Goal: Information Seeking & Learning: Check status

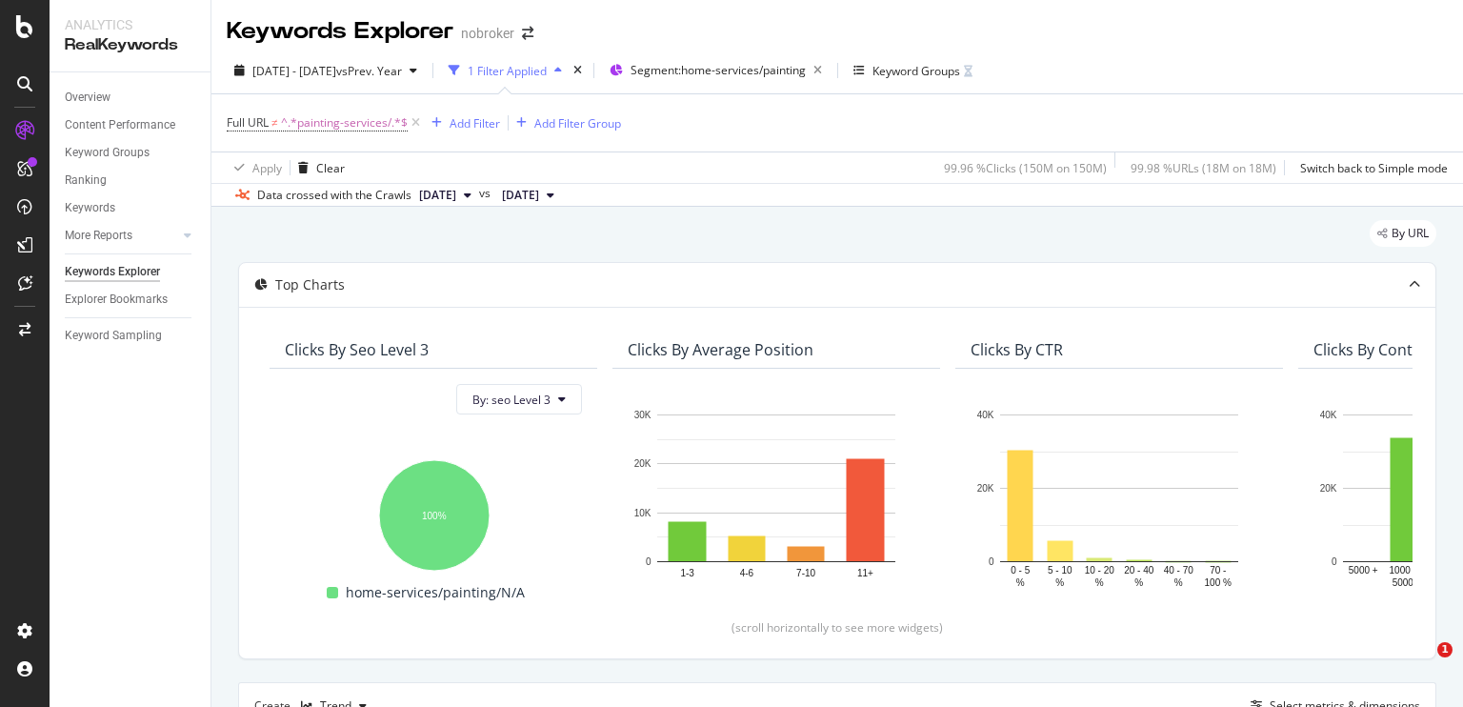
click at [419, 124] on icon at bounding box center [416, 122] width 16 height 19
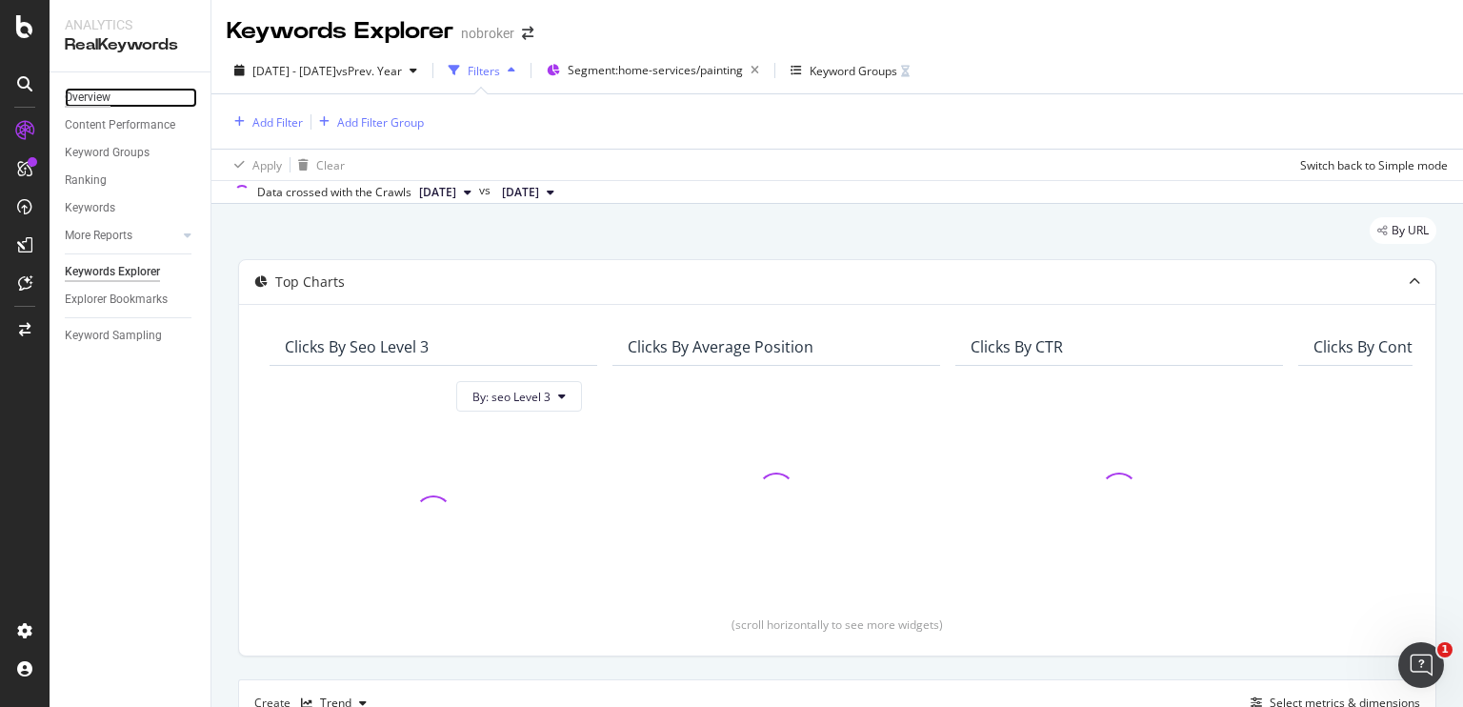
click at [96, 94] on div "Overview" at bounding box center [88, 98] width 46 height 20
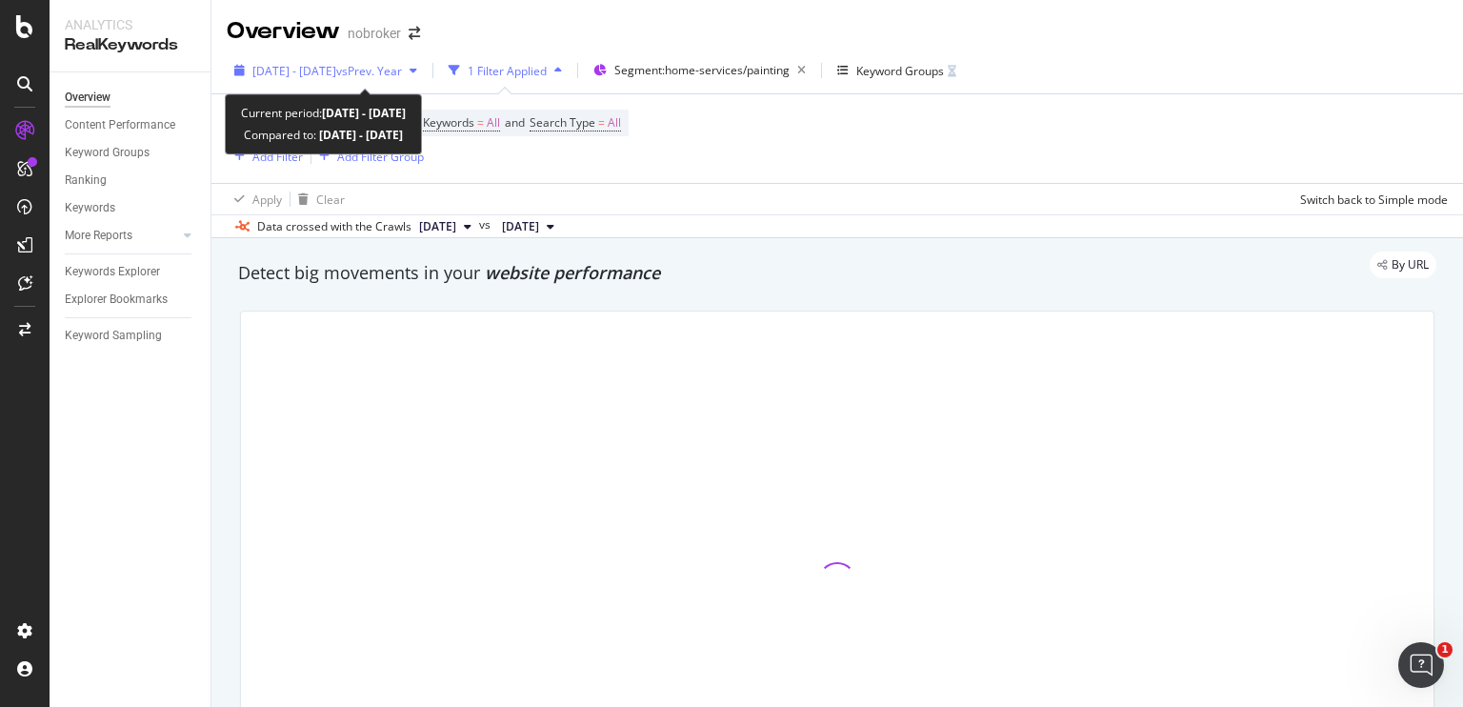
click at [315, 83] on div "2023 Sep. 1st - 2025 Oct. 10th vs Prev. Year" at bounding box center [326, 70] width 198 height 29
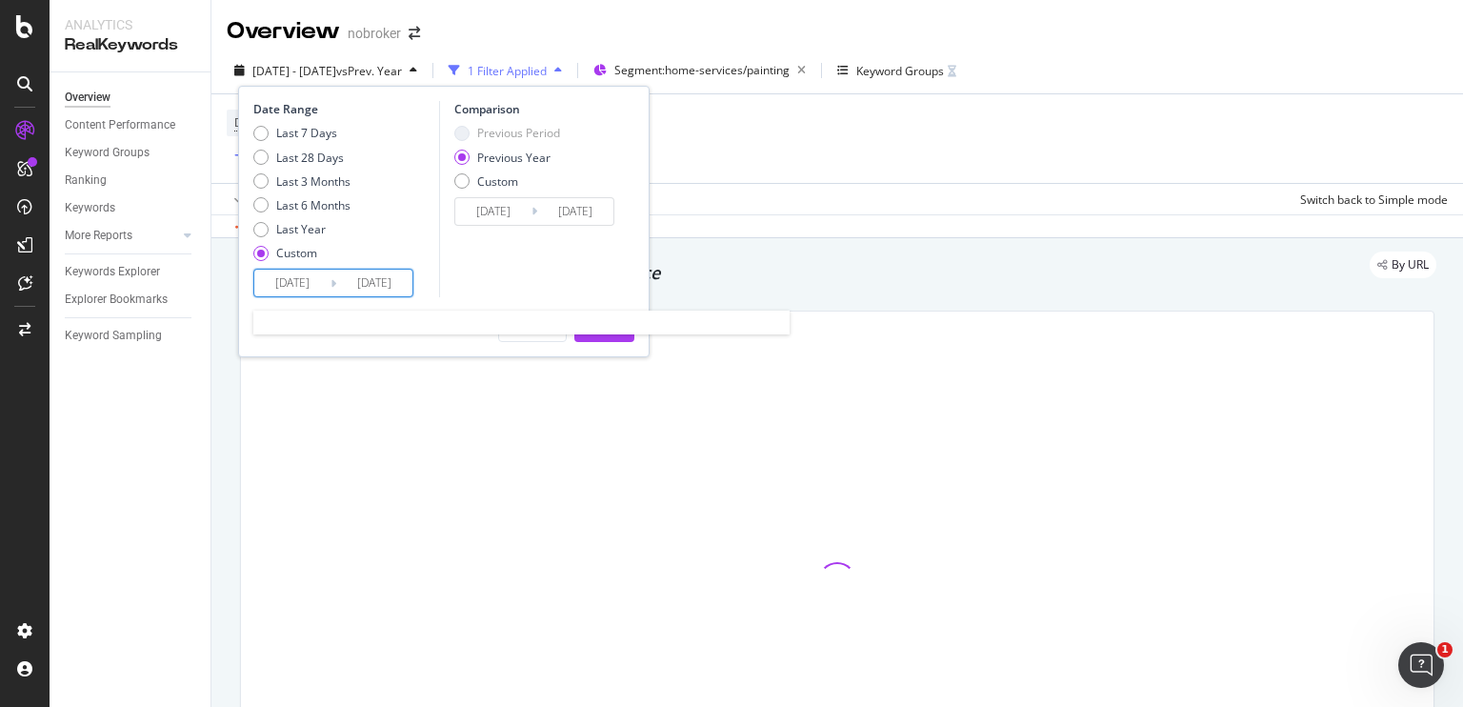
click at [280, 285] on input "2023/09/01" at bounding box center [292, 283] width 76 height 27
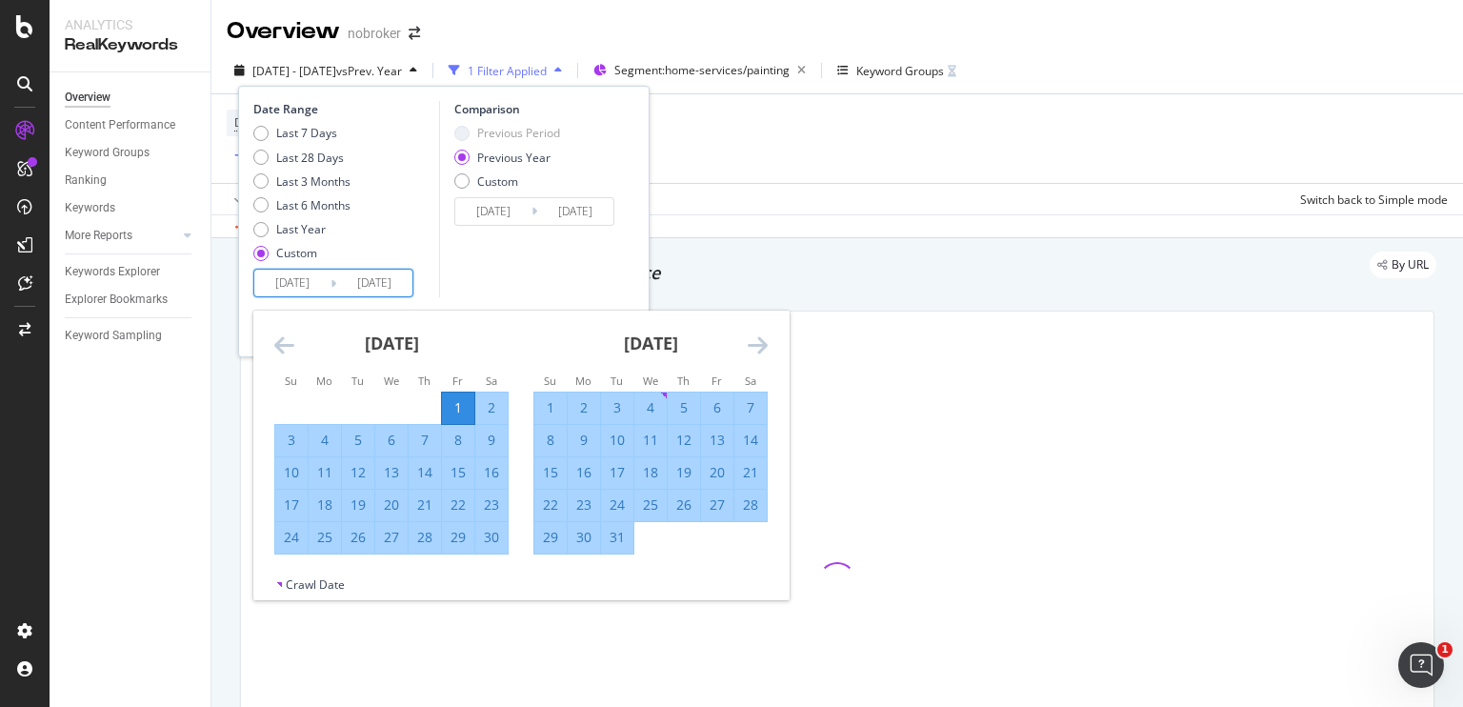
click at [274, 350] on icon "Move backward to switch to the previous month." at bounding box center [284, 344] width 20 height 23
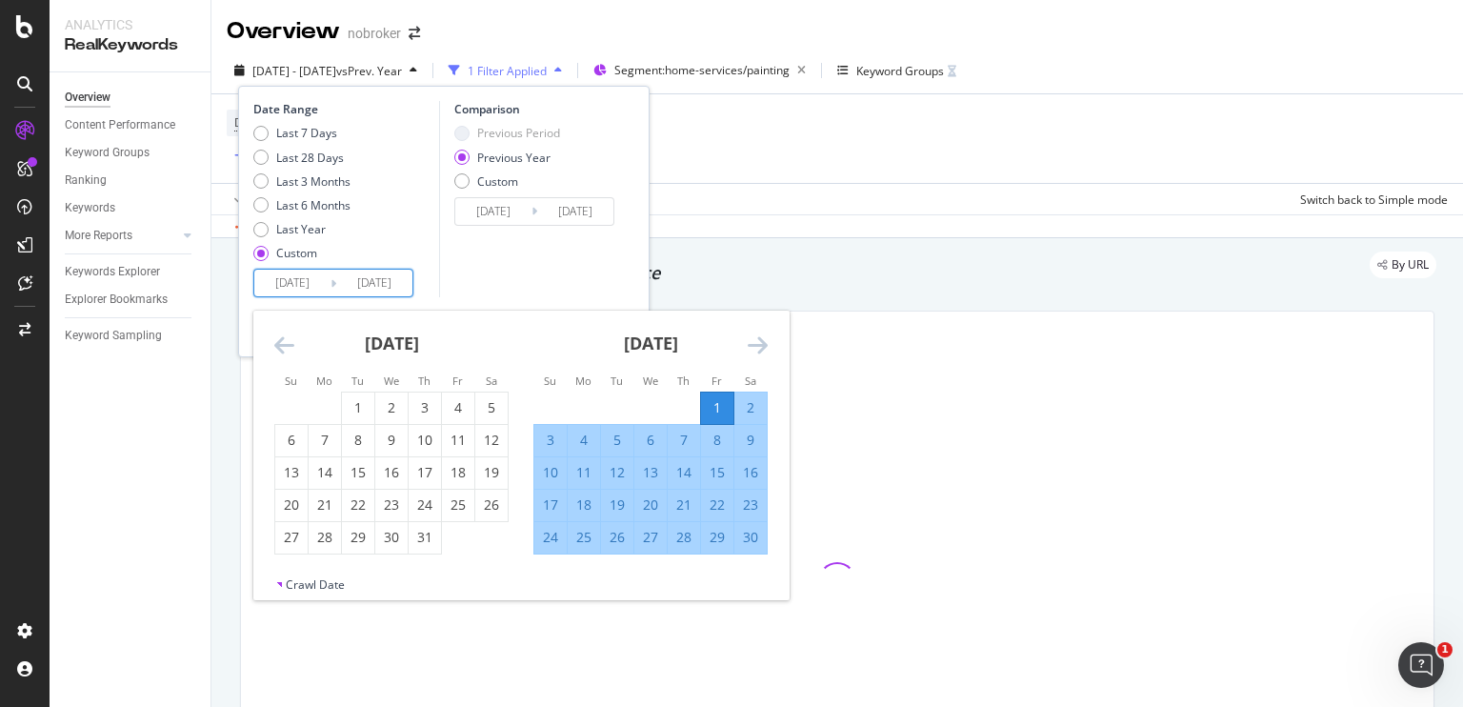
click at [274, 350] on icon "Move backward to switch to the previous month." at bounding box center [284, 344] width 20 height 23
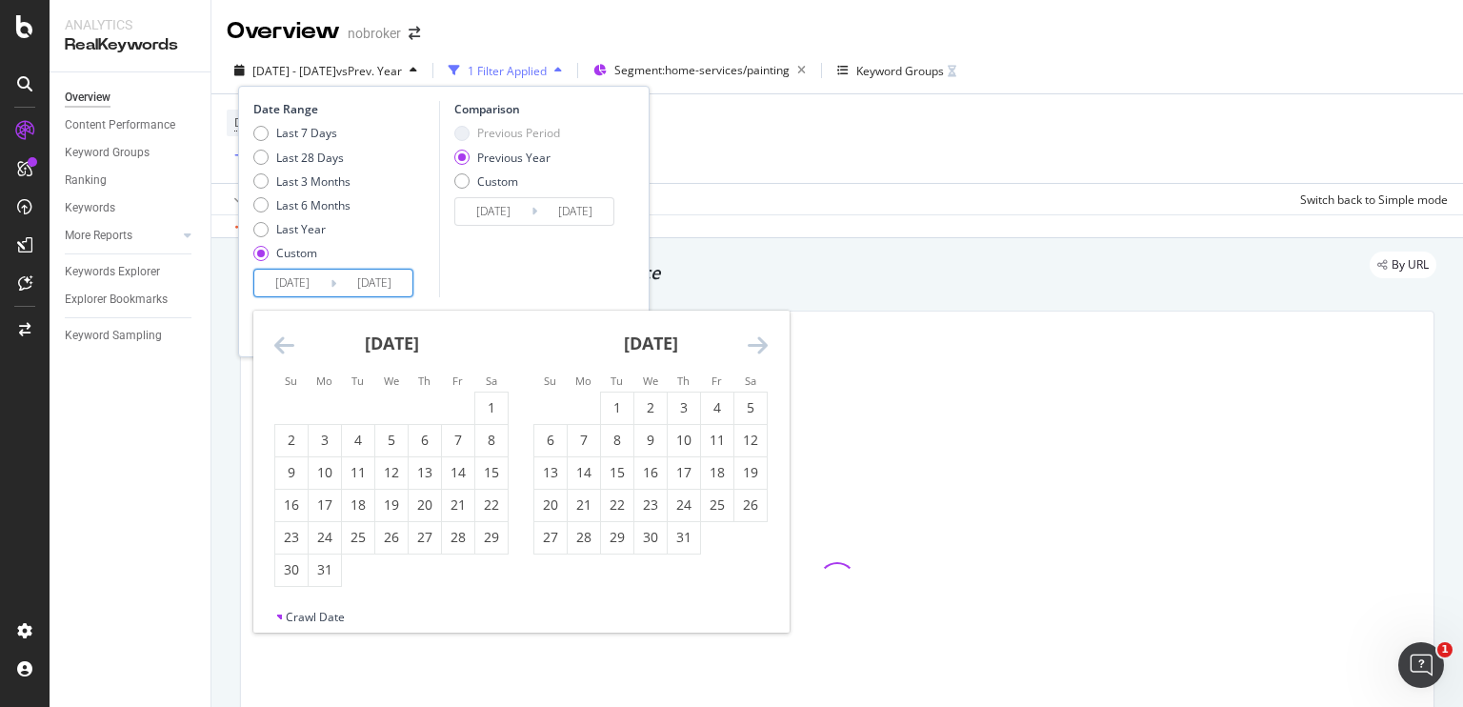
click at [287, 285] on input "2023/09/01" at bounding box center [292, 283] width 76 height 27
type input "2023/09/01"
type input "2024/09/02"
click at [480, 285] on div "Comparison Previous Period Previous Year Custom 2024/09/02 Navigate forward to …" at bounding box center [529, 199] width 181 height 196
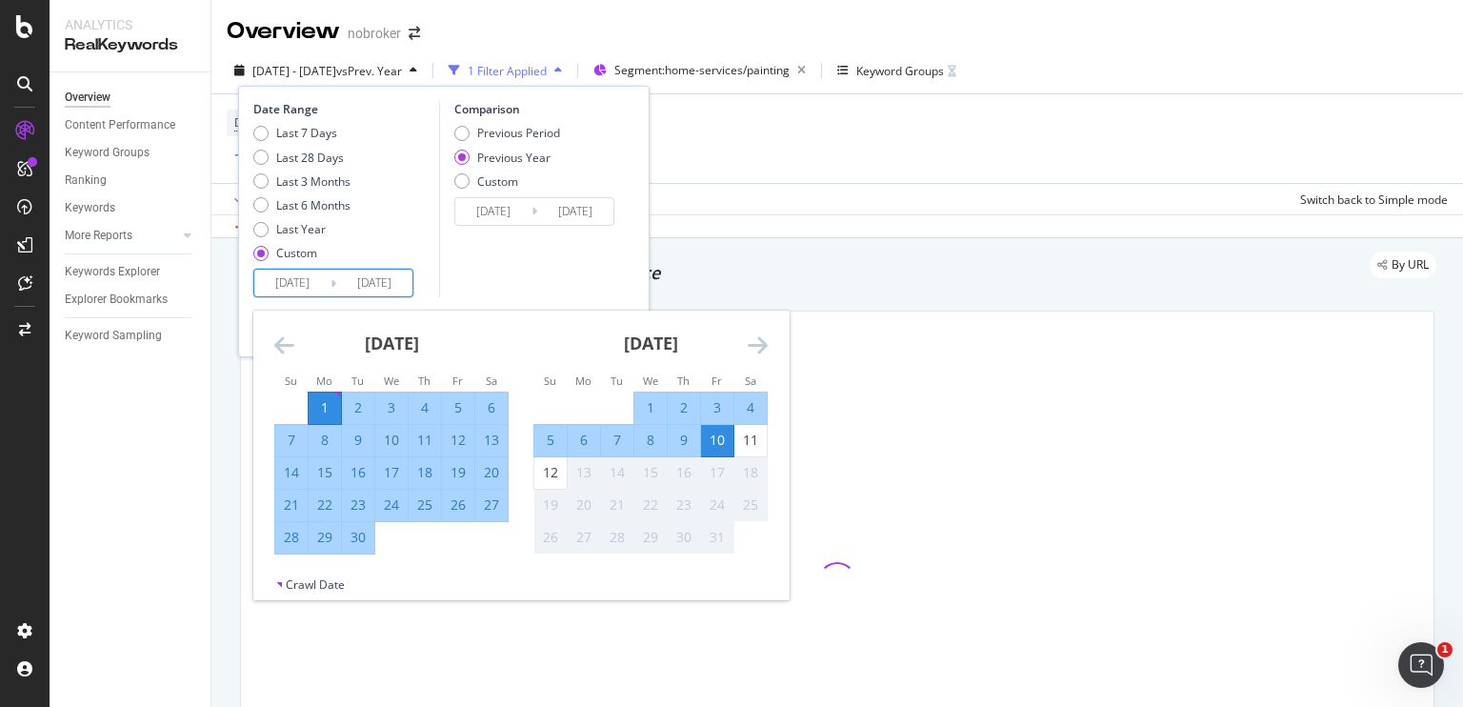
click at [303, 285] on input "2025/09/01" at bounding box center [292, 283] width 76 height 27
click at [289, 349] on icon "Move backward to switch to the previous month." at bounding box center [284, 344] width 20 height 23
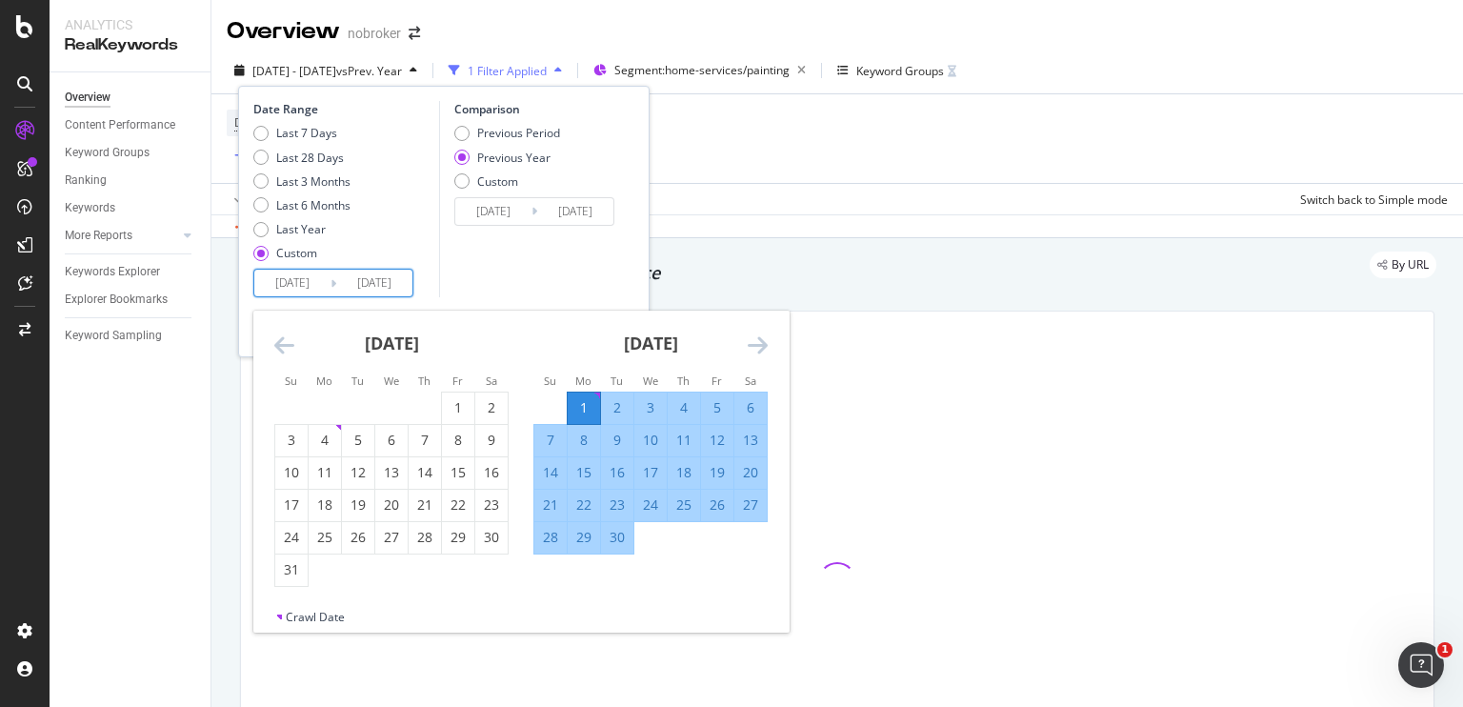
click at [289, 349] on icon "Move backward to switch to the previous month." at bounding box center [284, 344] width 20 height 23
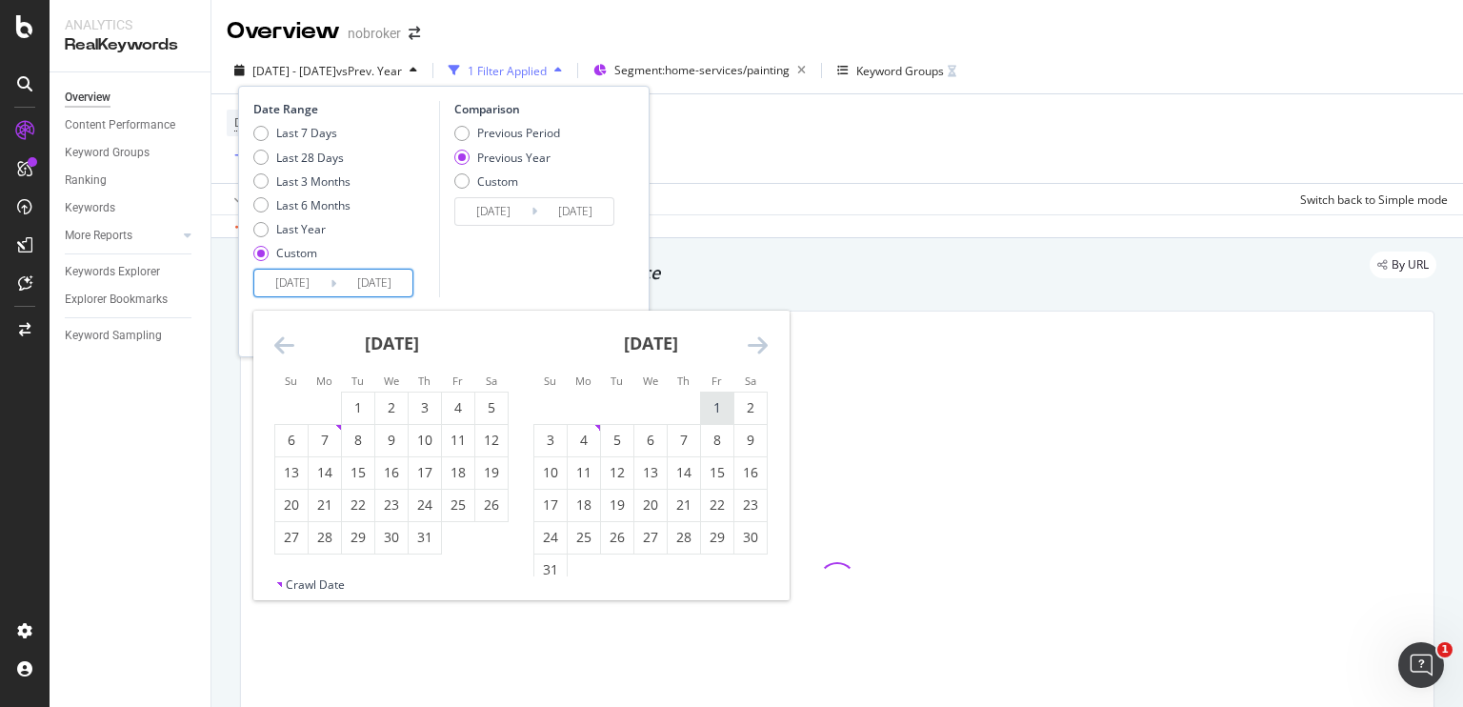
click at [707, 420] on div "1" at bounding box center [717, 407] width 32 height 31
type input "2025/08/01"
type input "2024/08/02"
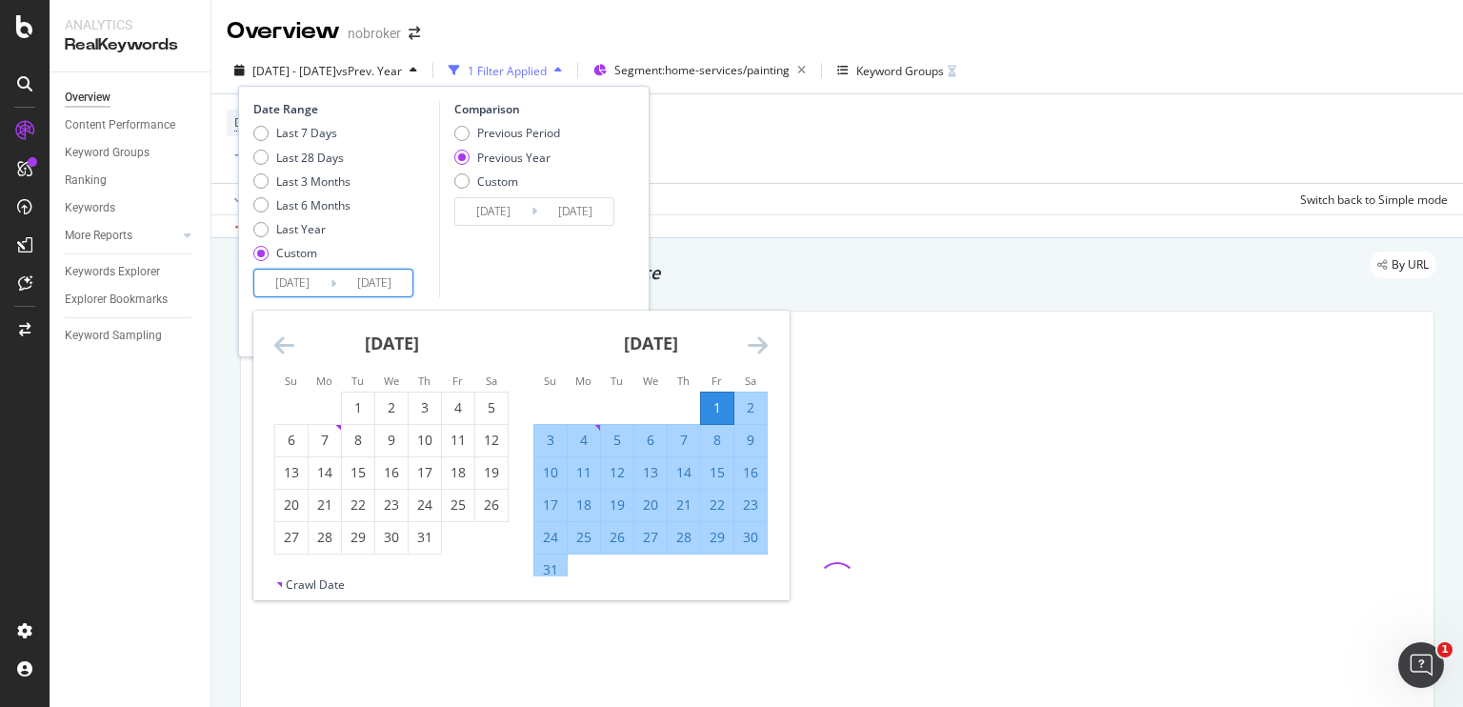
click at [551, 571] on div "31" at bounding box center [550, 569] width 32 height 19
type input "2025/08/31"
type input "2024/09/01"
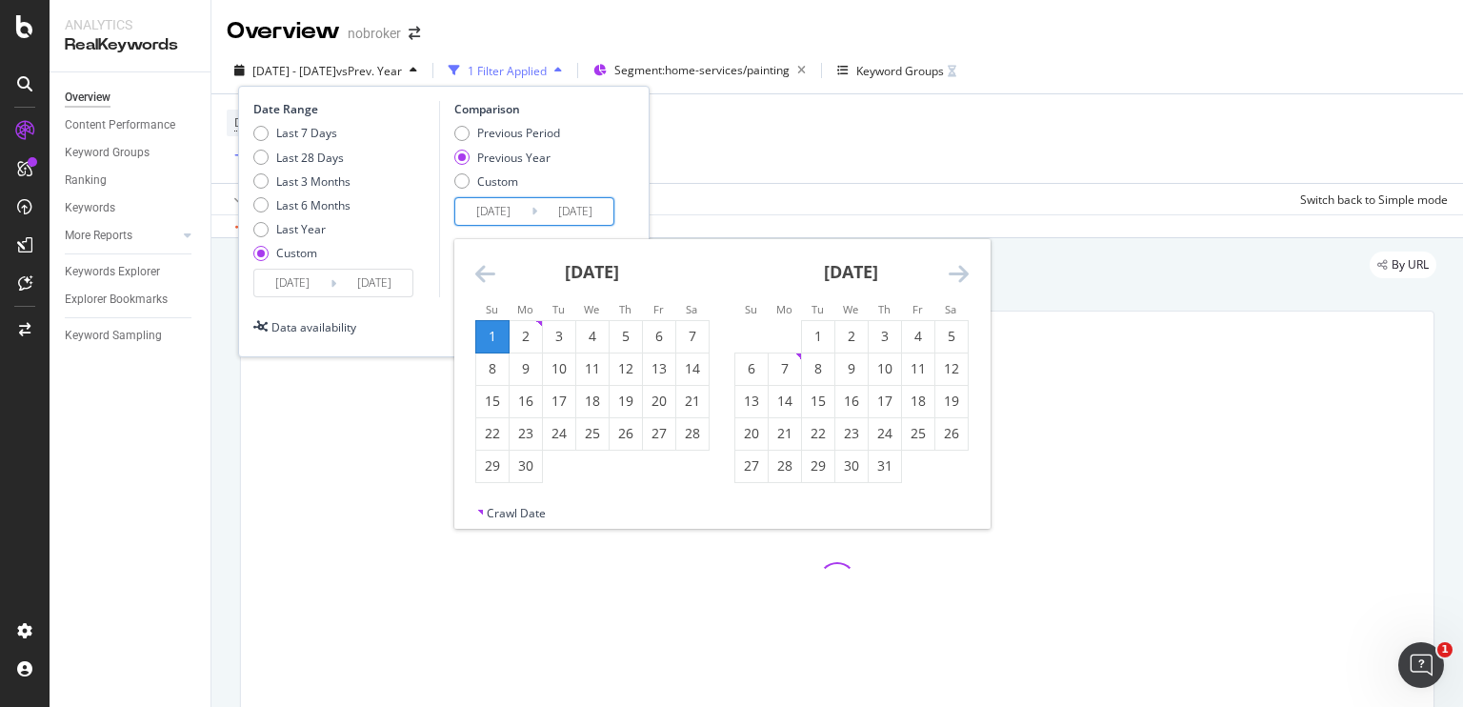
click at [502, 205] on input "2024/08/02" at bounding box center [493, 211] width 76 height 27
click at [476, 269] on icon "Move backward to switch to the previous month." at bounding box center [485, 273] width 20 height 23
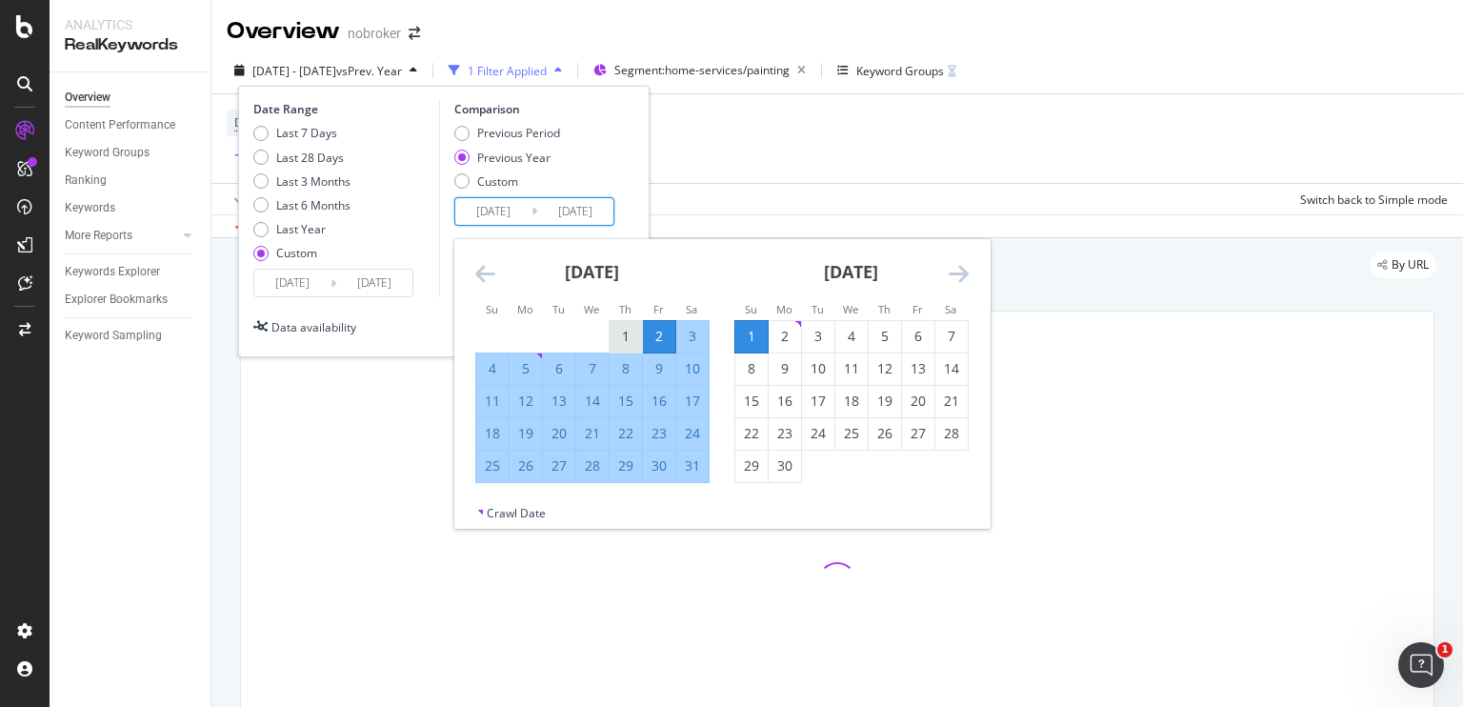
click at [629, 334] on div "1" at bounding box center [626, 336] width 32 height 19
type input "2024/08/01"
click at [694, 473] on div "31" at bounding box center [692, 465] width 32 height 19
type input "2024/08/31"
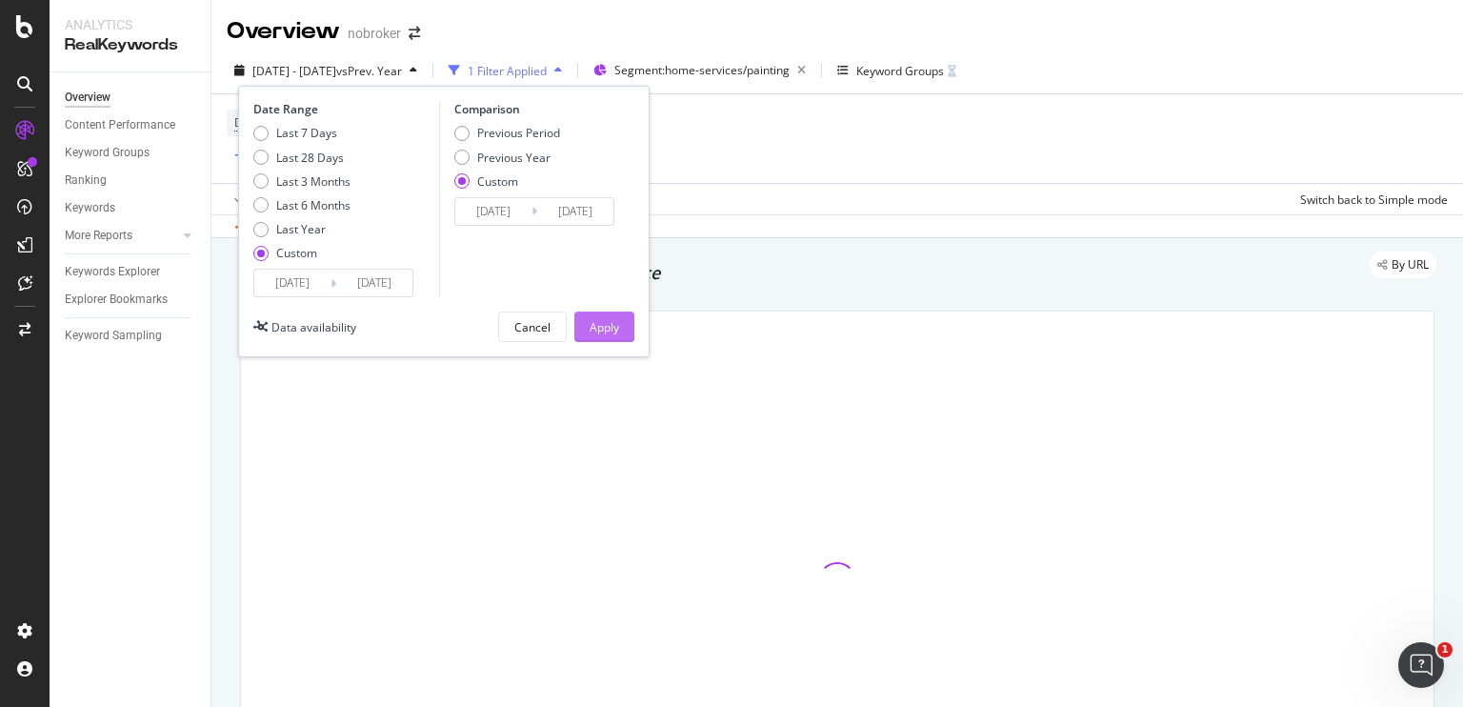
click at [615, 323] on div "Apply" at bounding box center [605, 327] width 30 height 16
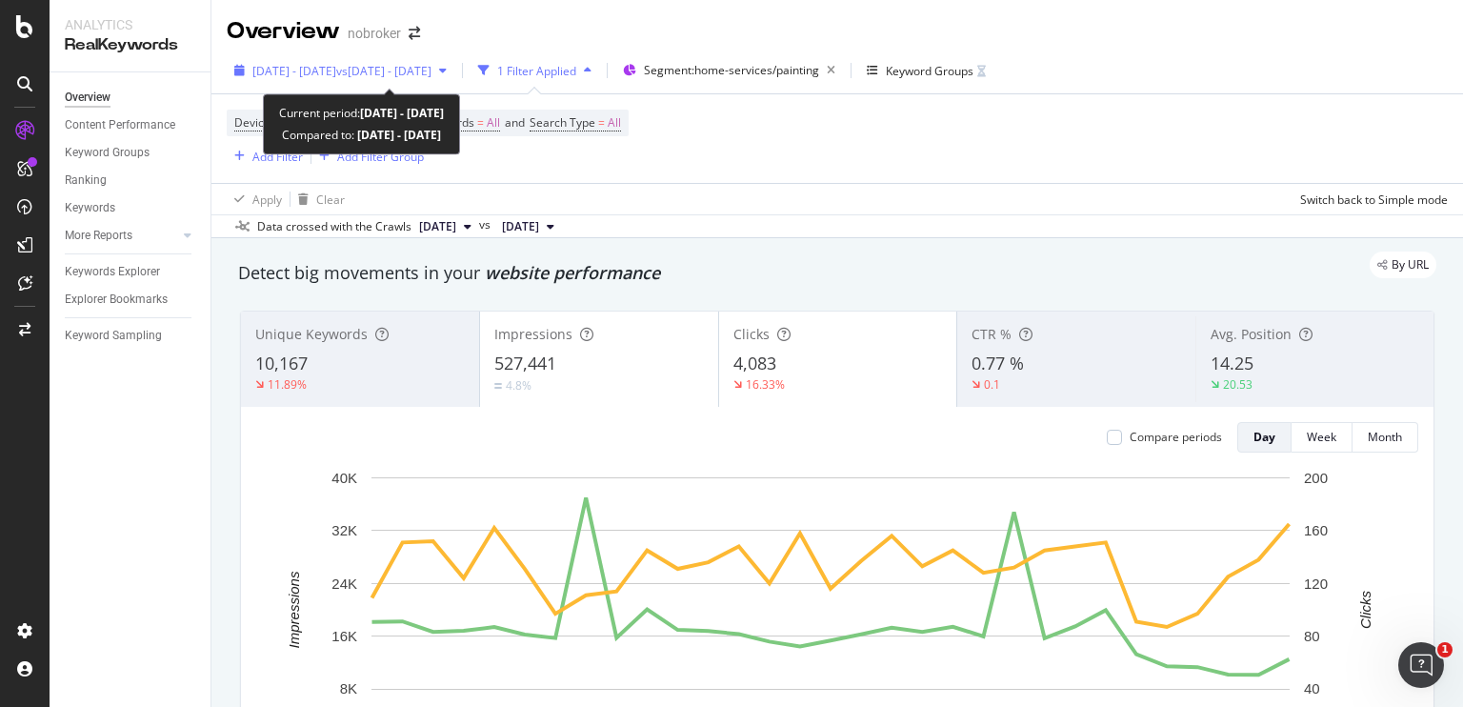
click at [336, 74] on span "2025 Aug. 1st - Aug. 31st" at bounding box center [294, 71] width 84 height 16
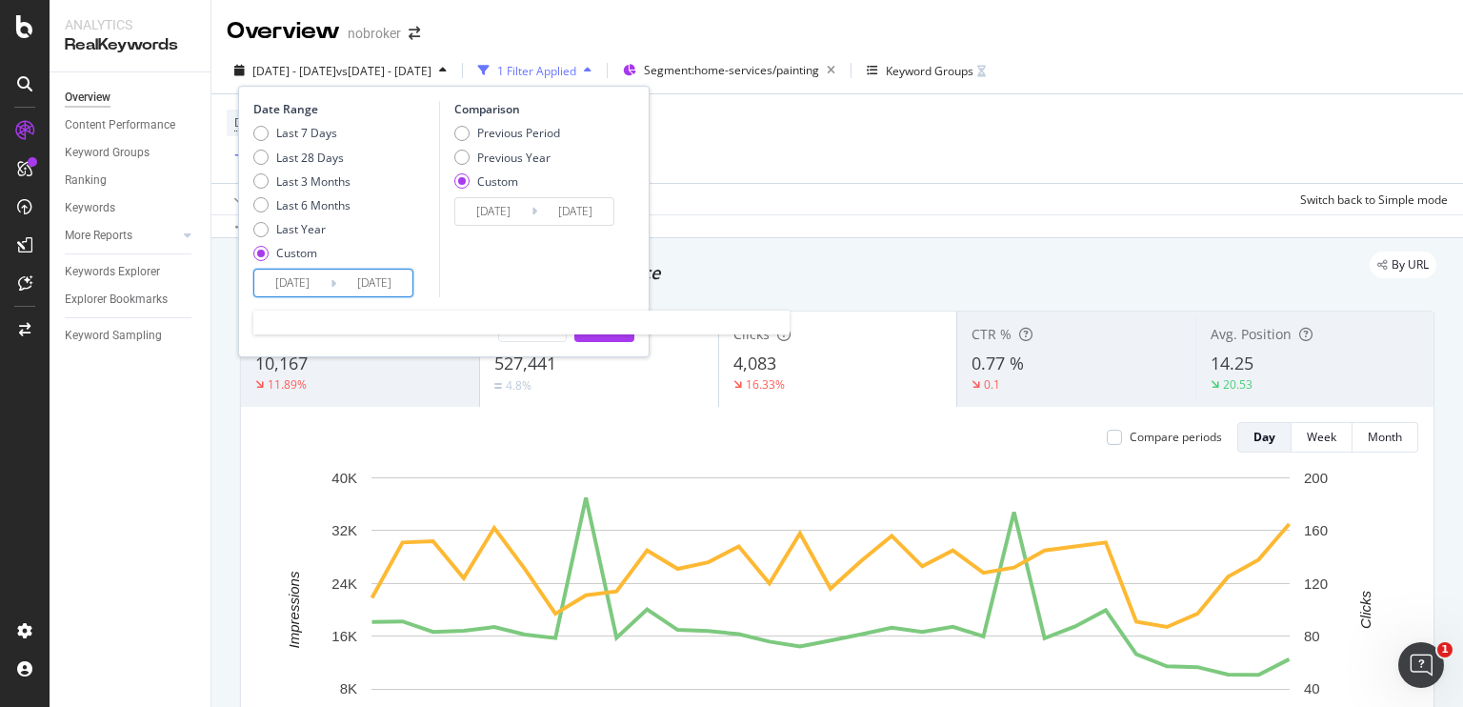
click at [297, 289] on input "2025/08/01" at bounding box center [292, 283] width 76 height 27
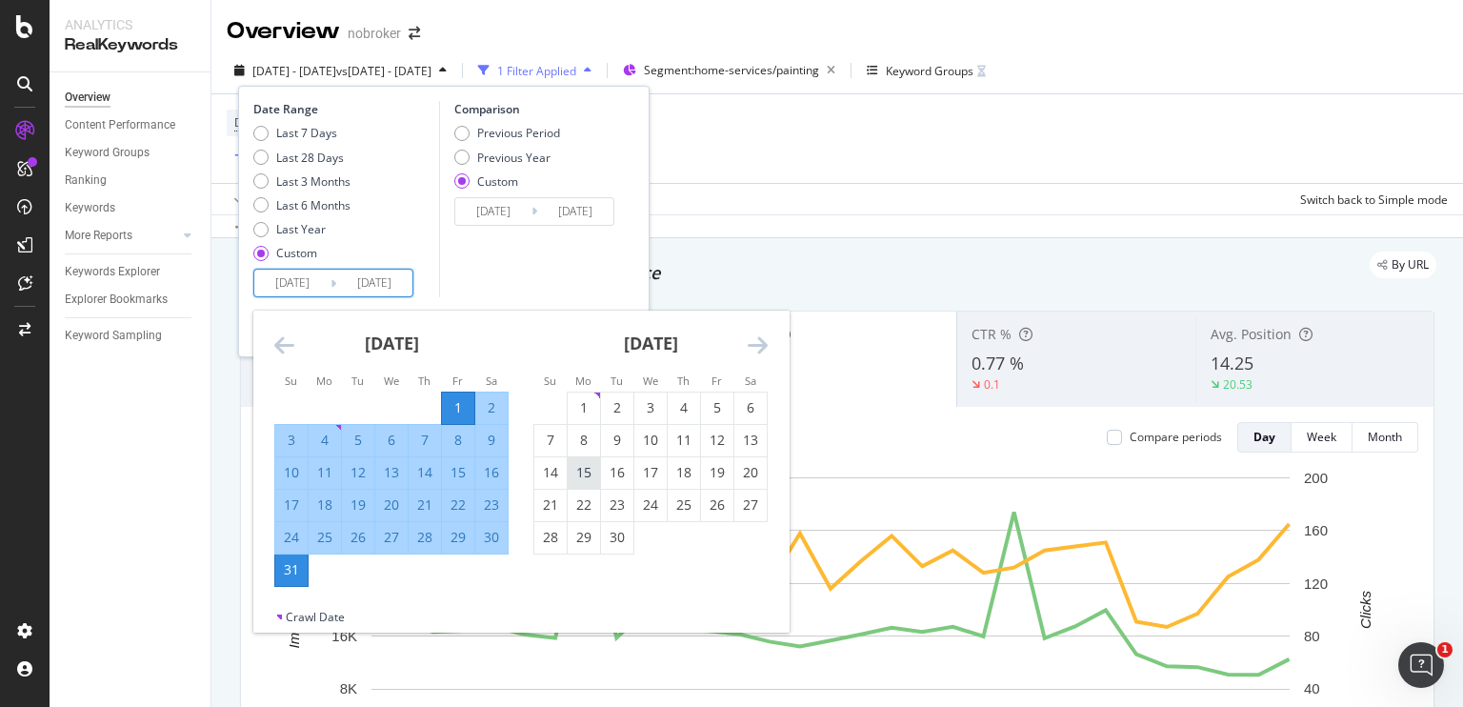
click at [582, 475] on div "15" at bounding box center [584, 472] width 32 height 19
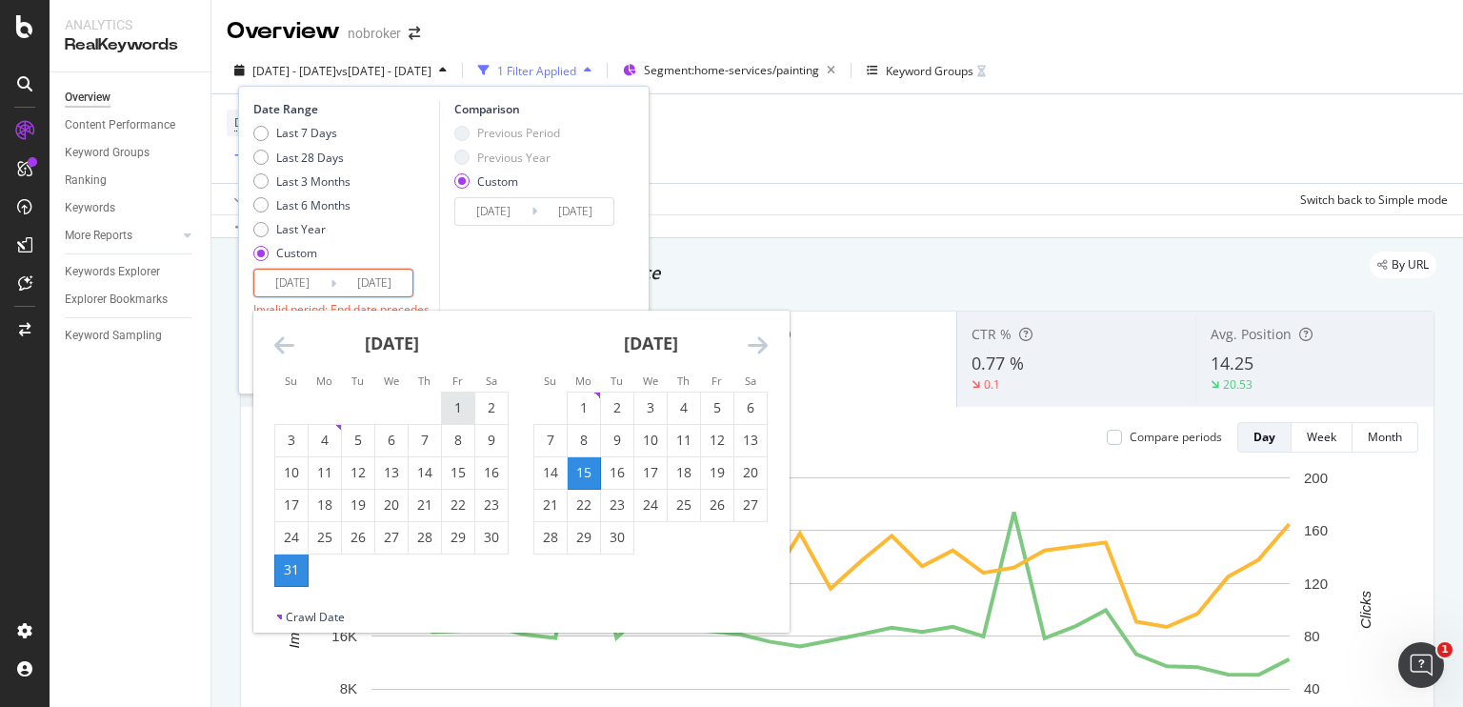
click at [451, 413] on div "1" at bounding box center [458, 407] width 32 height 19
type input "2025/08/01"
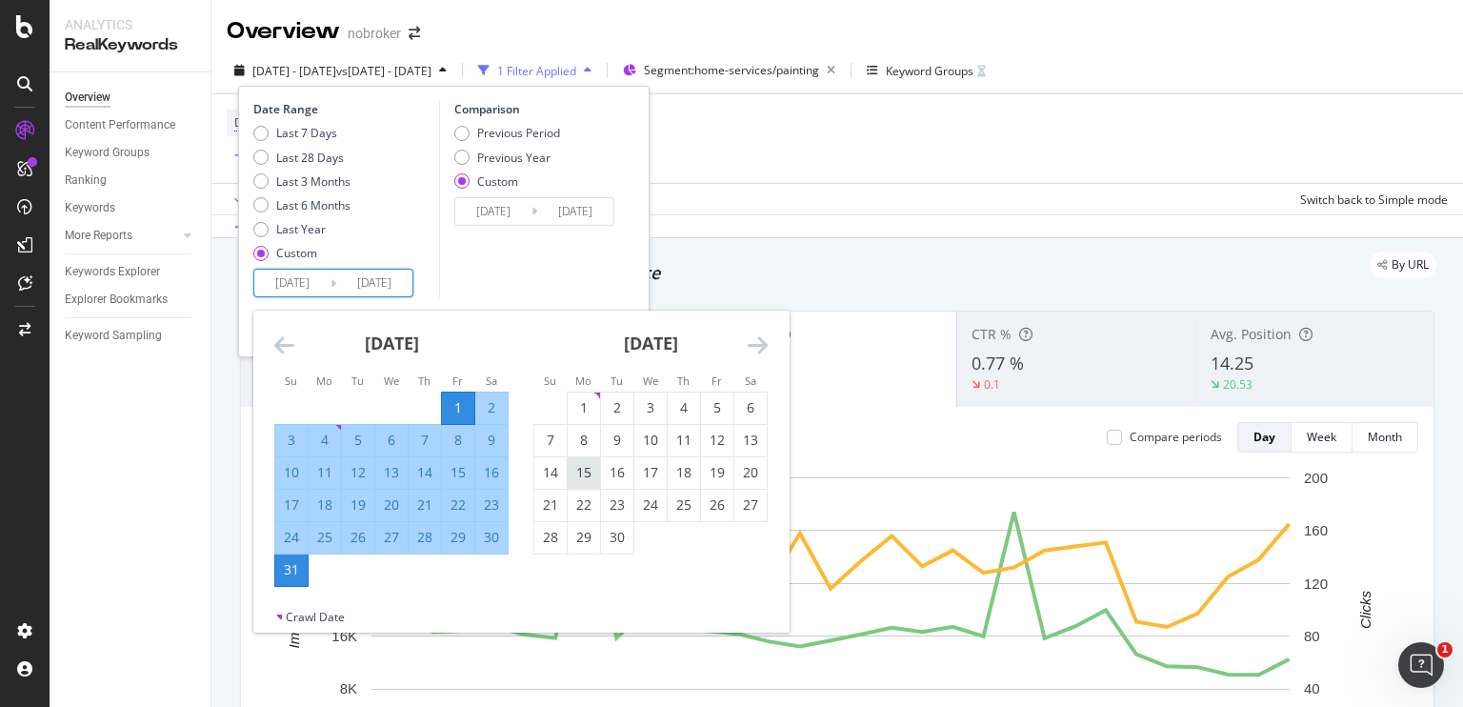
click at [591, 471] on div "15" at bounding box center [584, 472] width 32 height 19
type input "2025/09/15"
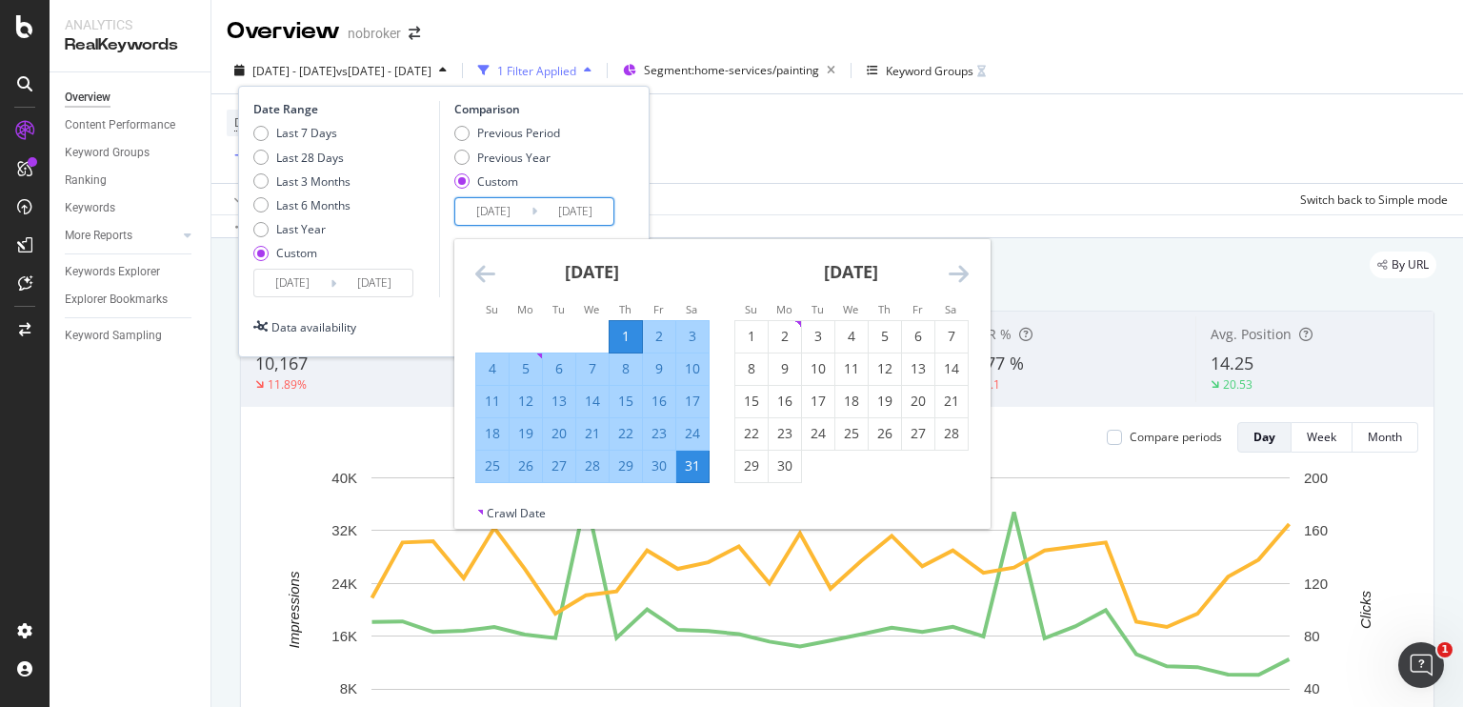
click at [485, 215] on input "2024/08/01" at bounding box center [493, 211] width 76 height 27
click at [749, 406] on div "15" at bounding box center [751, 400] width 32 height 19
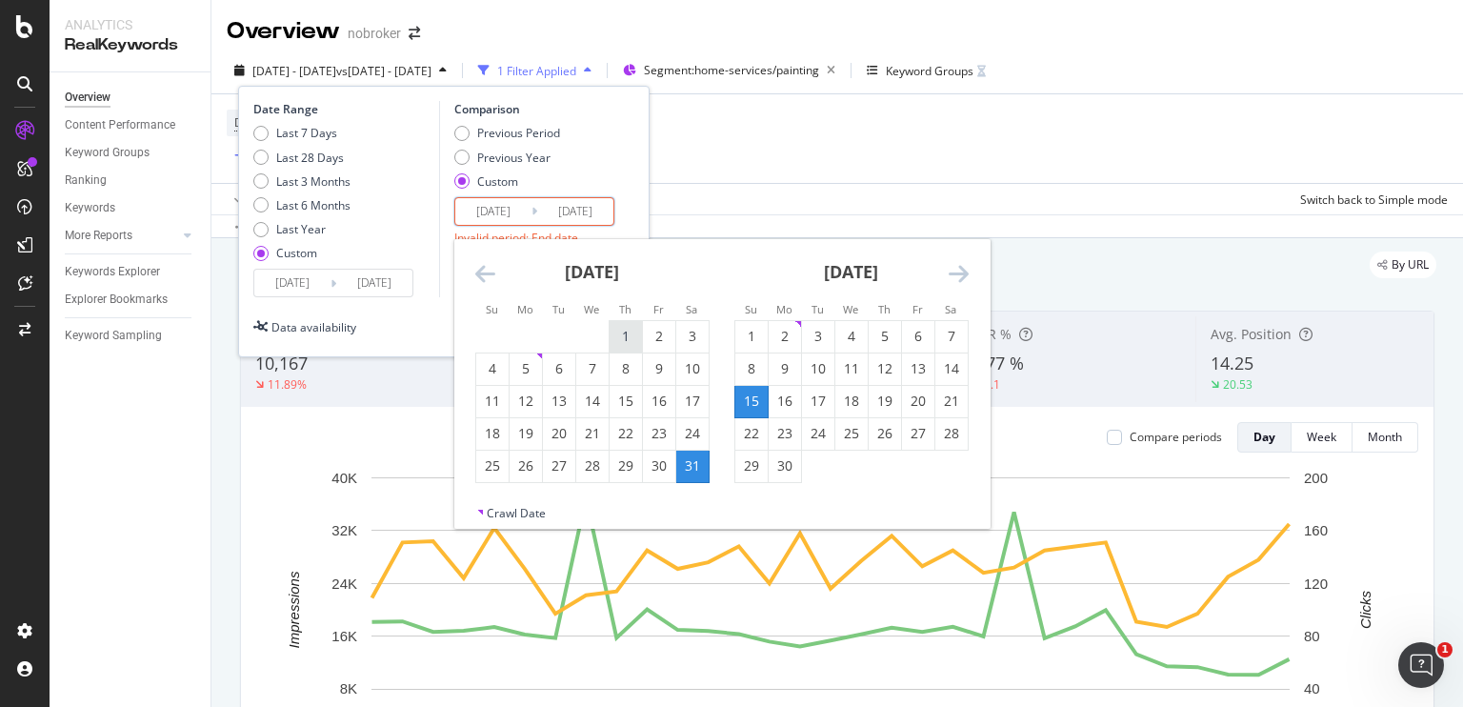
click at [627, 328] on div "1" at bounding box center [626, 336] width 32 height 19
type input "2024/08/01"
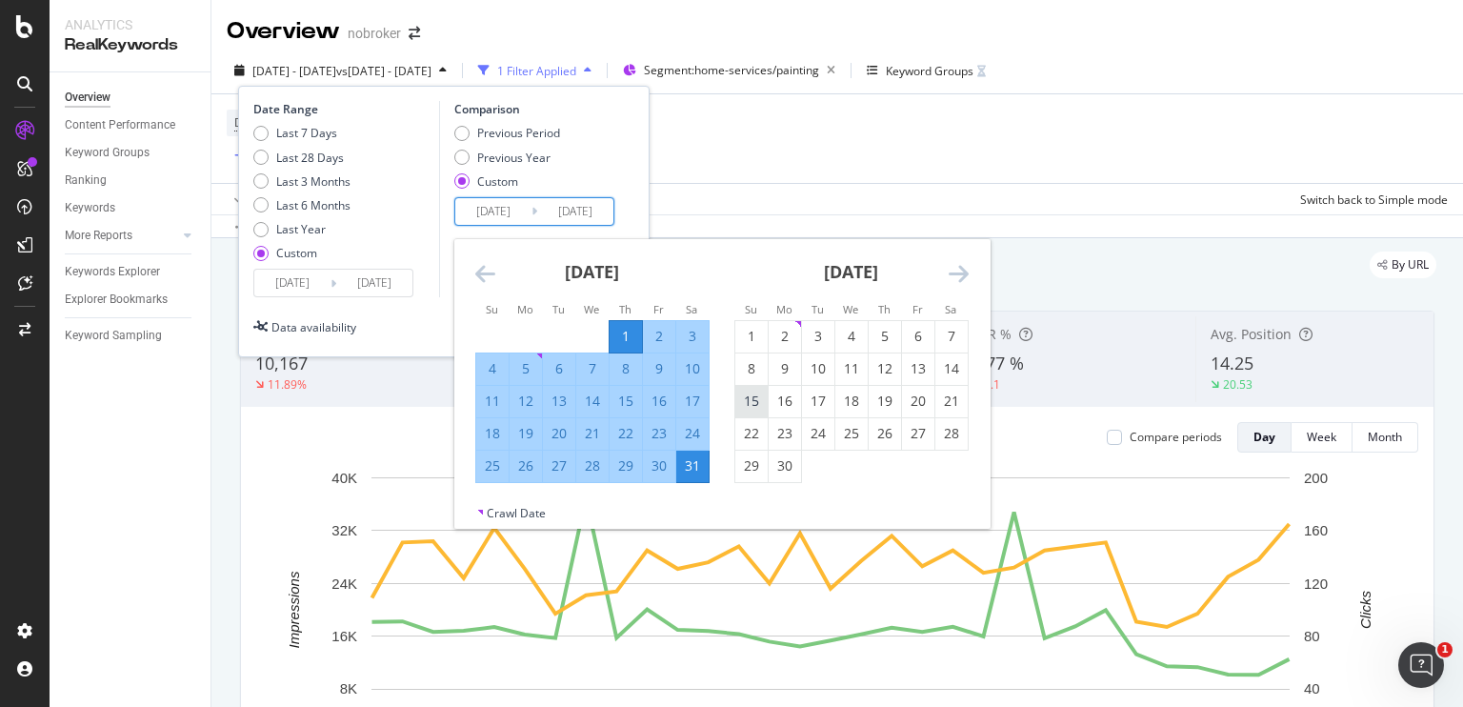
click at [755, 395] on div "15" at bounding box center [751, 400] width 32 height 19
type input "2024/09/15"
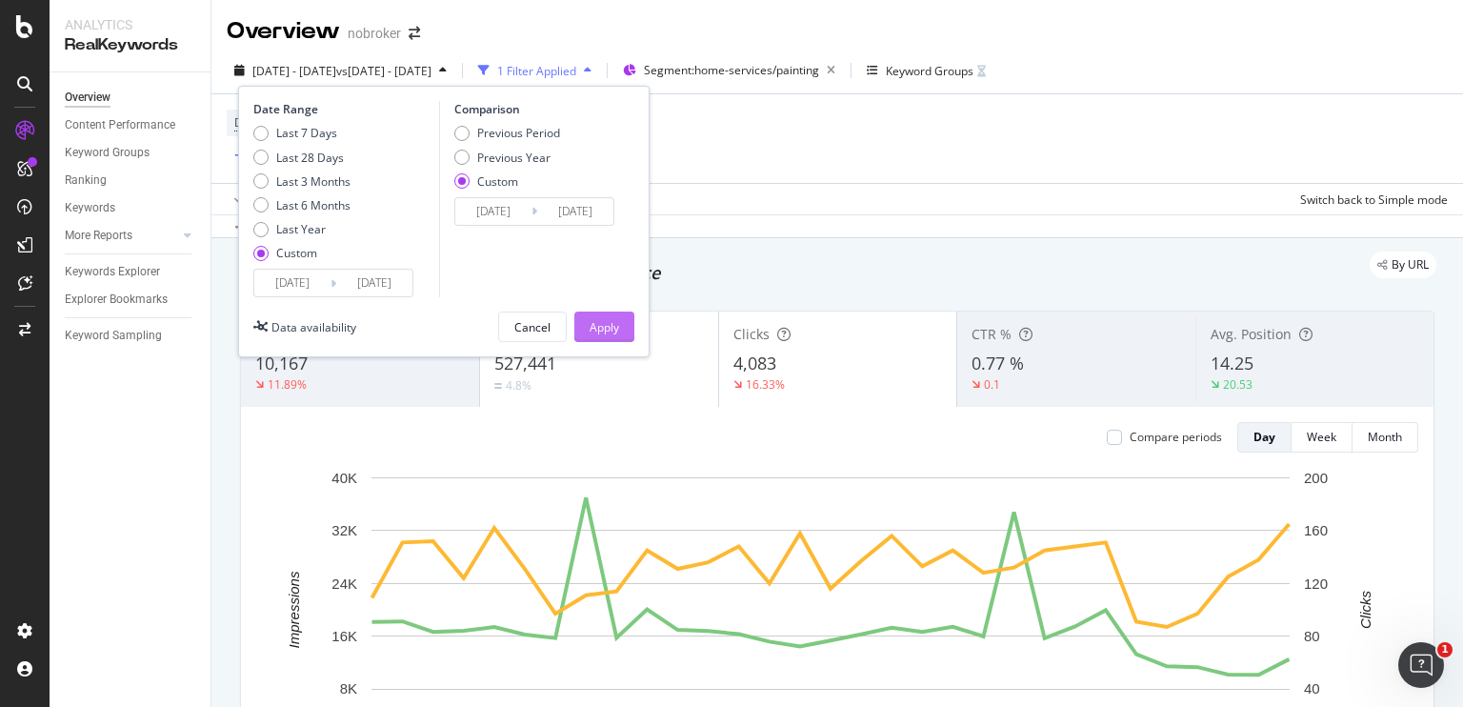
click at [613, 319] on div "Apply" at bounding box center [605, 327] width 30 height 16
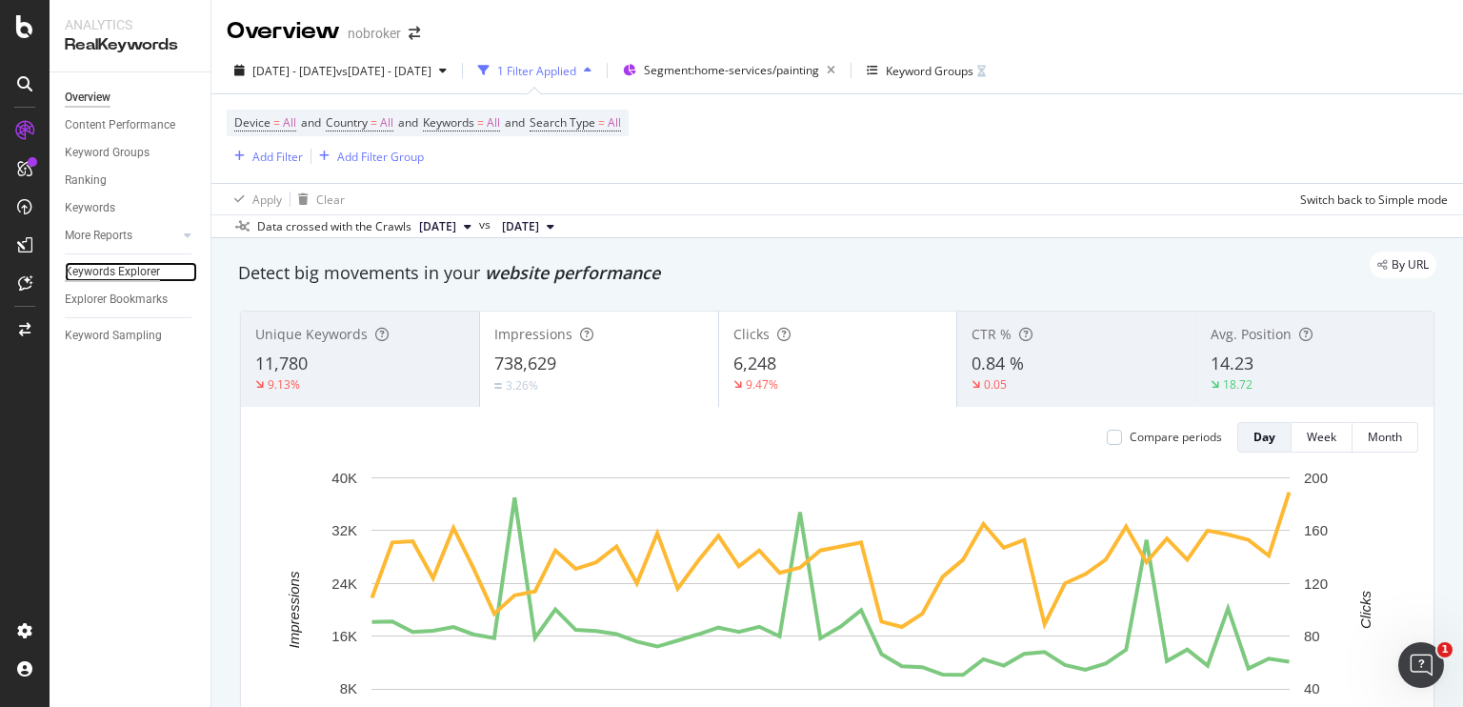
click at [99, 270] on div "Keywords Explorer" at bounding box center [112, 272] width 95 height 20
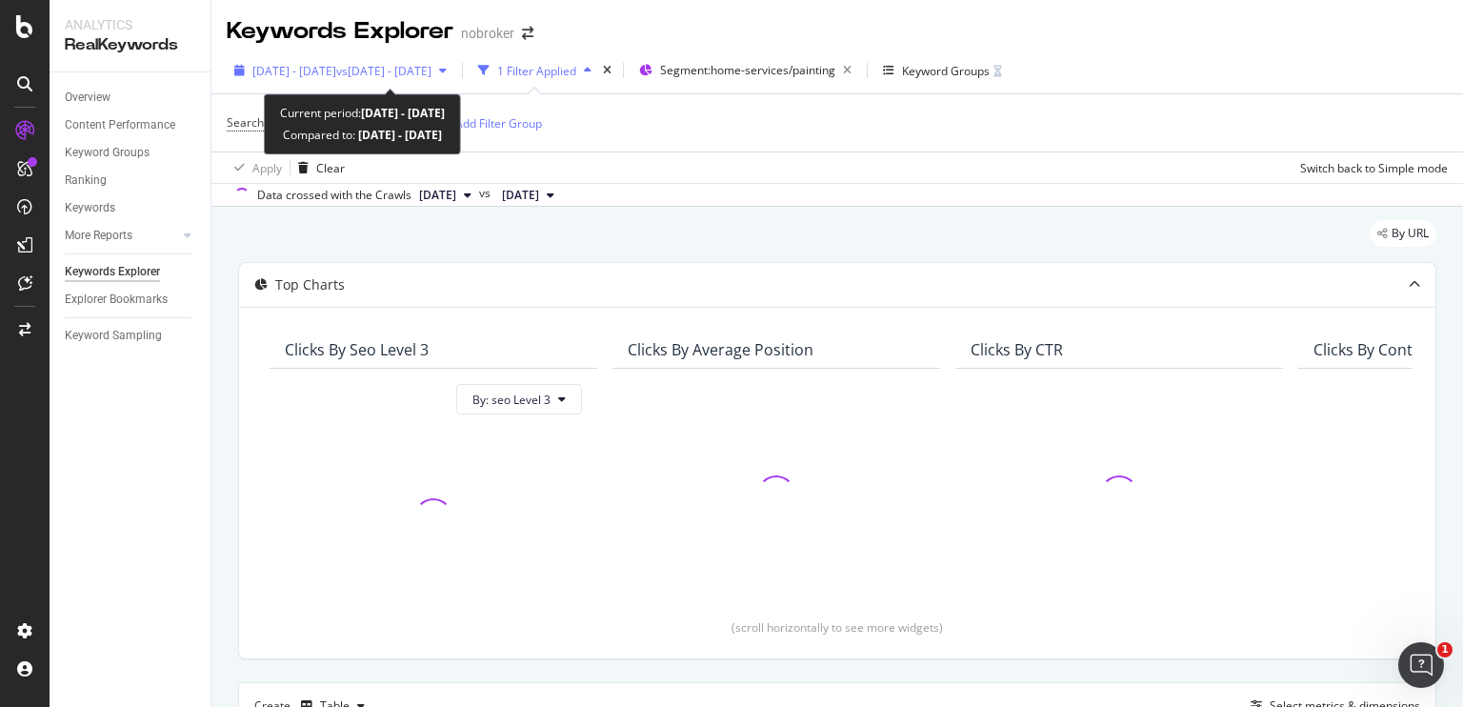
click at [336, 70] on span "2025 Aug. 1st - Sep. 15th" at bounding box center [294, 71] width 84 height 16
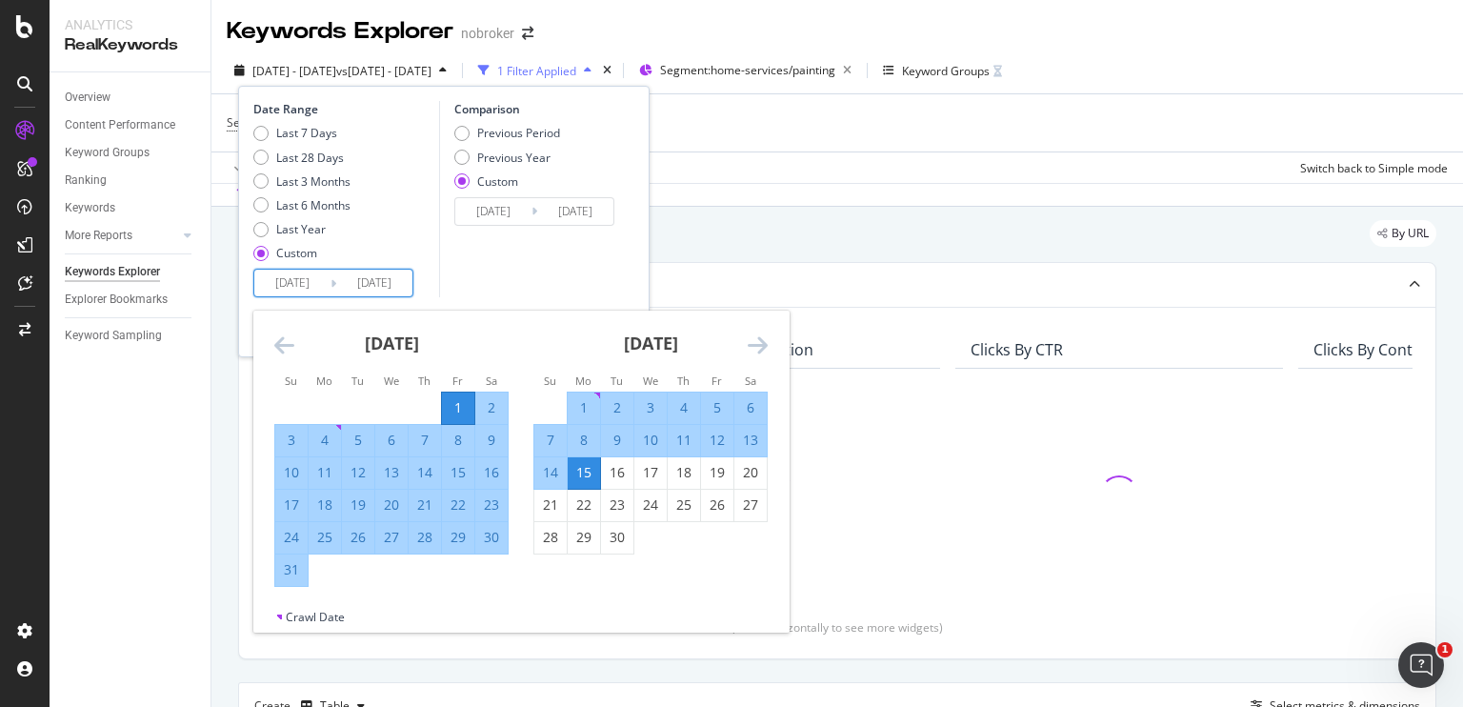
click at [290, 283] on input "2025/08/01" at bounding box center [292, 283] width 76 height 27
click at [571, 503] on div "22" at bounding box center [584, 504] width 32 height 19
type input "2025/09/22"
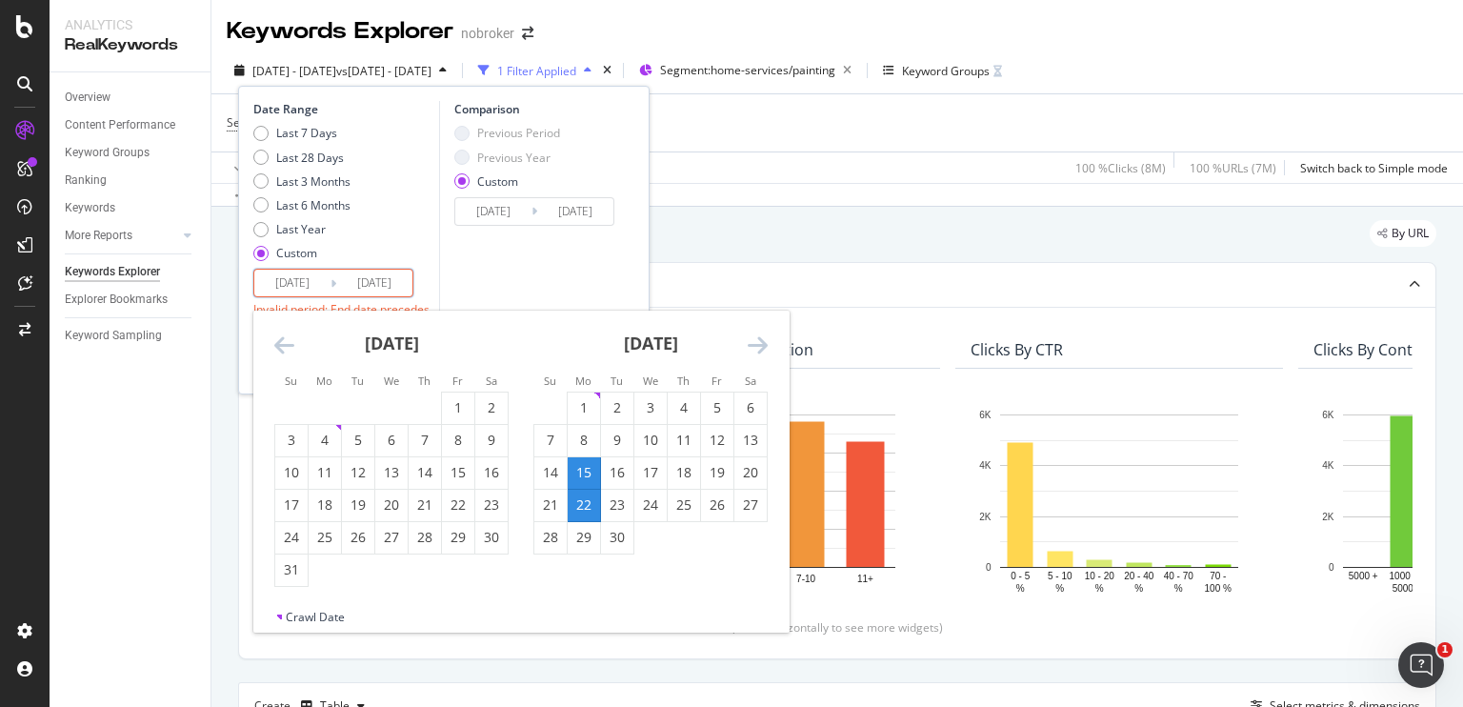
click at [762, 347] on icon "Move forward to switch to the next month." at bounding box center [758, 344] width 20 height 23
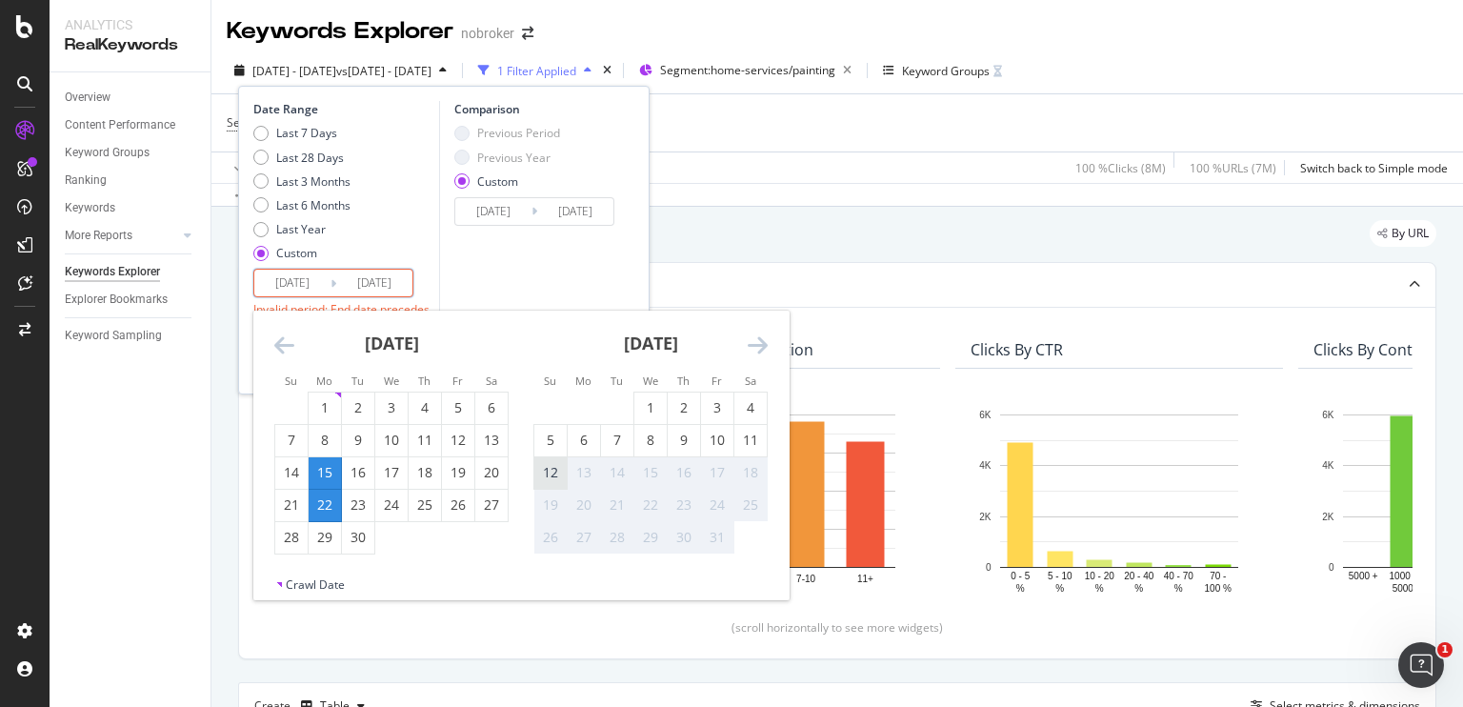
click at [550, 461] on div "12" at bounding box center [550, 472] width 32 height 31
type input "2025/10/12"
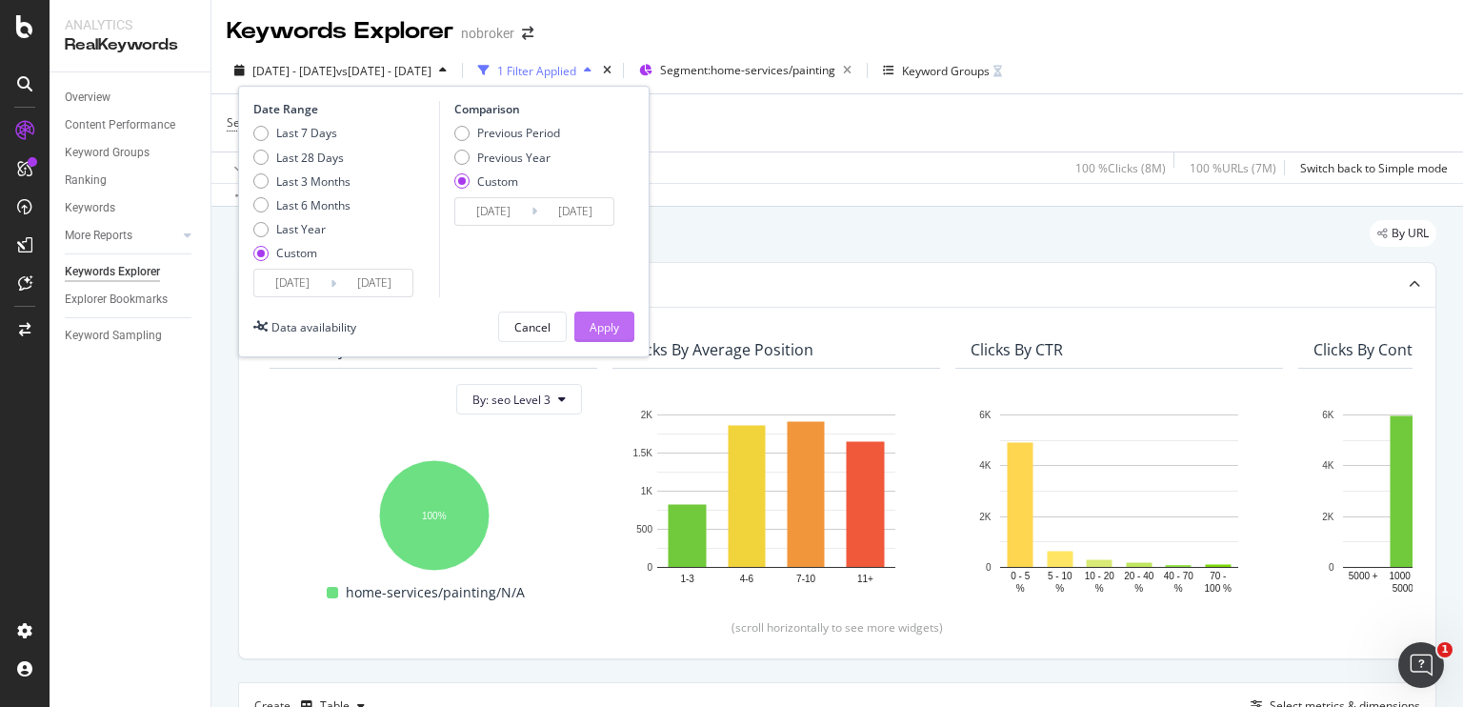
click at [610, 327] on div "Apply" at bounding box center [605, 327] width 30 height 16
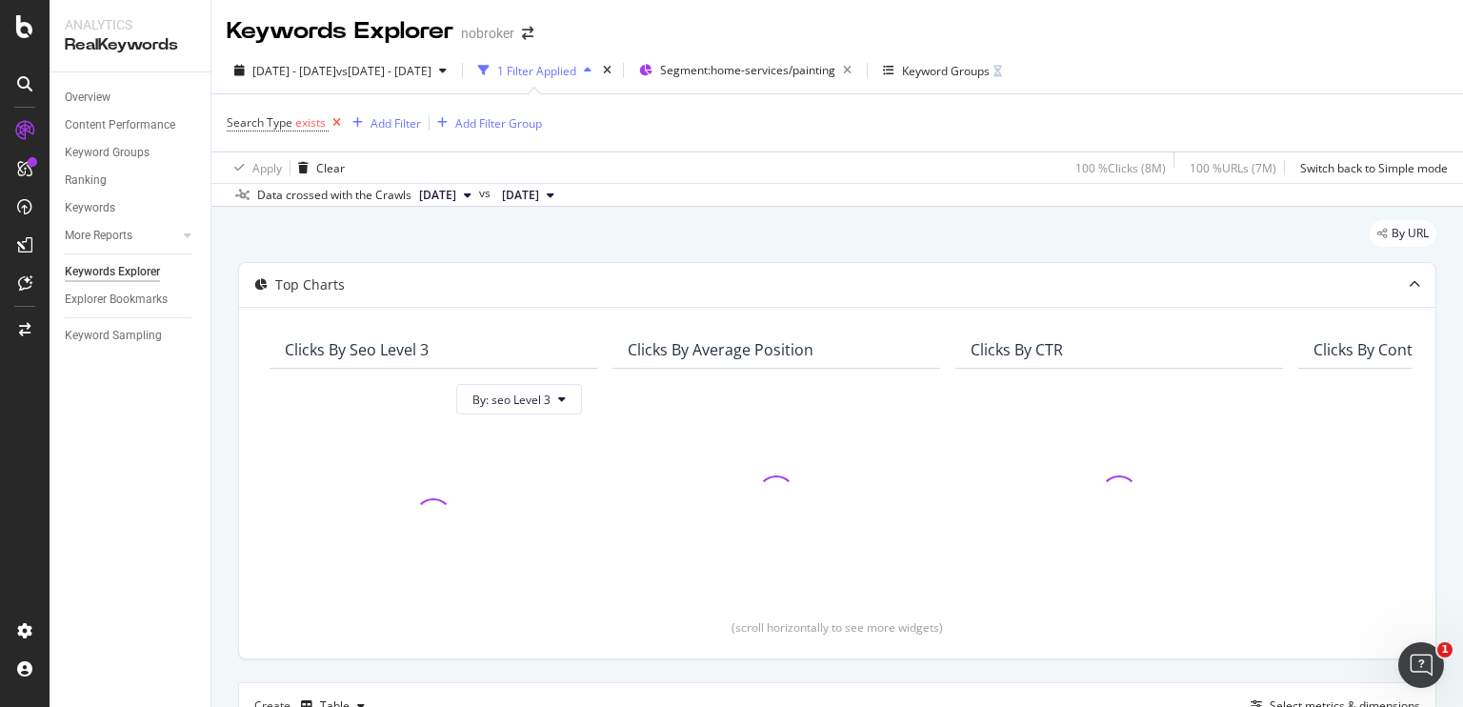
click at [337, 129] on icon at bounding box center [337, 122] width 16 height 19
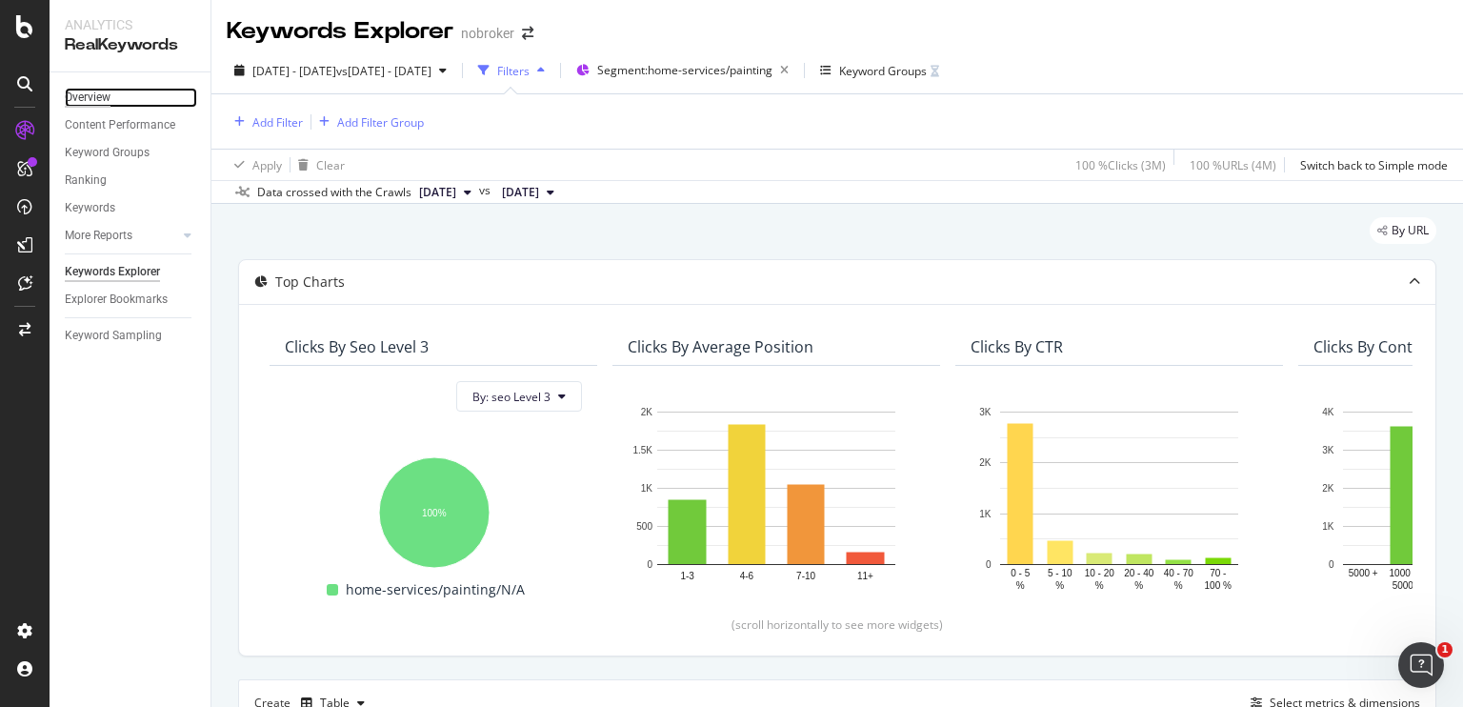
click at [74, 97] on div "Overview" at bounding box center [88, 98] width 46 height 20
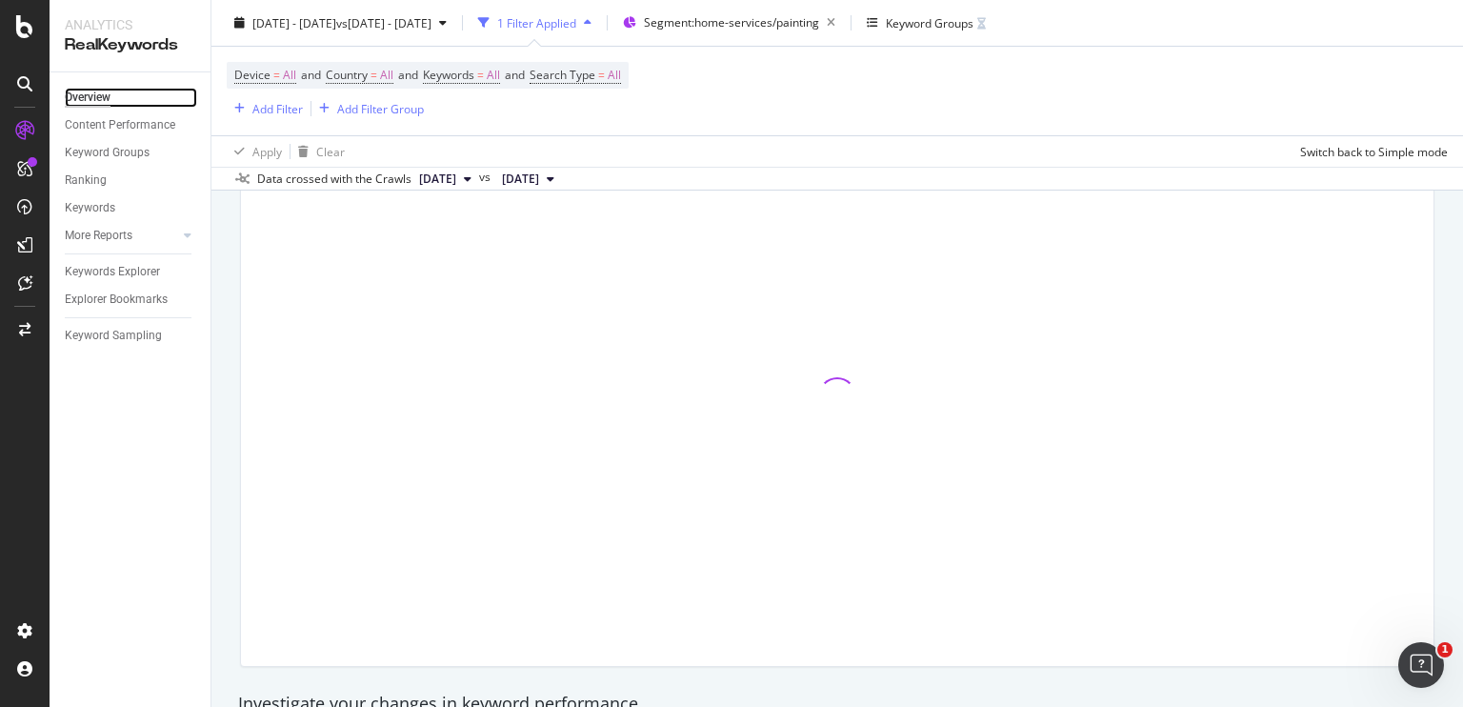
scroll to position [190, 0]
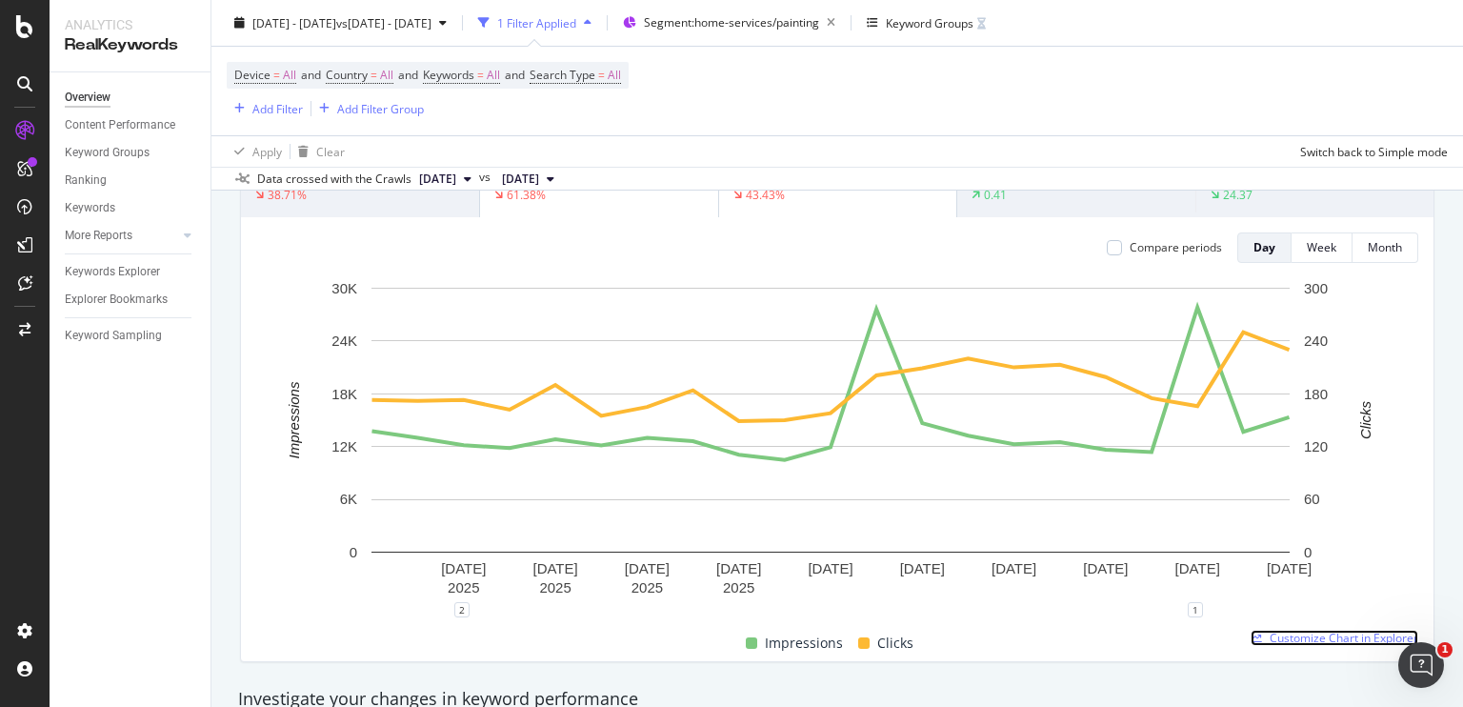
click at [1270, 631] on span "Customize Chart in Explorer" at bounding box center [1344, 638] width 149 height 16
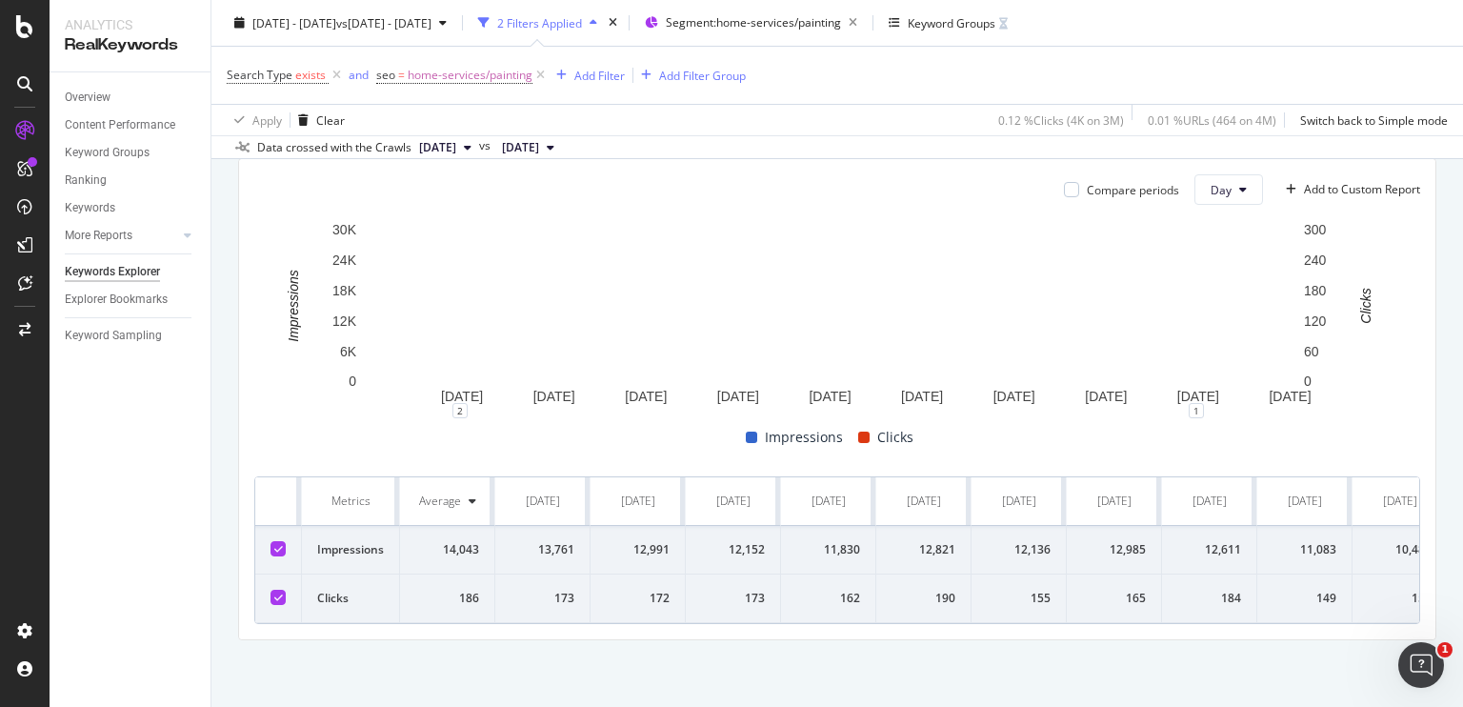
scroll to position [583, 0]
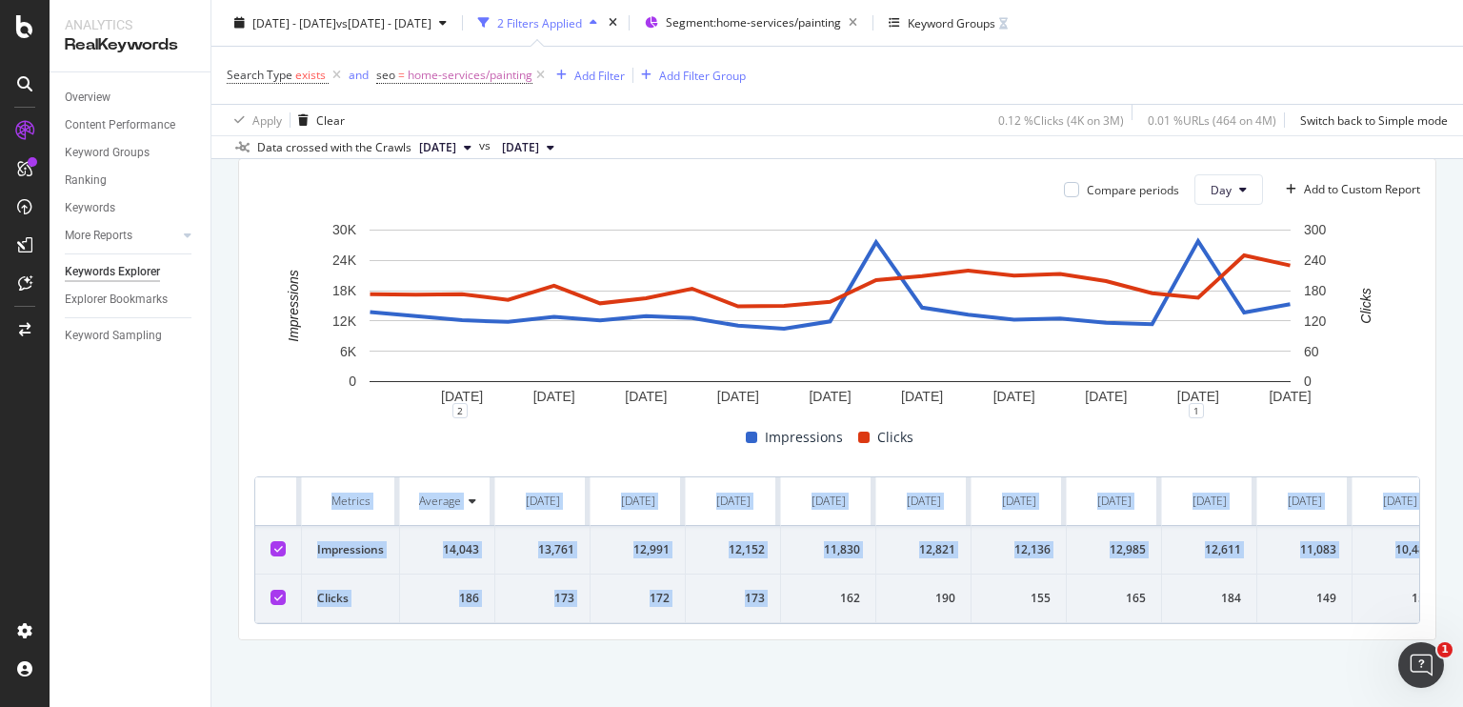
drag, startPoint x: 318, startPoint y: 482, endPoint x: 792, endPoint y: 601, distance: 489.0
click at [792, 601] on table "Metrics Average 2025-09-22 2025-09-23 2025-09-24 2025-09-25 2025-09-26 2025-09-…" at bounding box center [1375, 550] width 2240 height 146
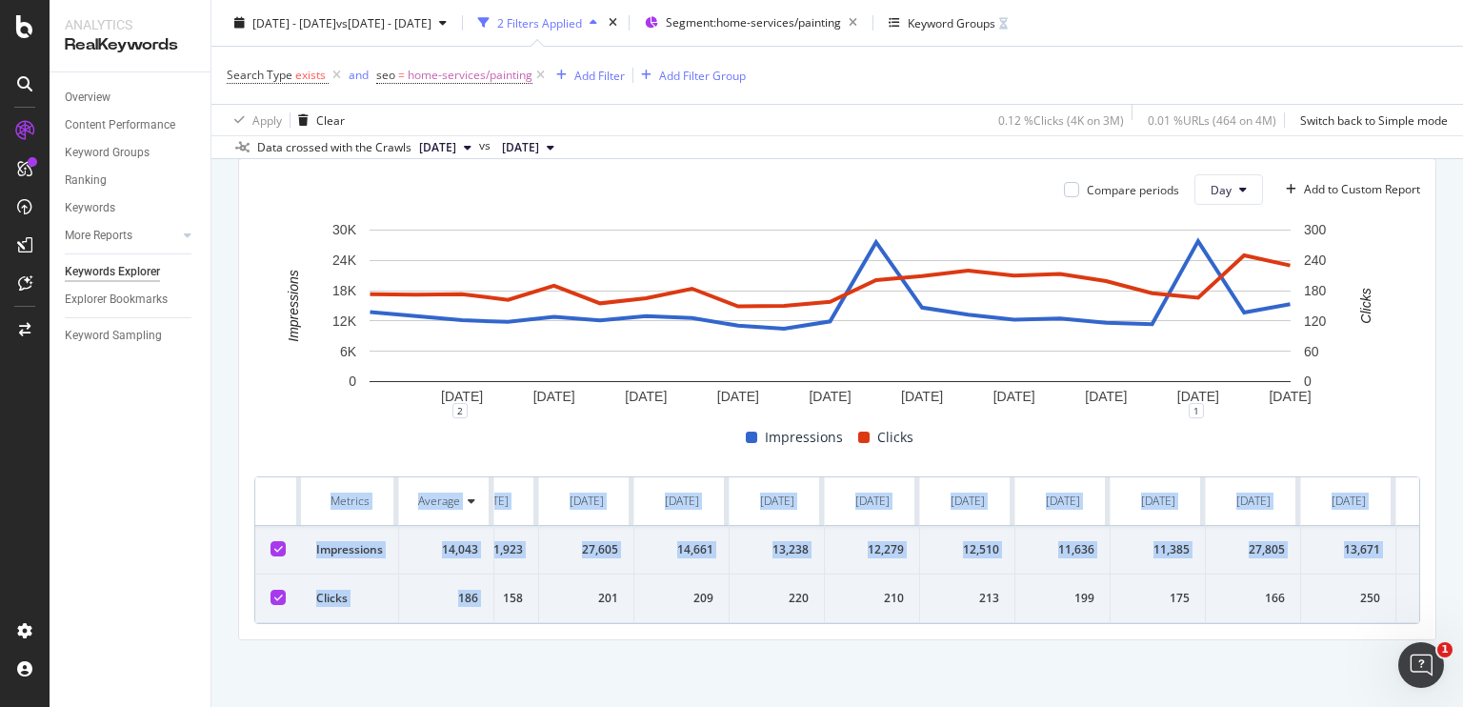
scroll to position [0, 1090]
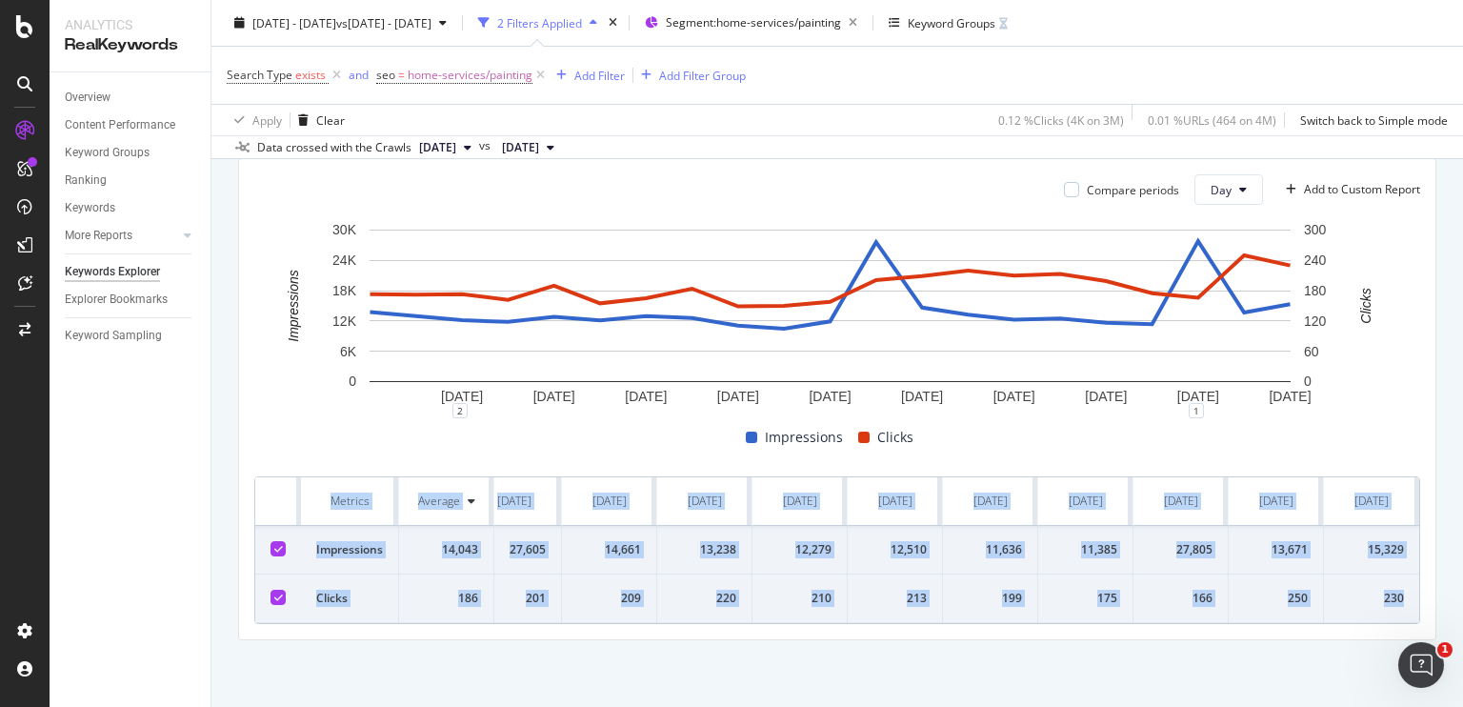
click at [1391, 591] on td "230" at bounding box center [1371, 598] width 95 height 49
copy table "Metrics Average 2025-09-22 2025-09-23 2025-09-24 2025-09-25 2025-09-26 2025-09-…"
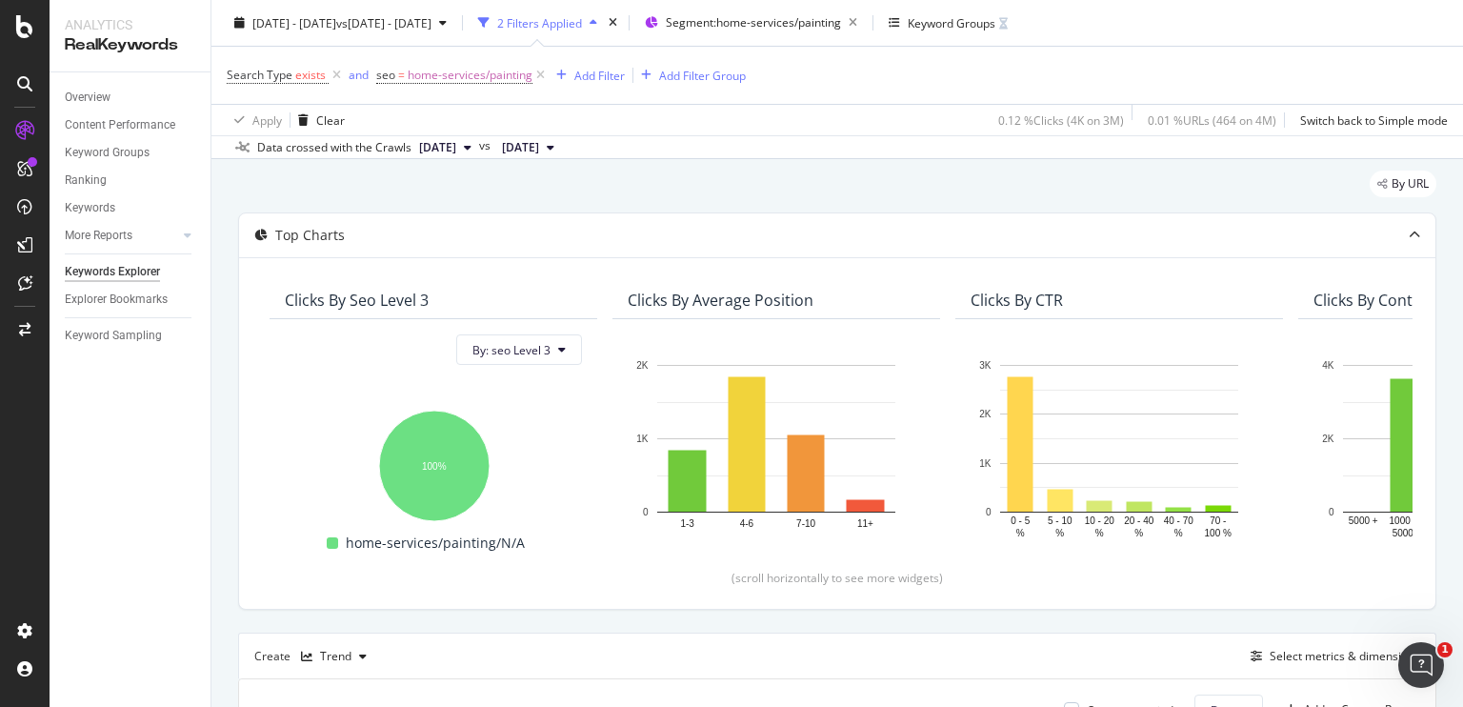
scroll to position [0, 0]
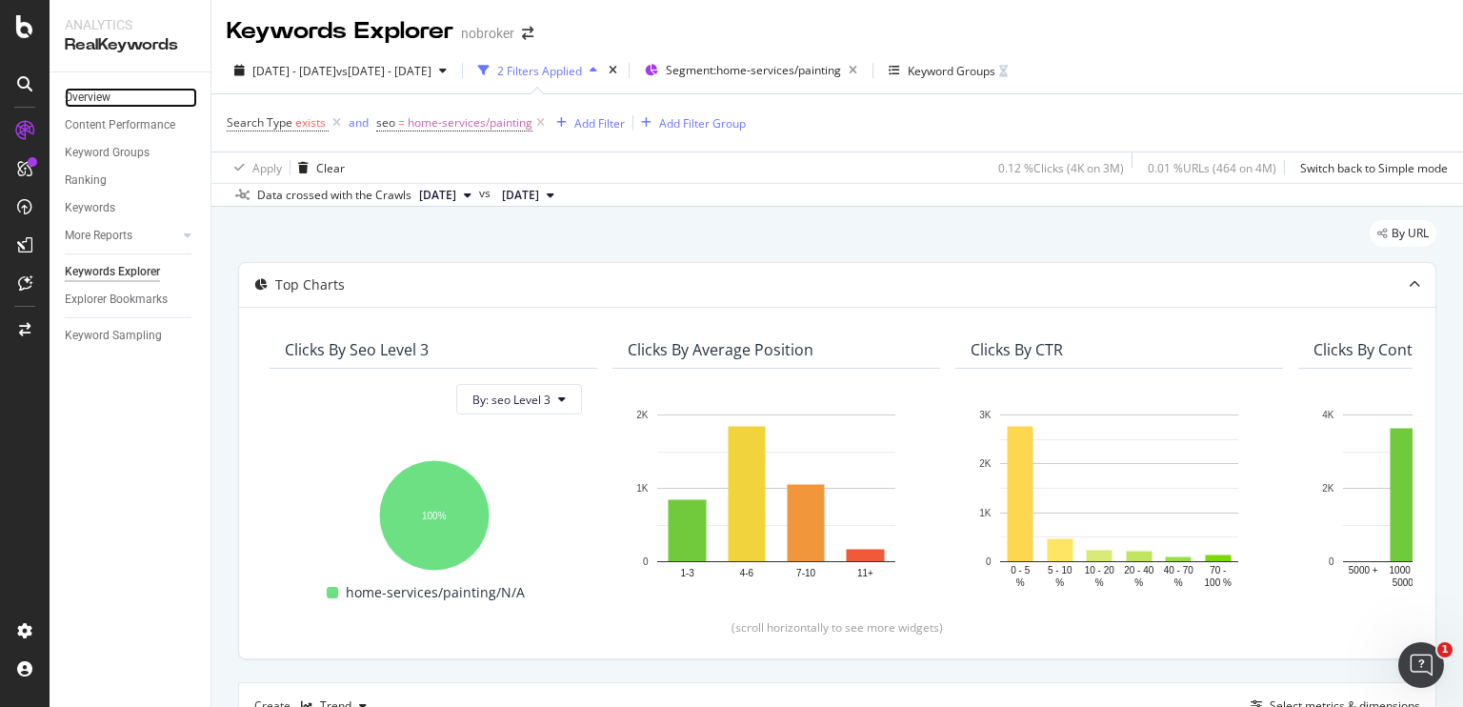
click at [117, 98] on link "Overview" at bounding box center [131, 98] width 132 height 20
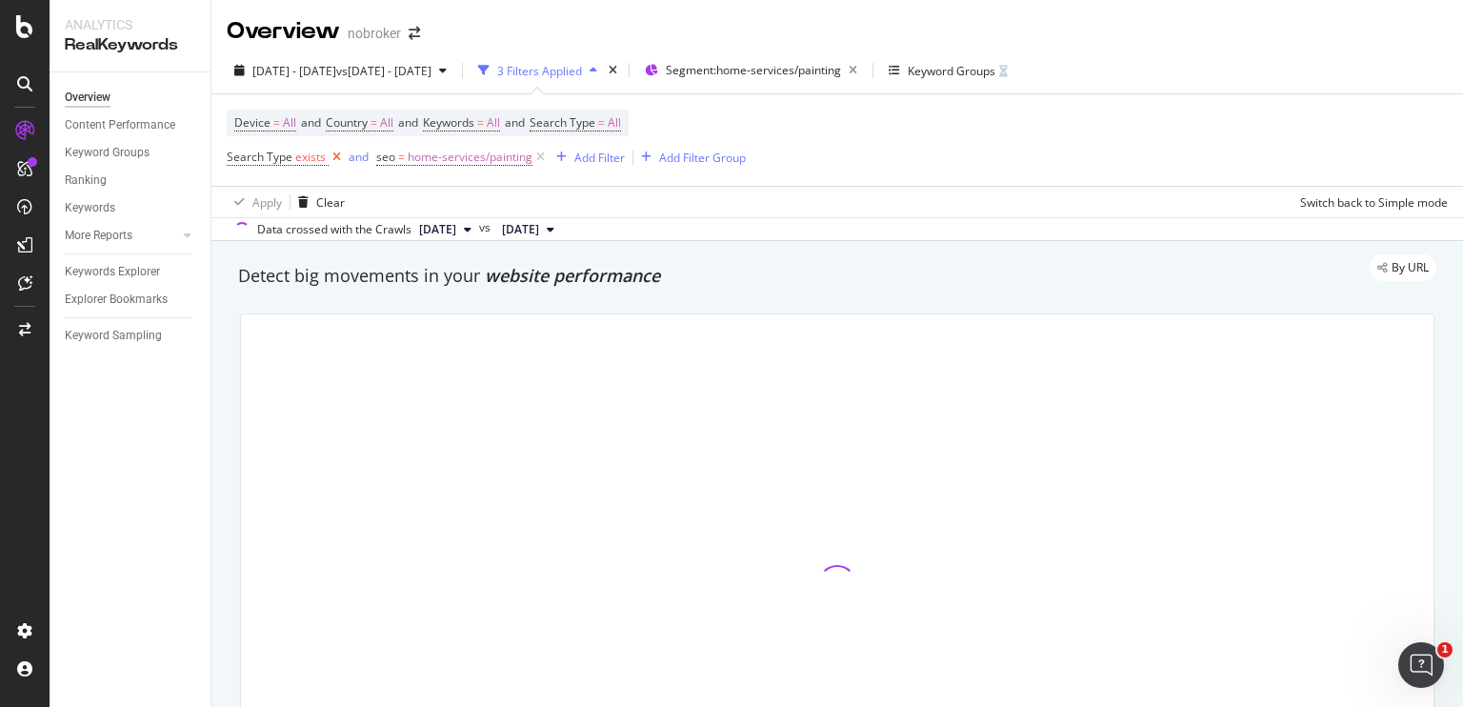
click at [336, 162] on icon at bounding box center [337, 157] width 16 height 19
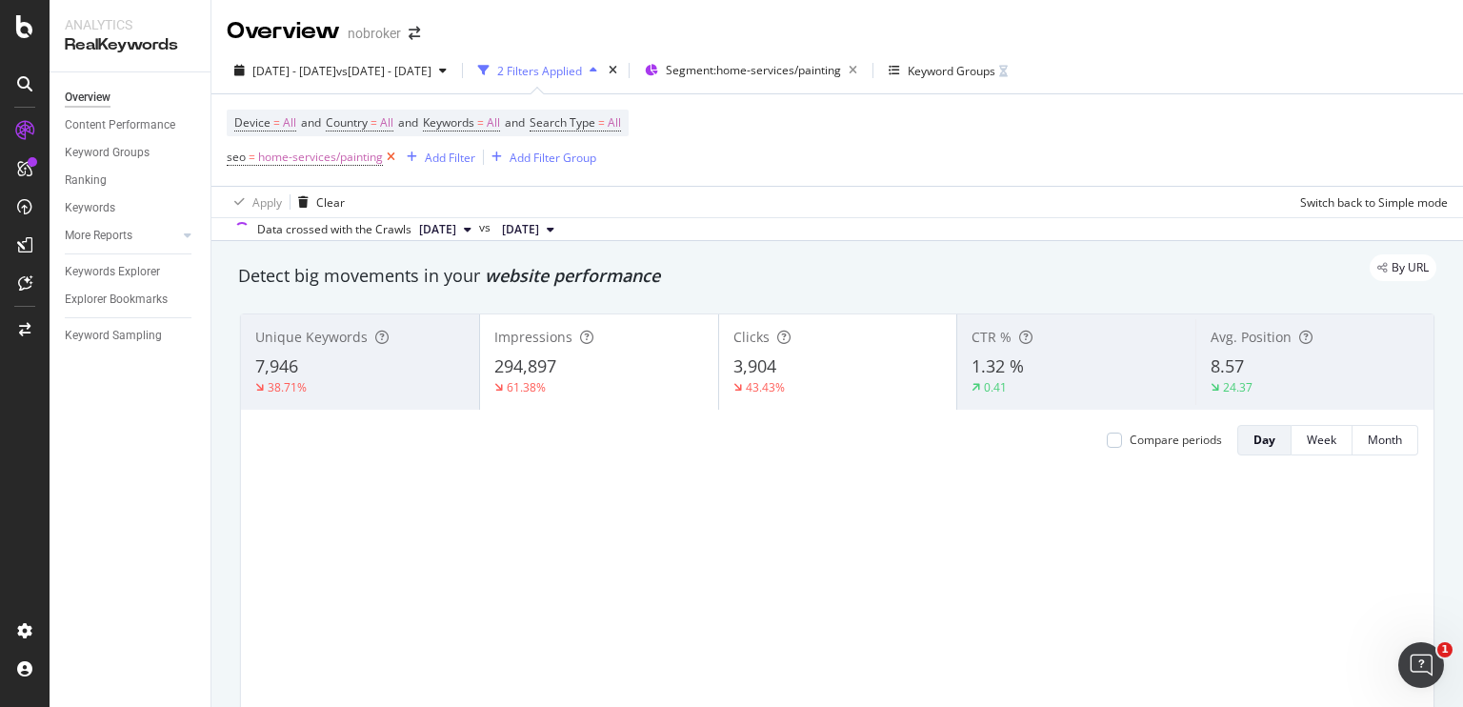
click at [392, 162] on icon at bounding box center [391, 157] width 16 height 19
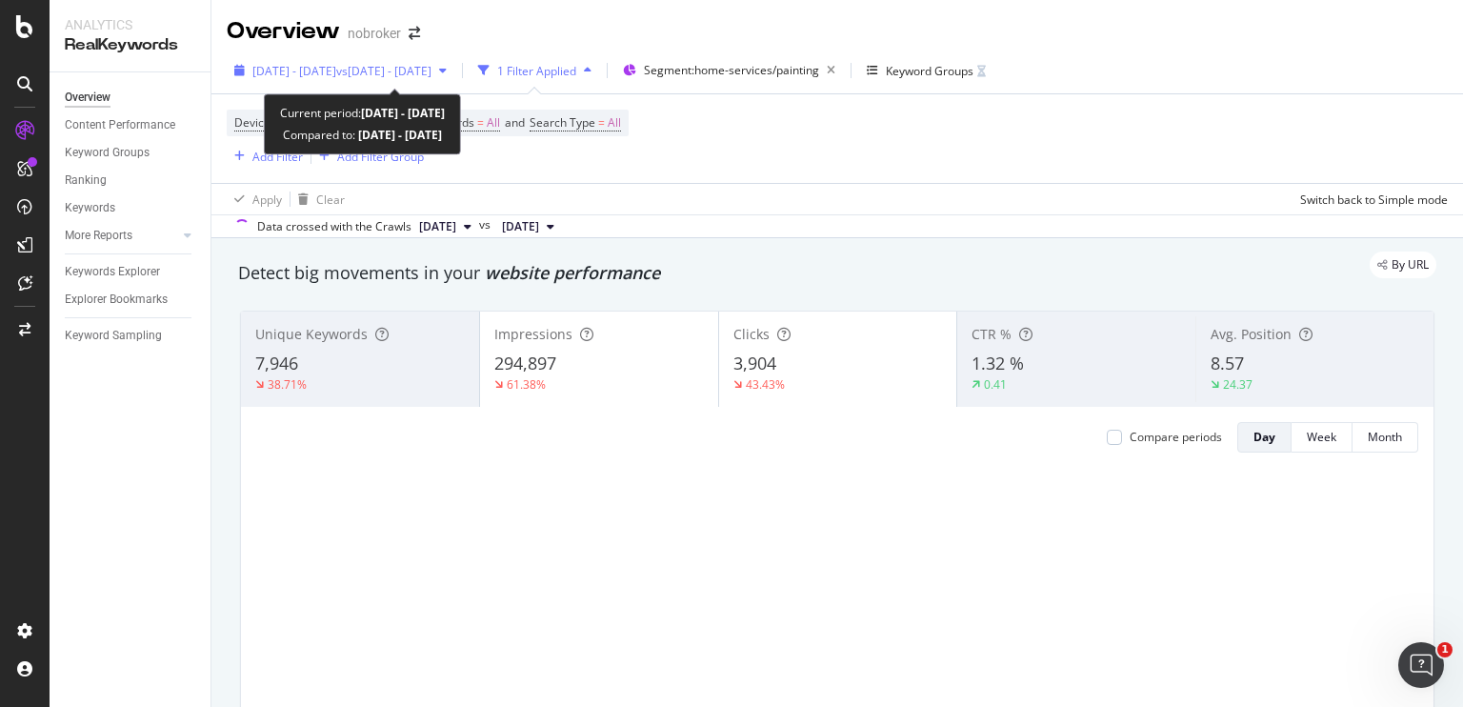
click at [336, 75] on span "2025 Sep. 22nd - Oct. 12th" at bounding box center [294, 71] width 84 height 16
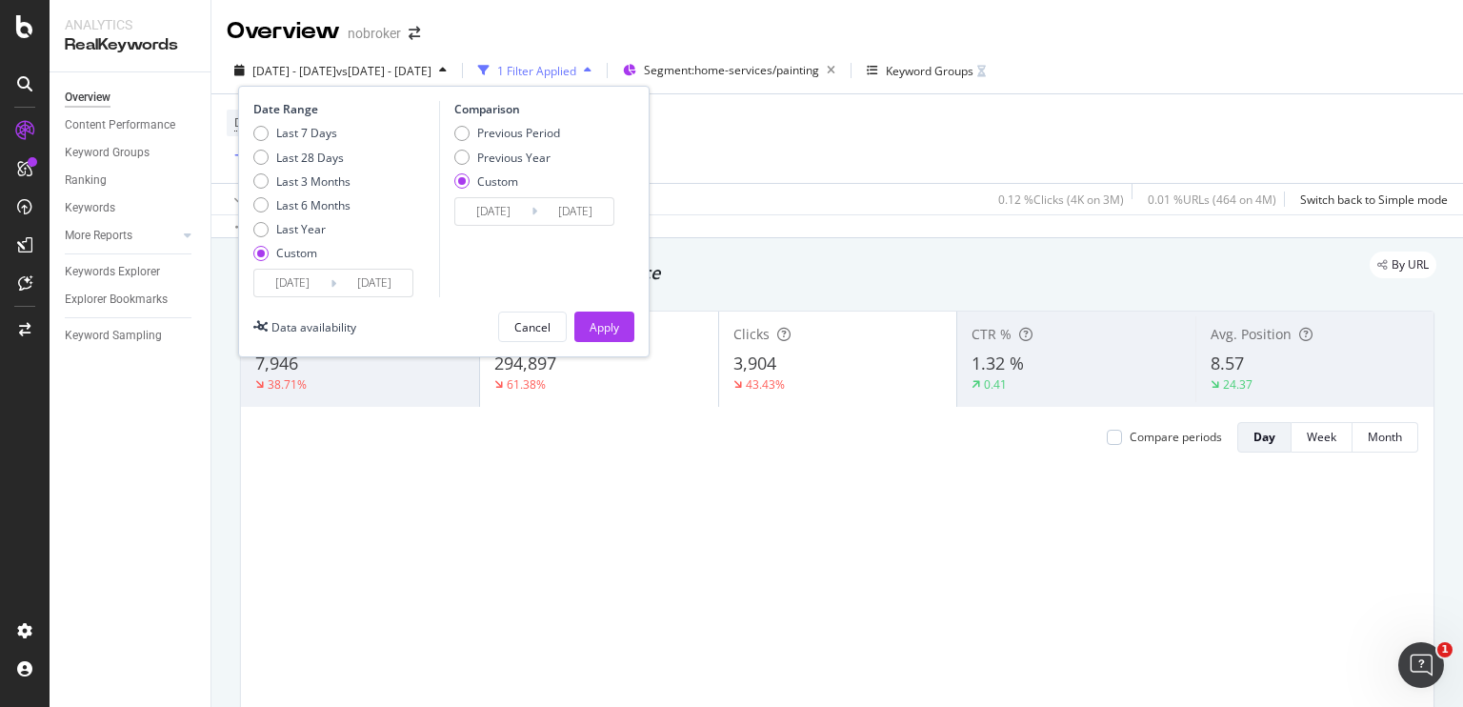
click at [502, 210] on input "2024/08/01" at bounding box center [493, 211] width 76 height 27
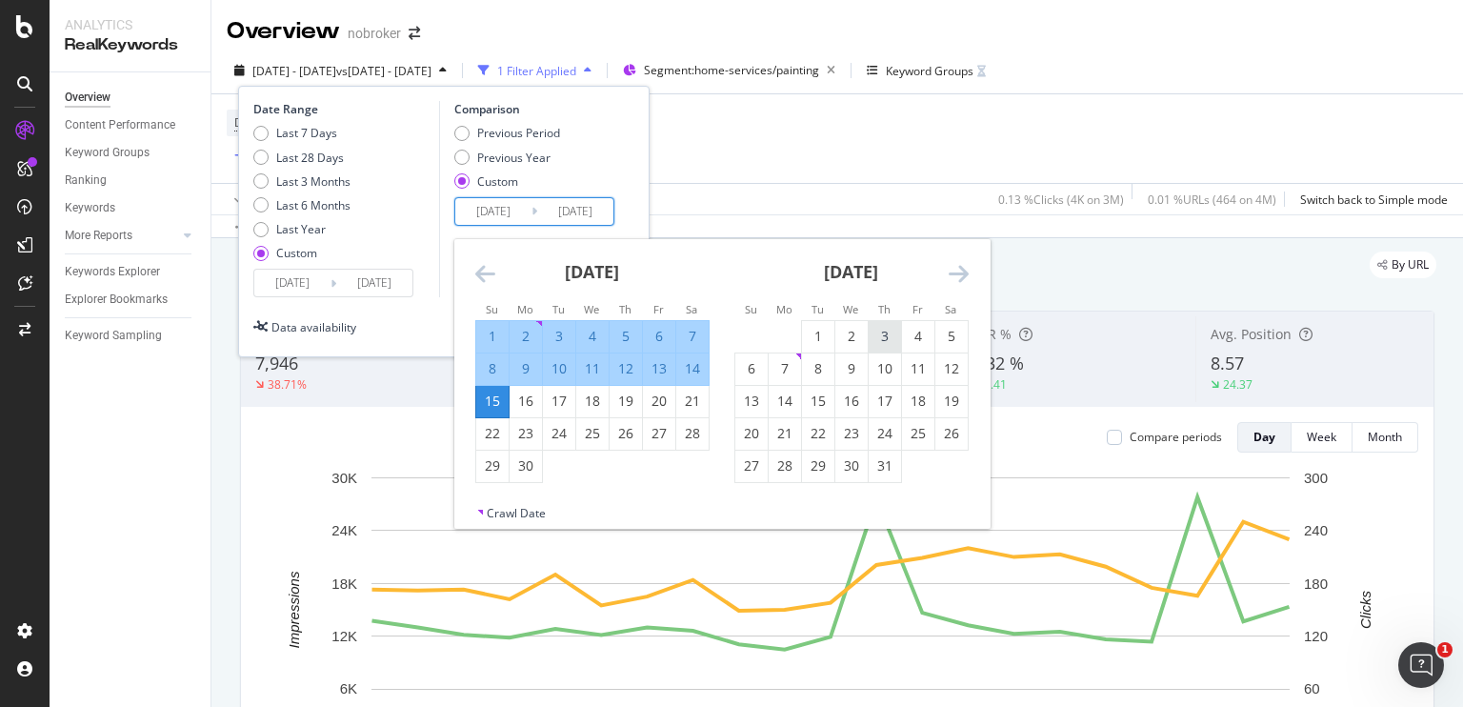
click at [881, 343] on div "3" at bounding box center [885, 336] width 32 height 19
type input "2024/10/03"
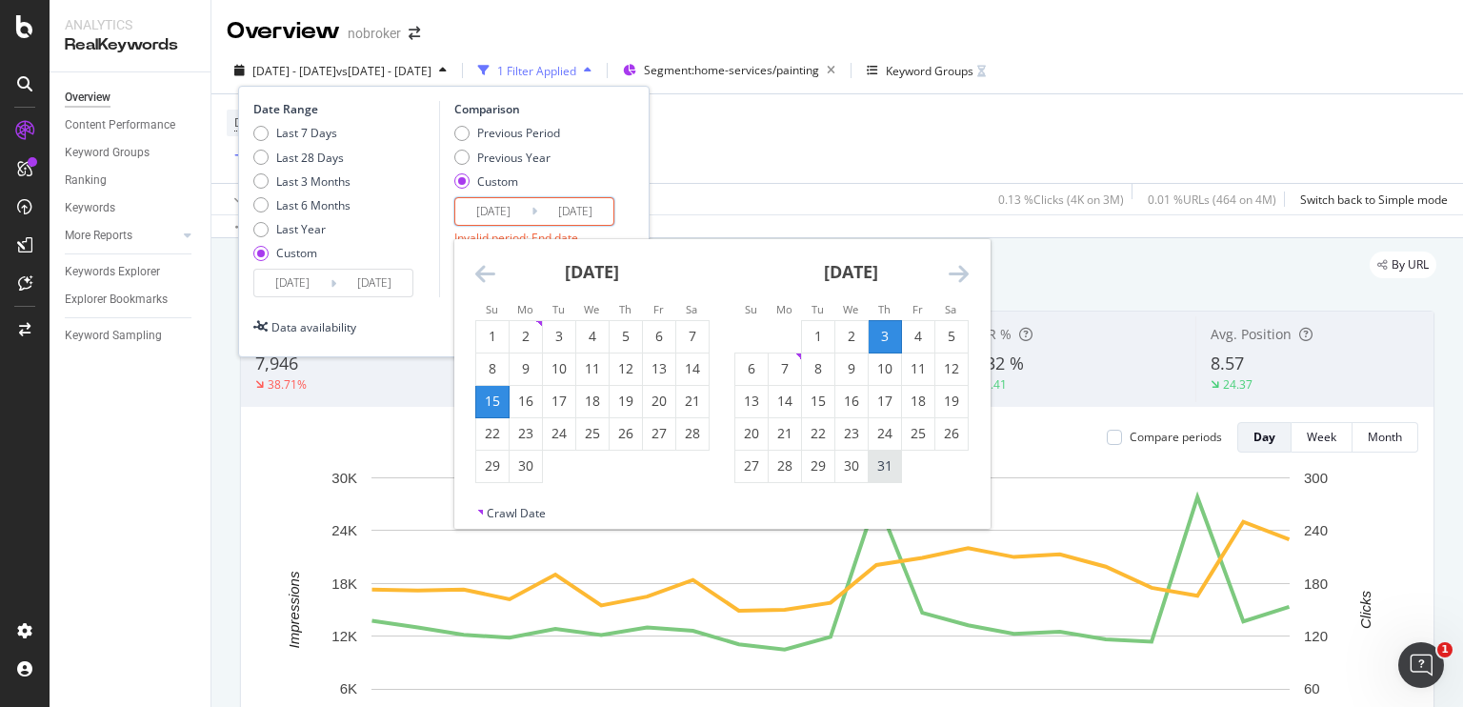
click at [891, 463] on div "31" at bounding box center [885, 465] width 32 height 19
type input "2024/10/31"
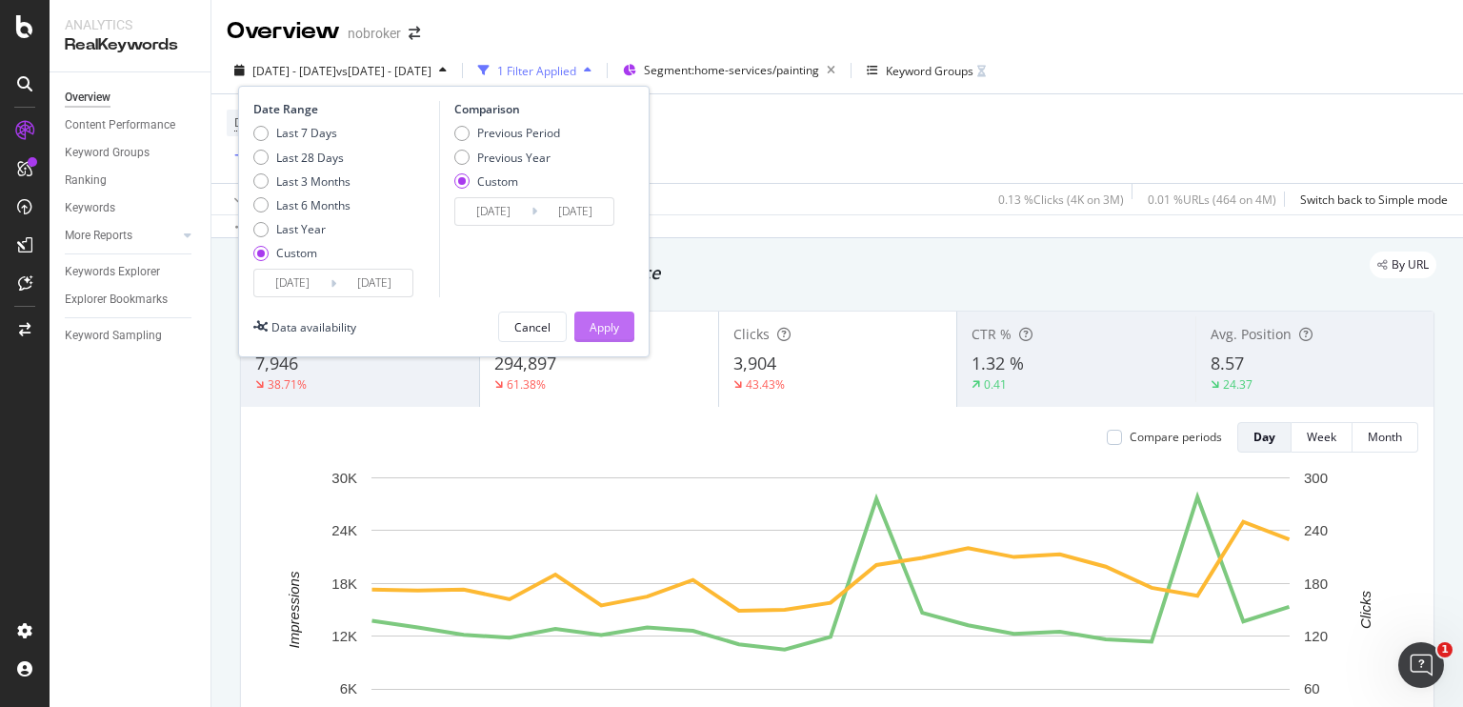
click at [615, 326] on div "Apply" at bounding box center [605, 327] width 30 height 16
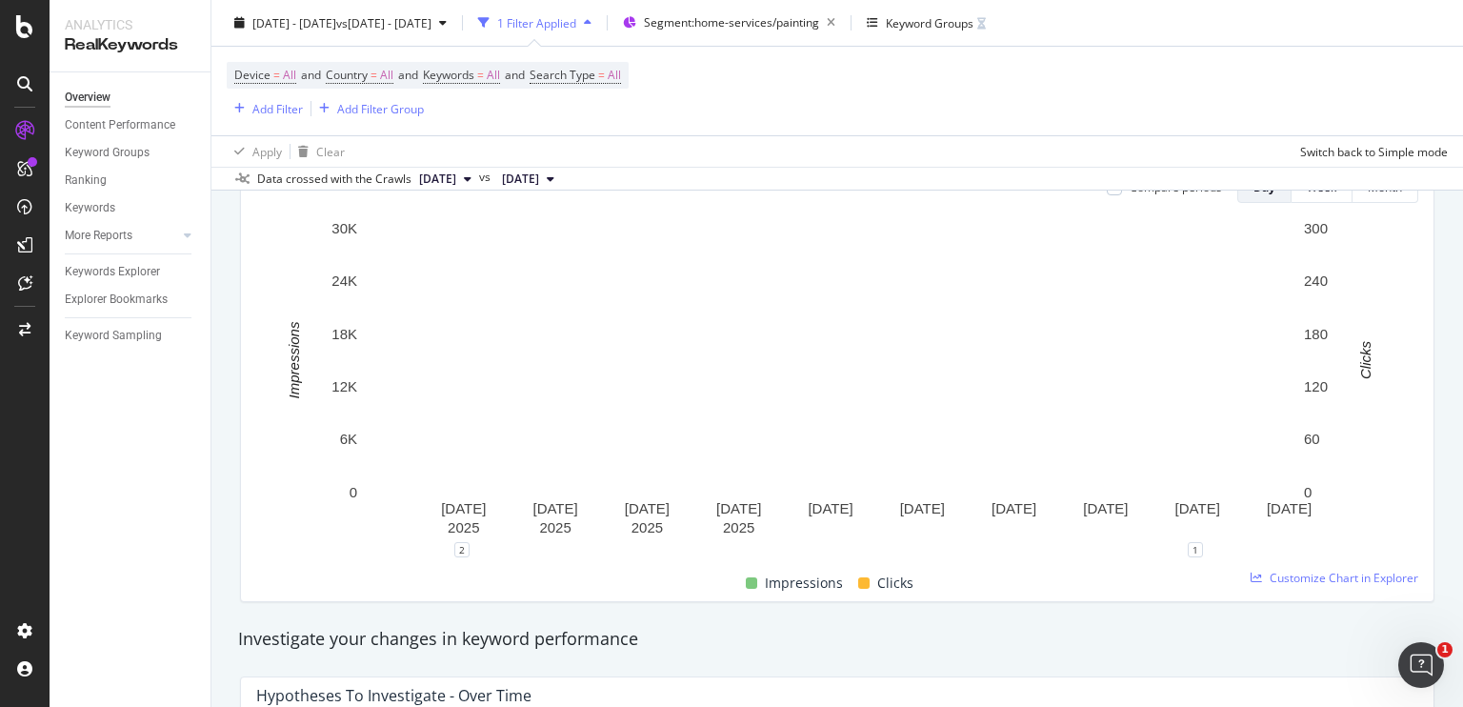
scroll to position [247, 0]
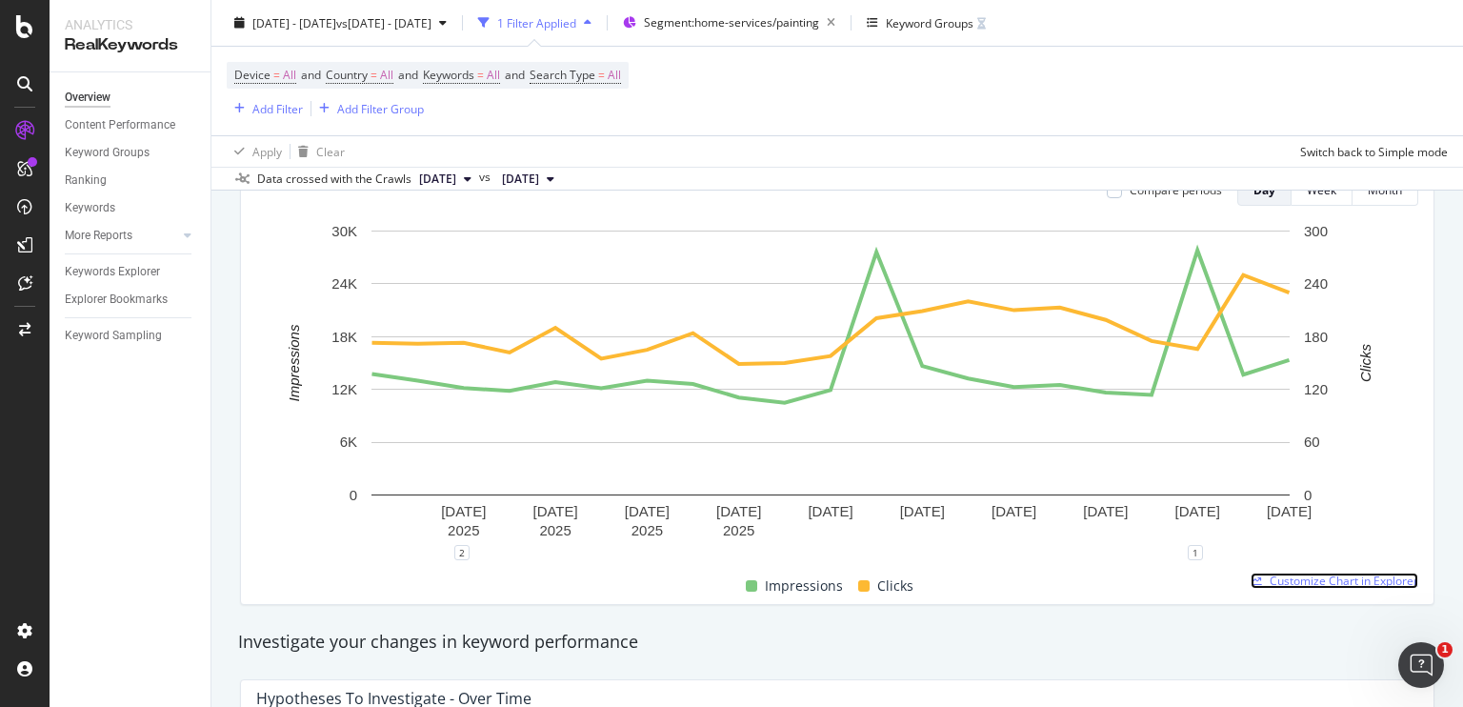
click at [1282, 576] on span "Customize Chart in Explorer" at bounding box center [1344, 580] width 149 height 16
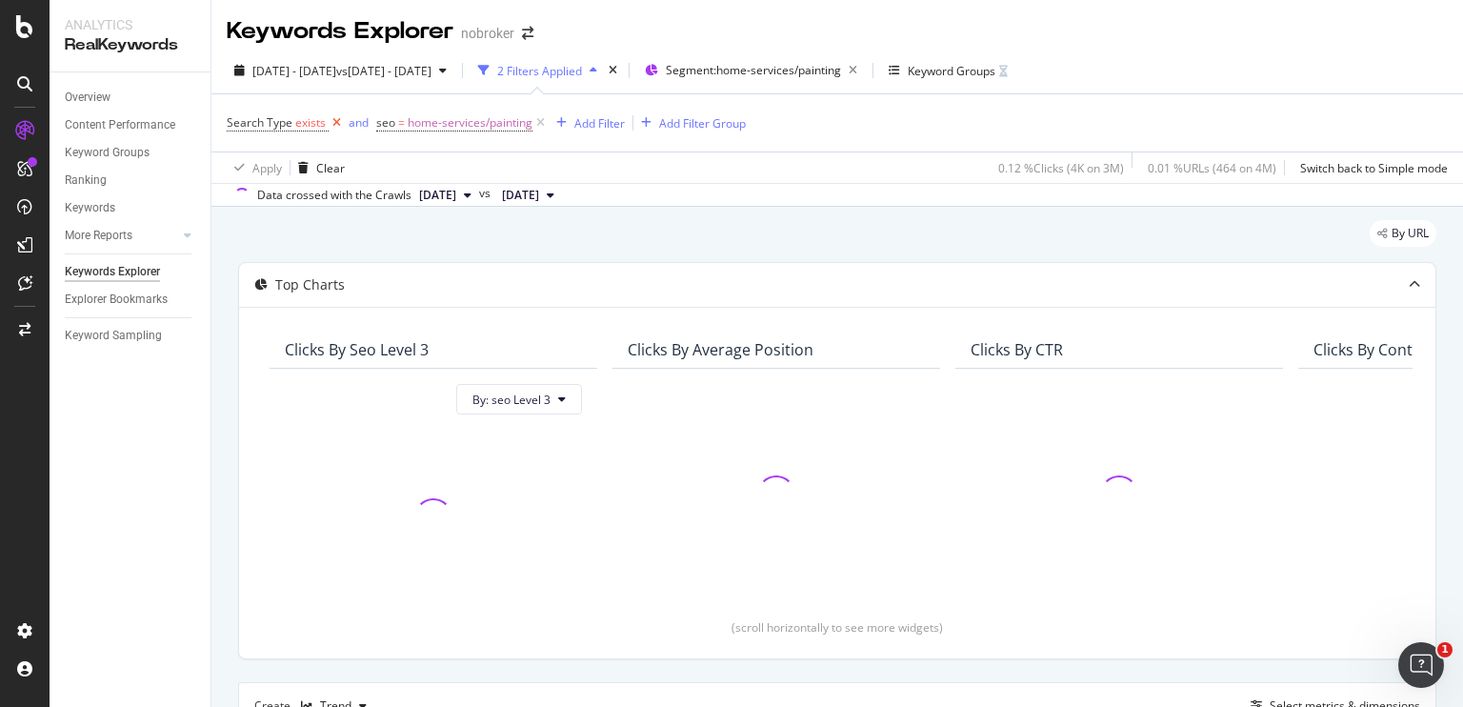
click at [331, 125] on icon at bounding box center [337, 122] width 16 height 19
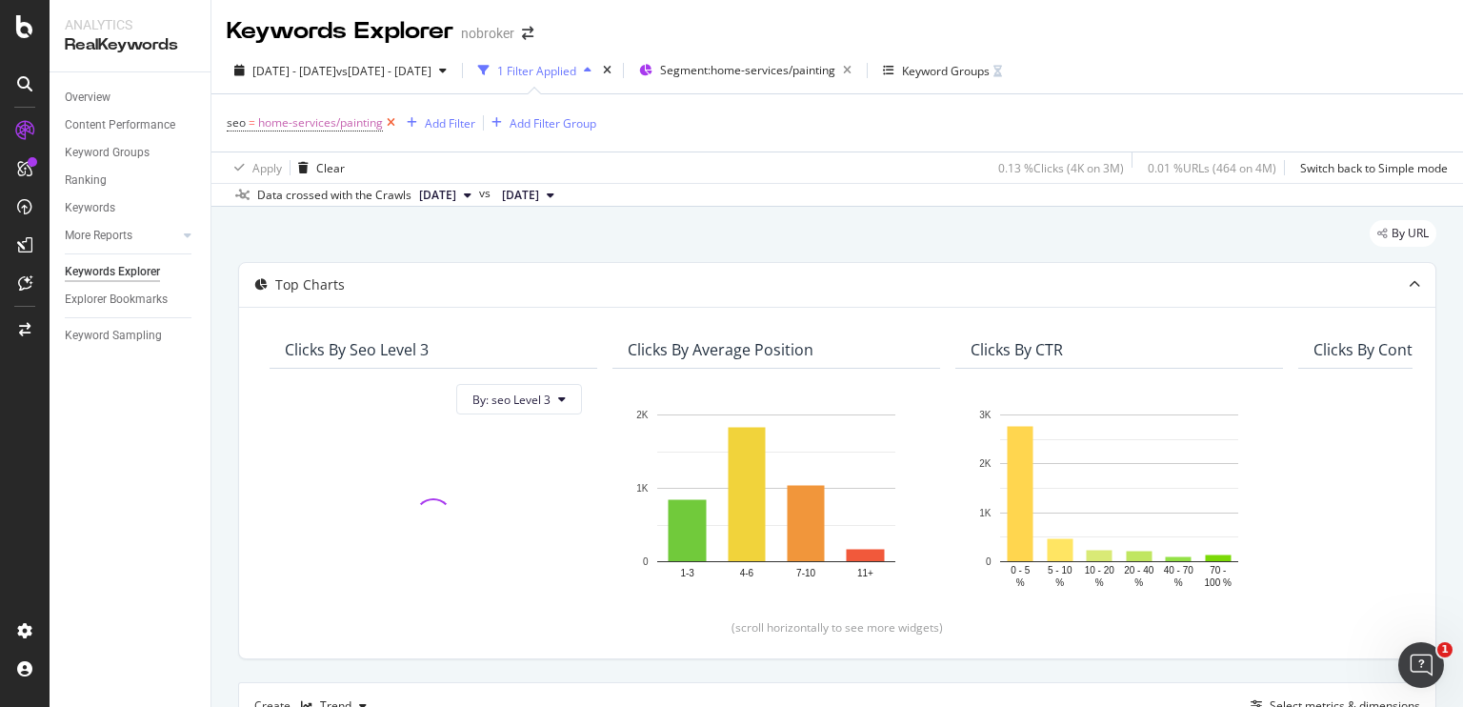
click at [389, 125] on icon at bounding box center [391, 122] width 16 height 19
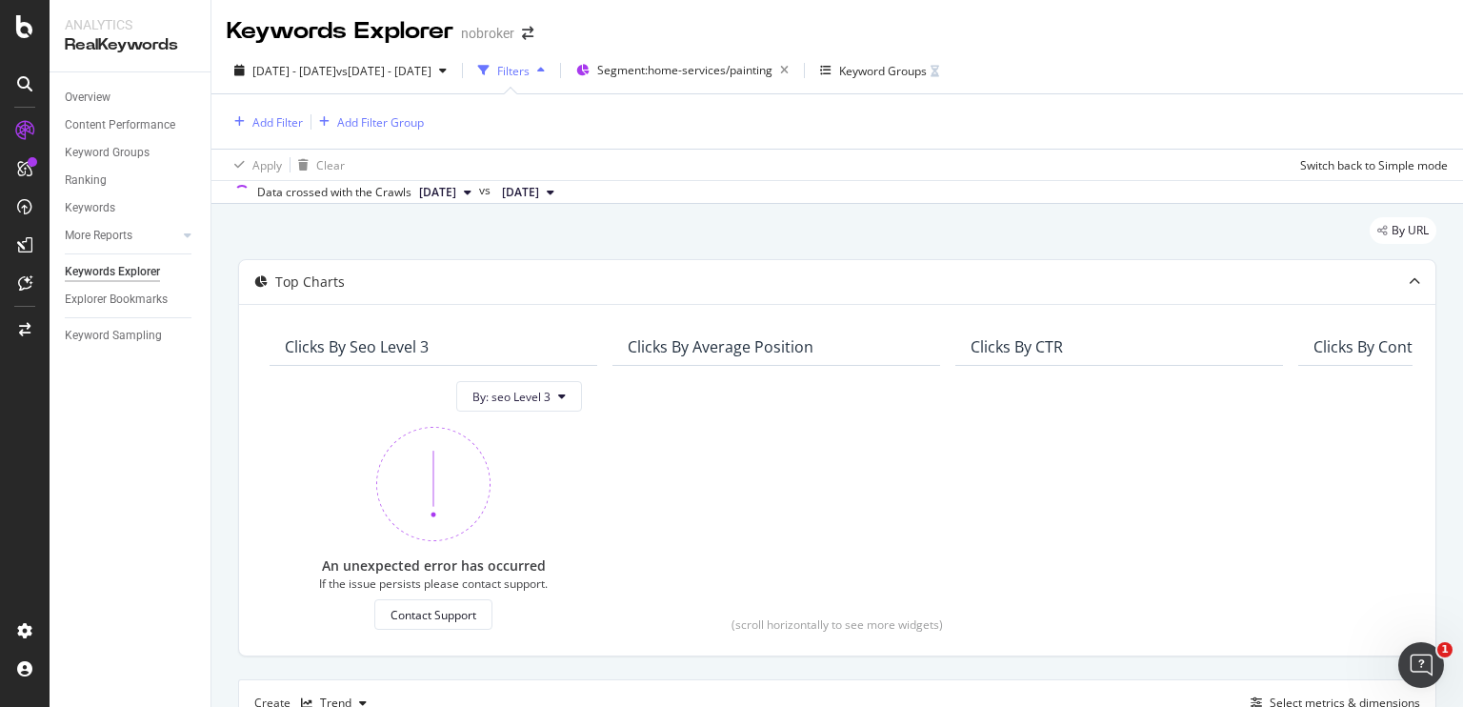
scroll to position [565, 0]
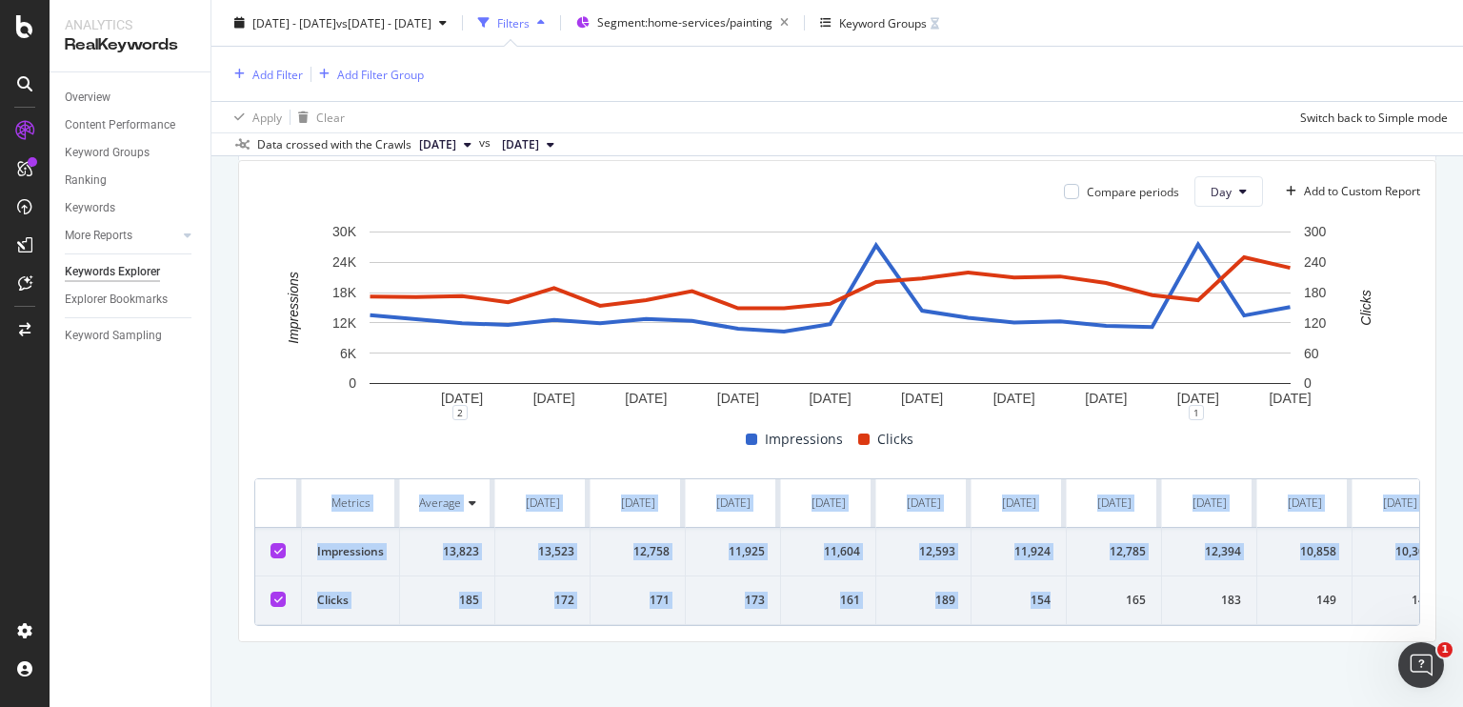
drag, startPoint x: 311, startPoint y: 491, endPoint x: 1056, endPoint y: 609, distance: 754.1
click at [1056, 609] on table "Metrics Average 2025-09-22 2025-09-23 2025-09-24 2025-09-25 2025-09-26 2025-09-…" at bounding box center [1375, 552] width 2240 height 146
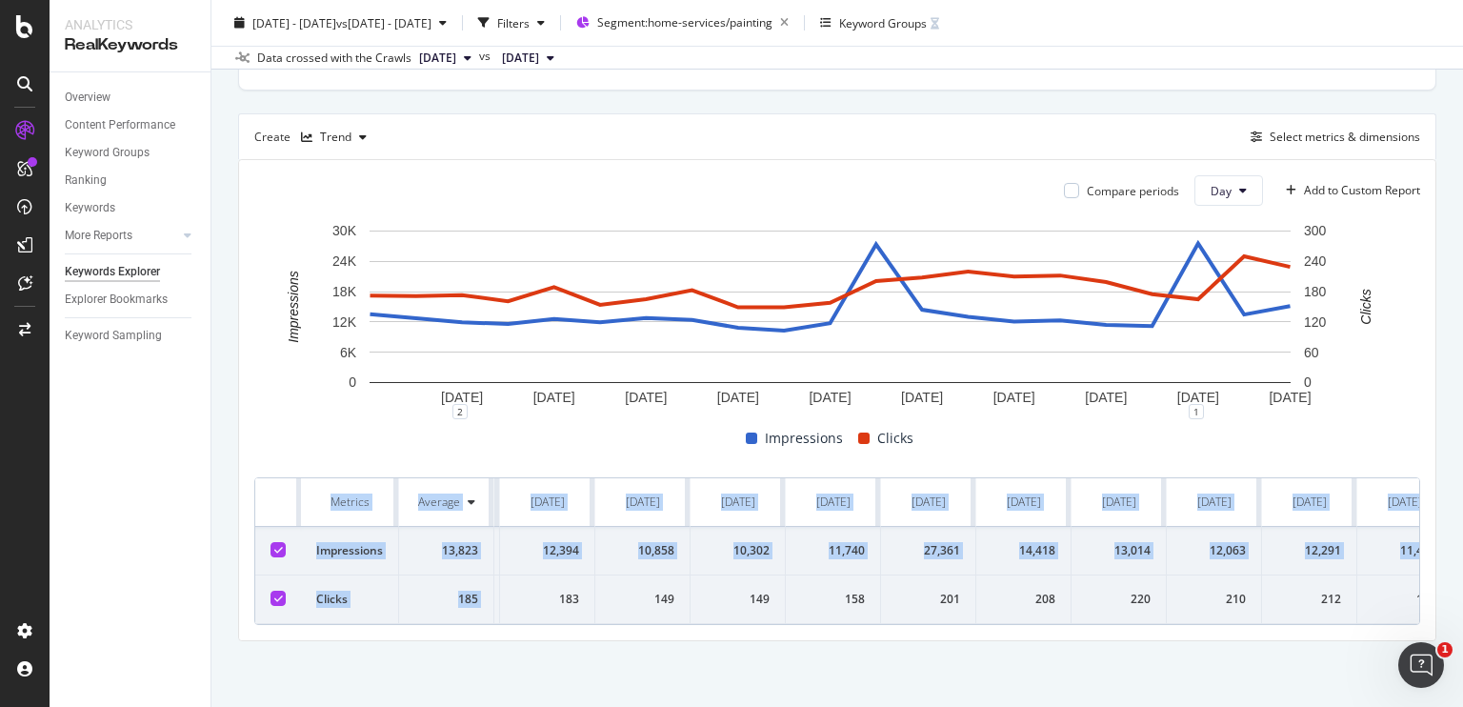
scroll to position [0, 1090]
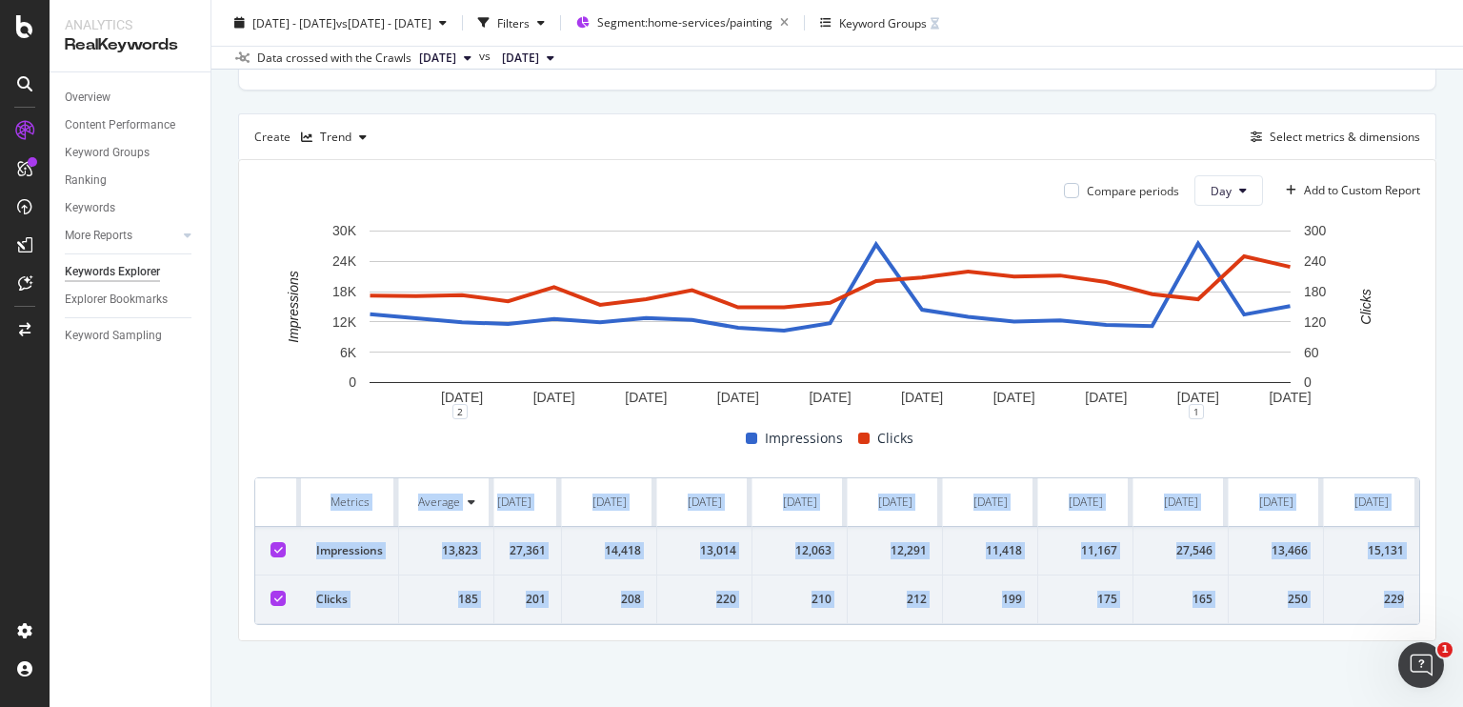
click at [1398, 611] on td "229" at bounding box center [1371, 599] width 95 height 49
copy table "Metrics Average 2025-09-22 2025-09-23 2025-09-24 2025-09-25 2025-09-26 2025-09-…"
click at [431, 20] on span "vs 2024 Oct. 3rd - Oct. 31st" at bounding box center [383, 22] width 95 height 16
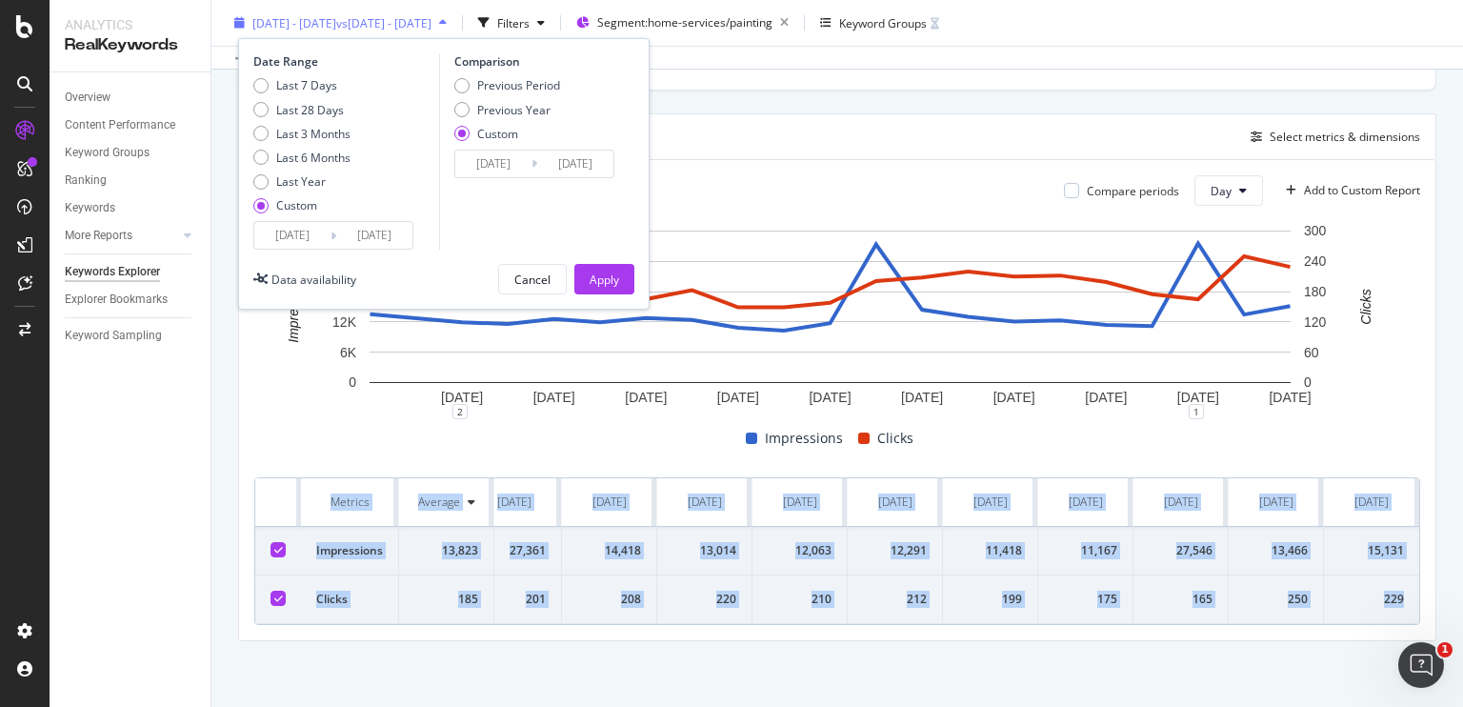
click at [336, 23] on span "2025 Sep. 22nd - Oct. 12th" at bounding box center [294, 22] width 84 height 16
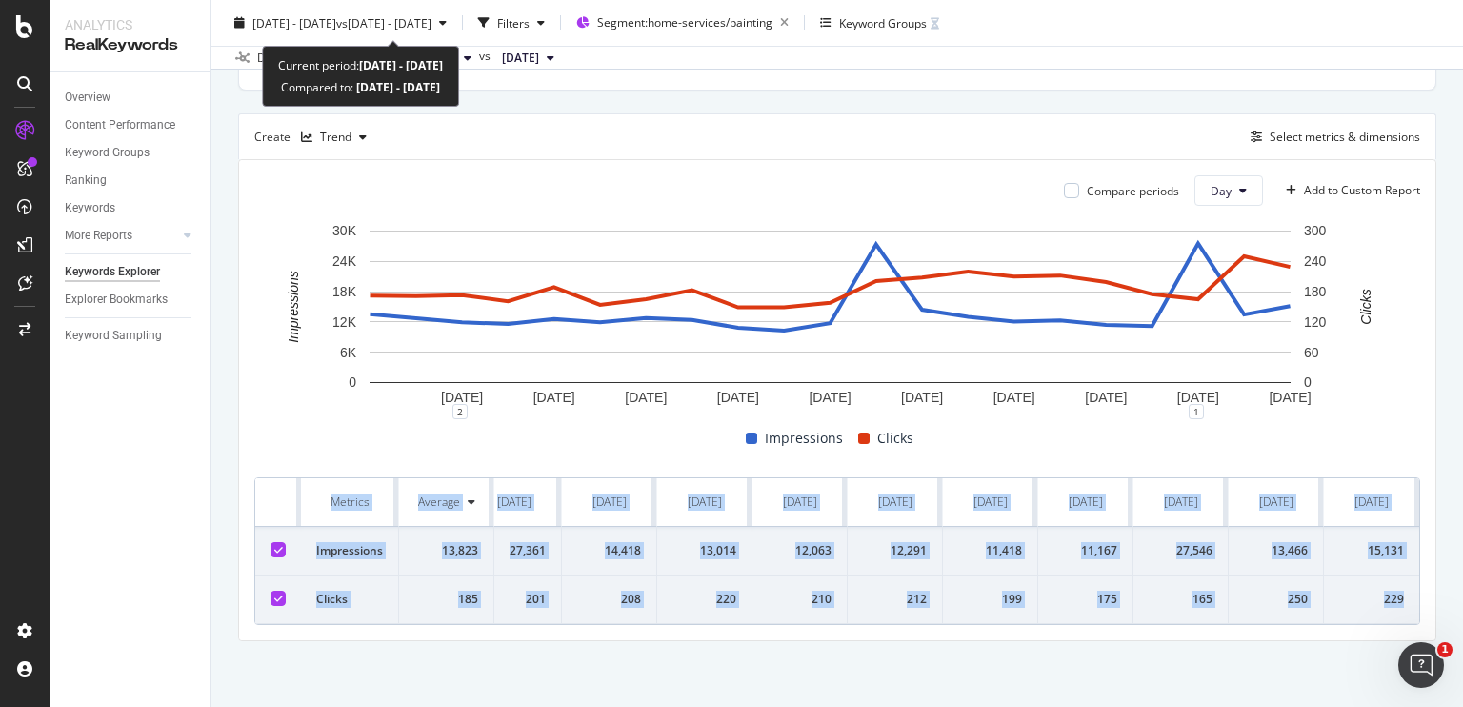
click at [336, 23] on span "2025 Sep. 22nd - Oct. 12th" at bounding box center [294, 22] width 84 height 16
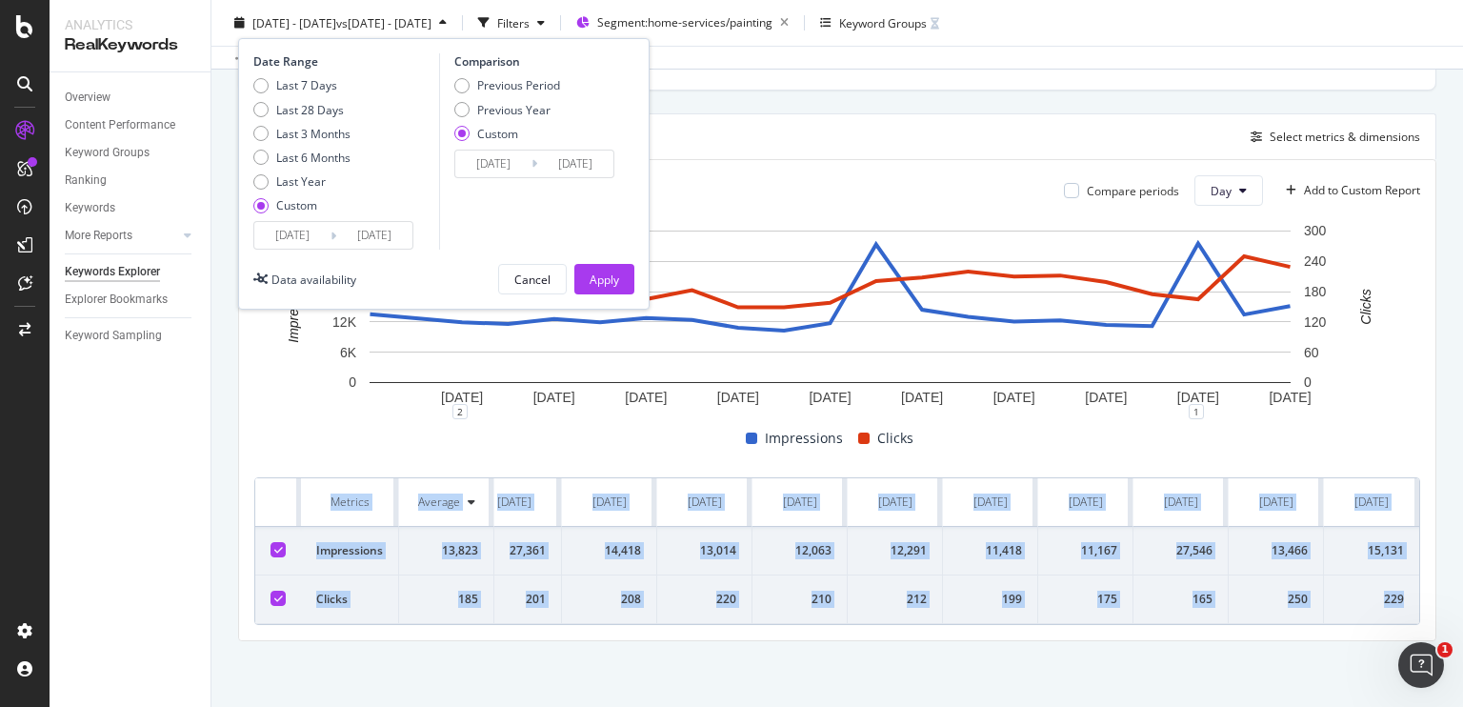
click at [294, 229] on input "2025/09/22" at bounding box center [292, 235] width 76 height 27
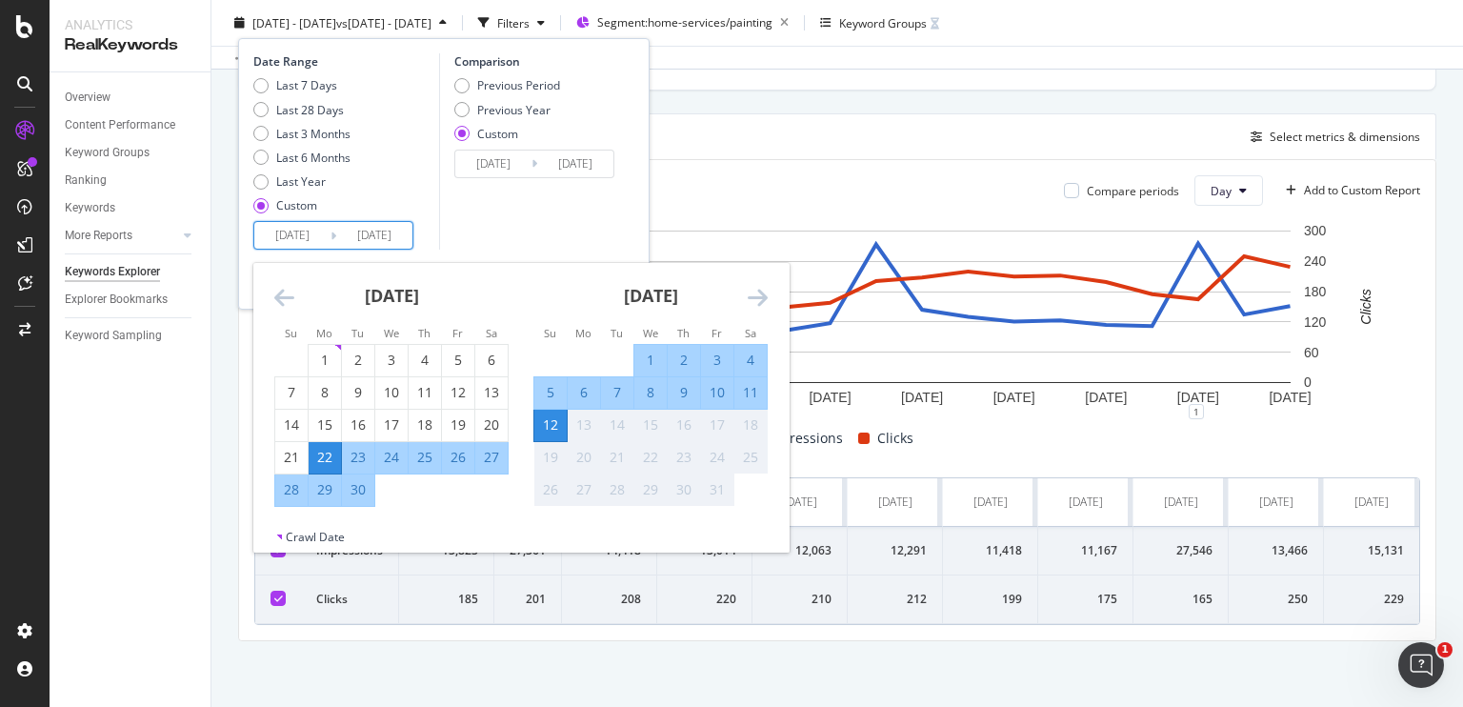
click at [279, 292] on icon "Move backward to switch to the previous month." at bounding box center [284, 297] width 20 height 23
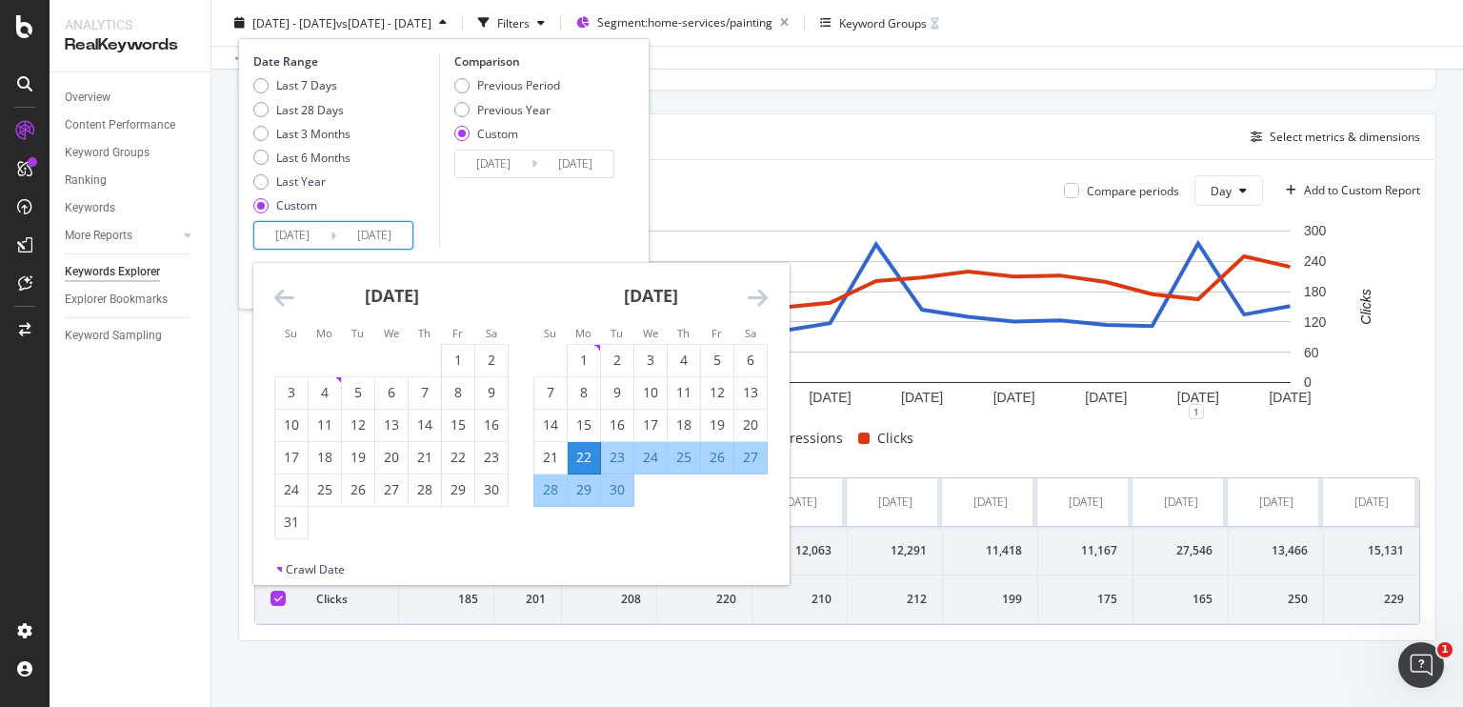
click at [279, 292] on icon "Move backward to switch to the previous month." at bounding box center [284, 297] width 20 height 23
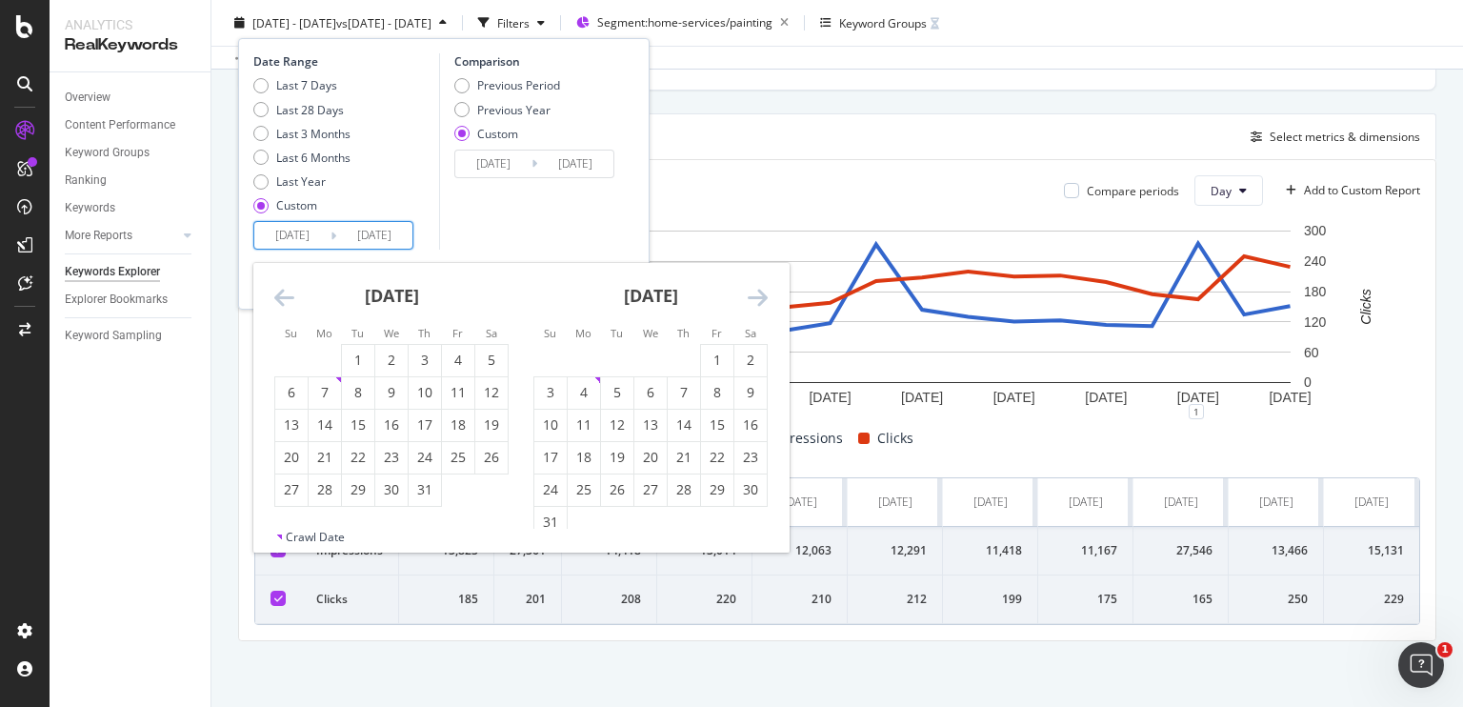
click at [279, 292] on icon "Move backward to switch to the previous month." at bounding box center [284, 297] width 20 height 23
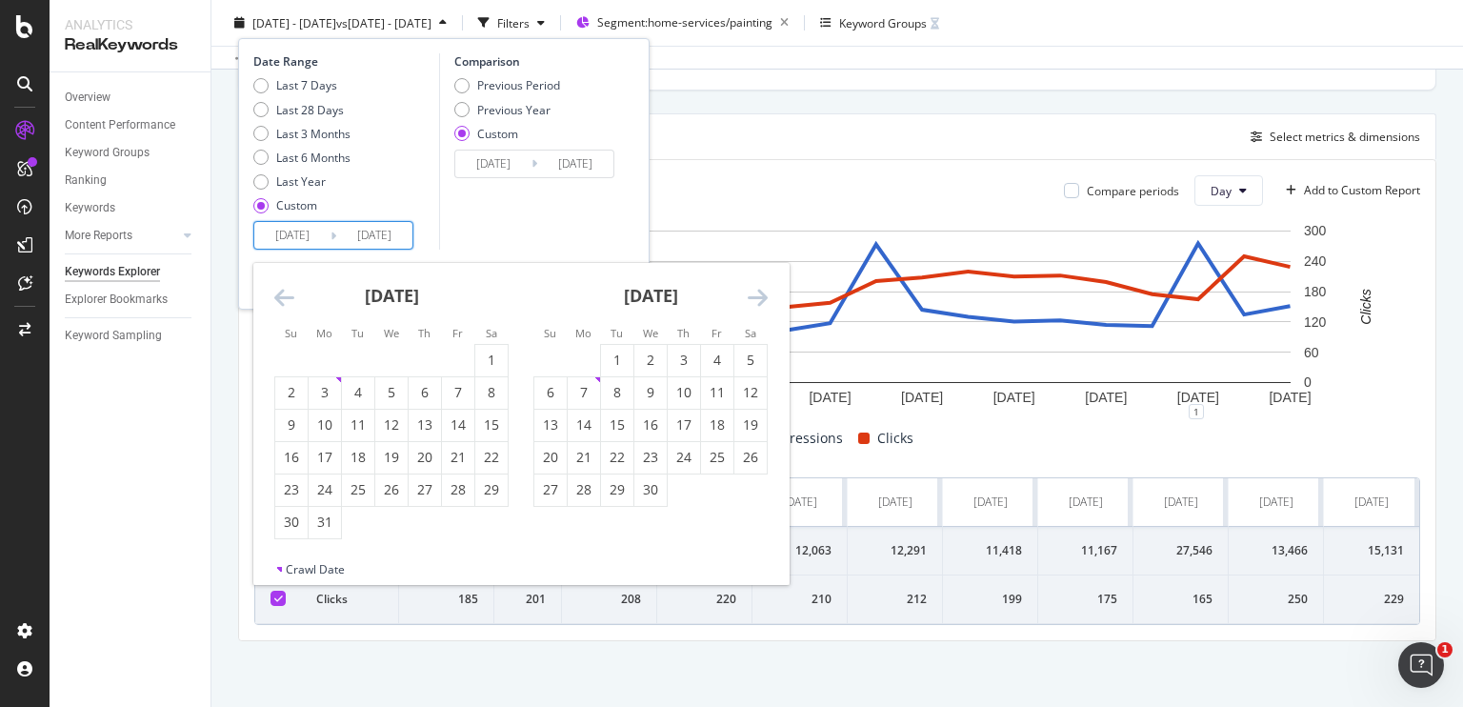
click at [279, 292] on icon "Move backward to switch to the previous month." at bounding box center [284, 297] width 20 height 23
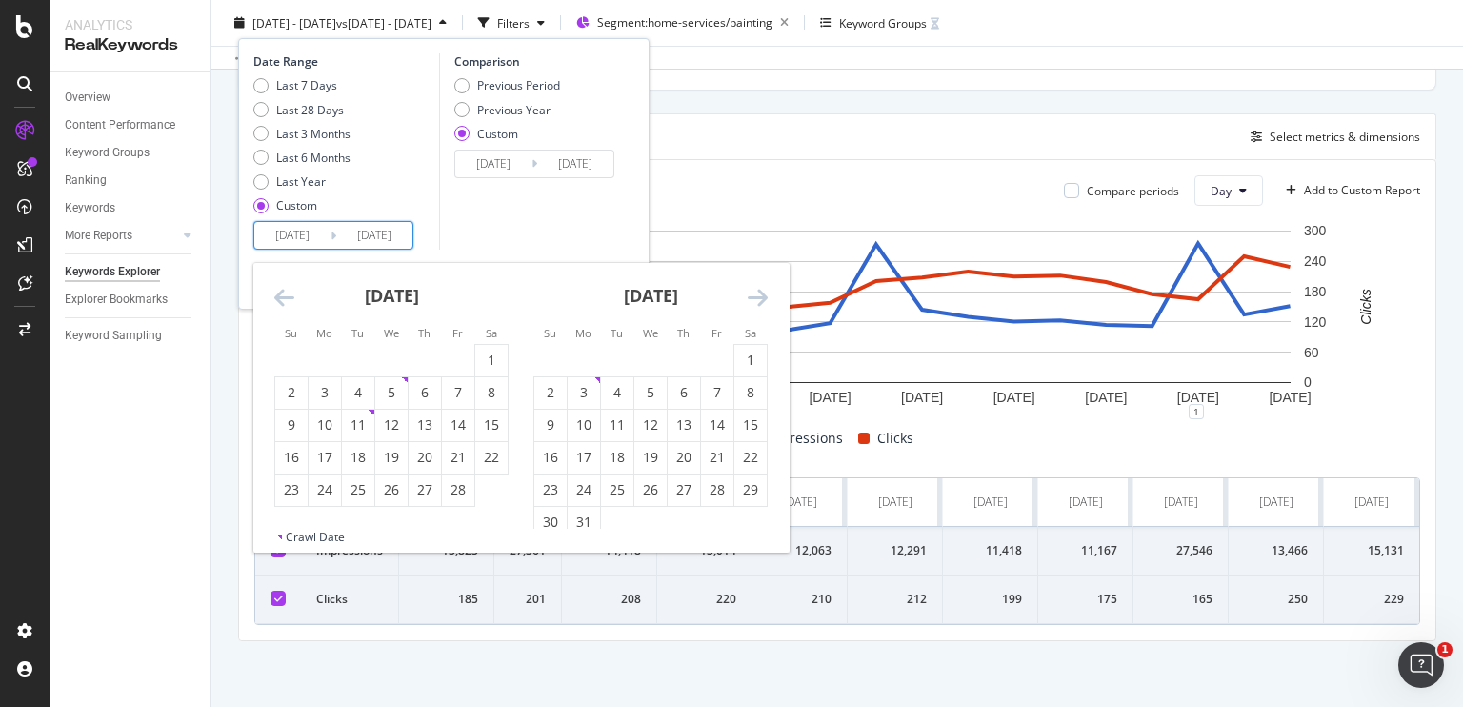
click at [279, 292] on icon "Move backward to switch to the previous month." at bounding box center [284, 297] width 20 height 23
click at [426, 362] on div "3" at bounding box center [425, 359] width 32 height 19
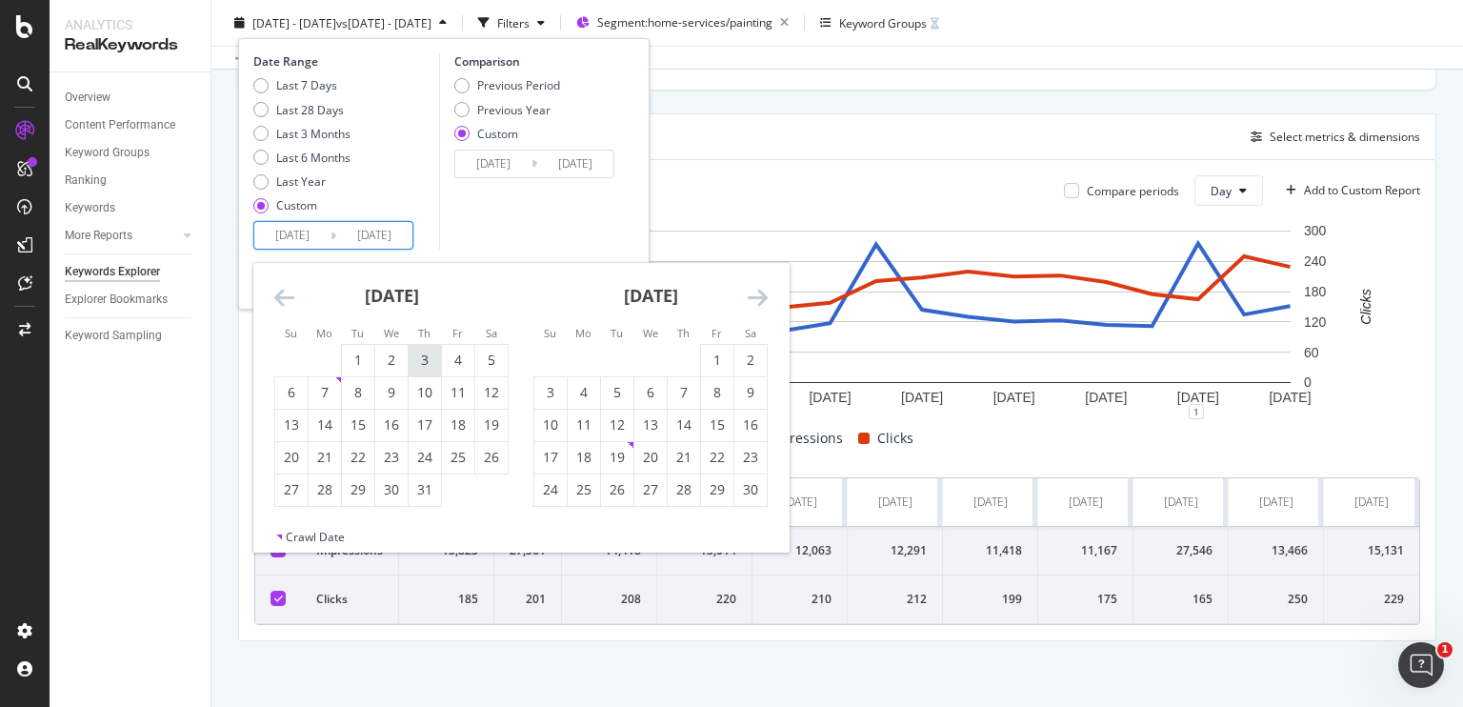
type input "2024/10/03"
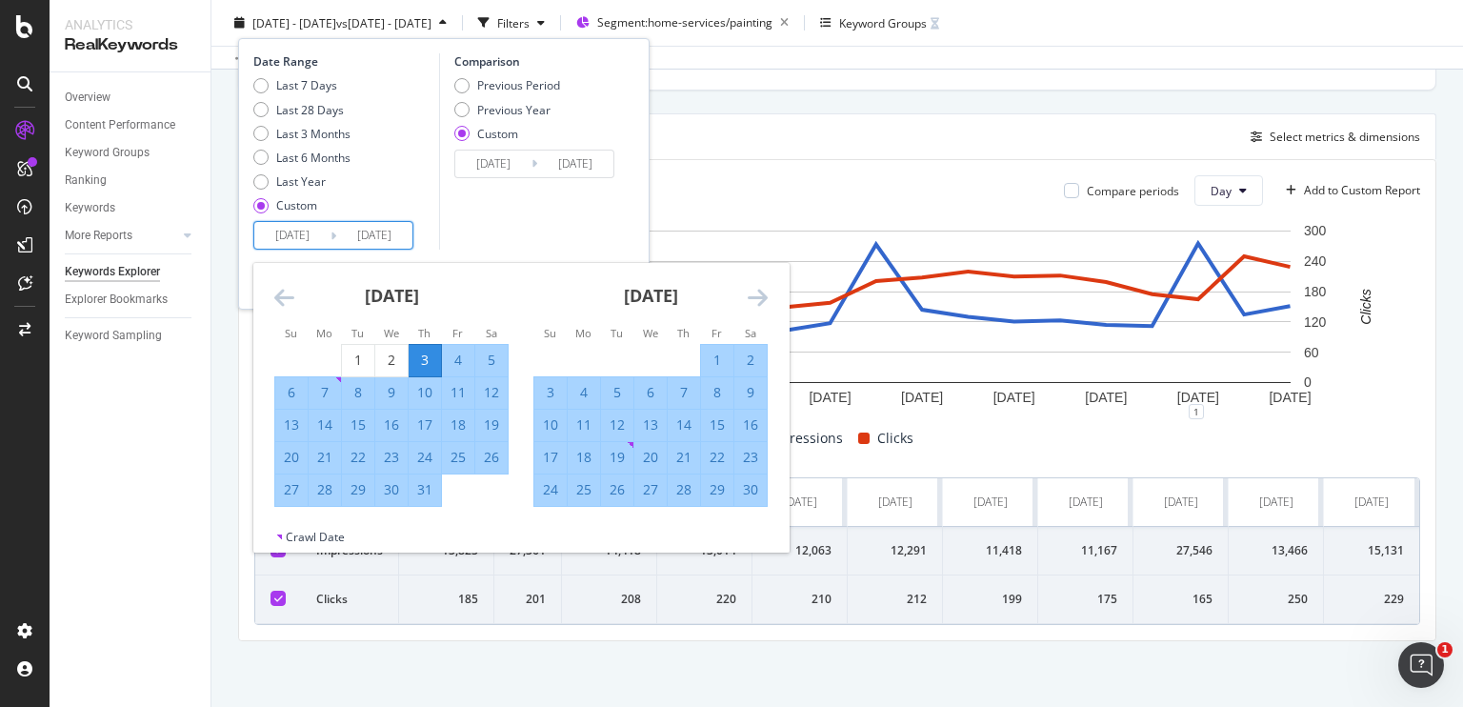
click at [432, 490] on div "31" at bounding box center [425, 489] width 32 height 19
type input "2024/10/31"
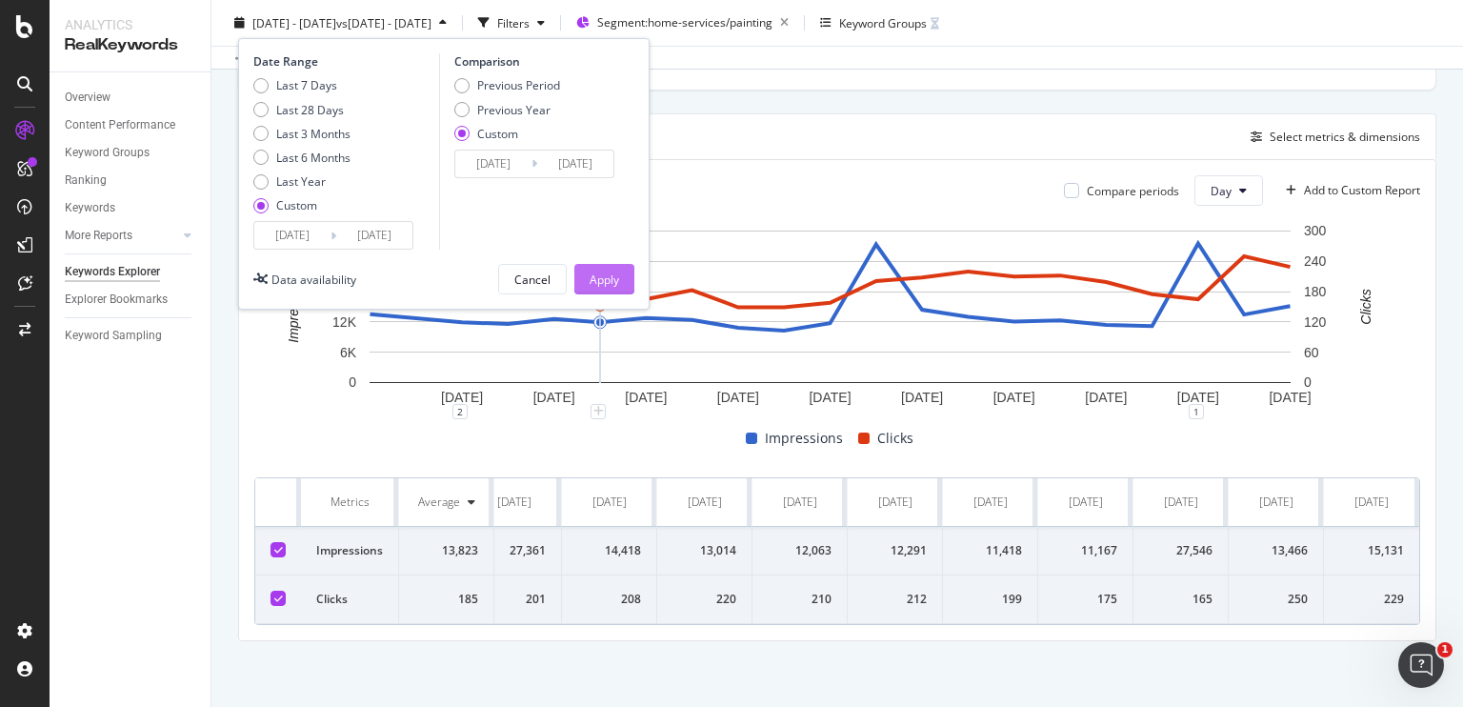
click at [609, 281] on div "Apply" at bounding box center [605, 278] width 30 height 16
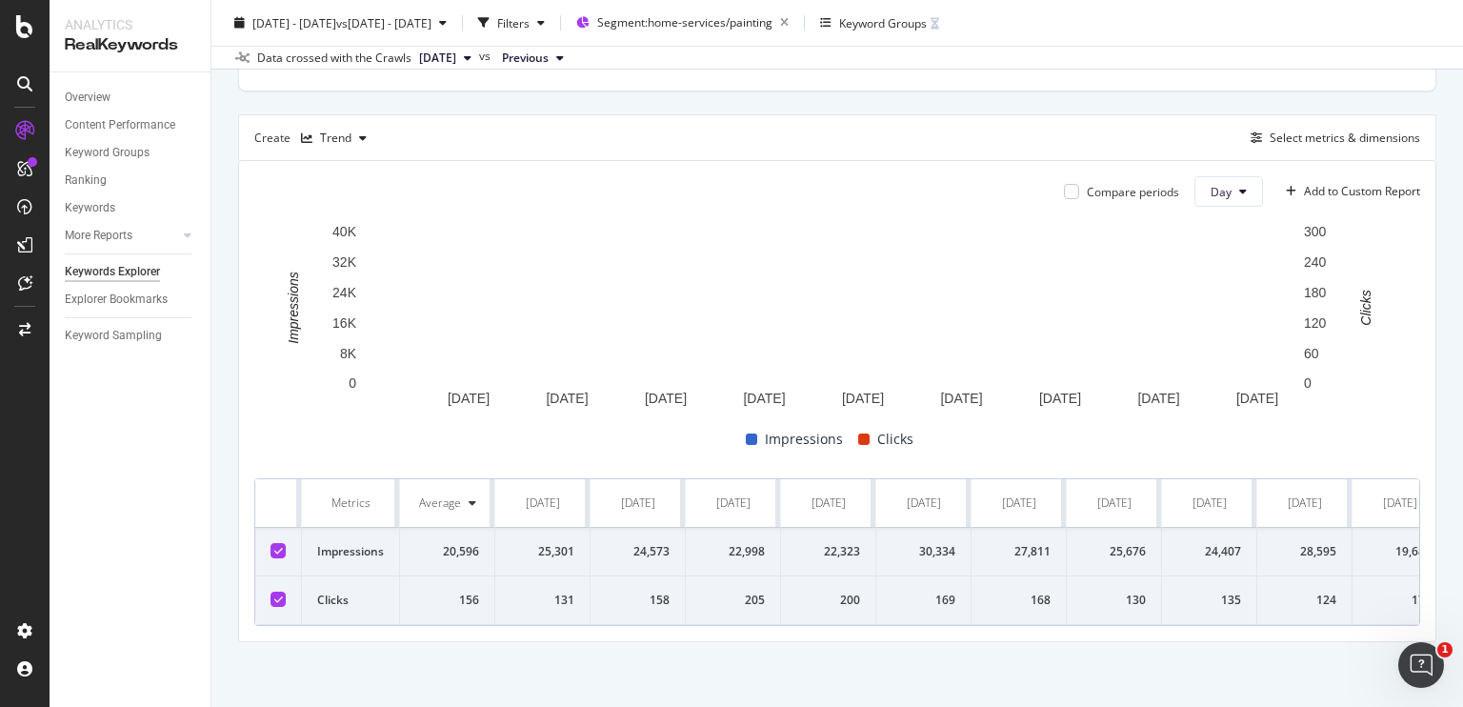
scroll to position [504, 0]
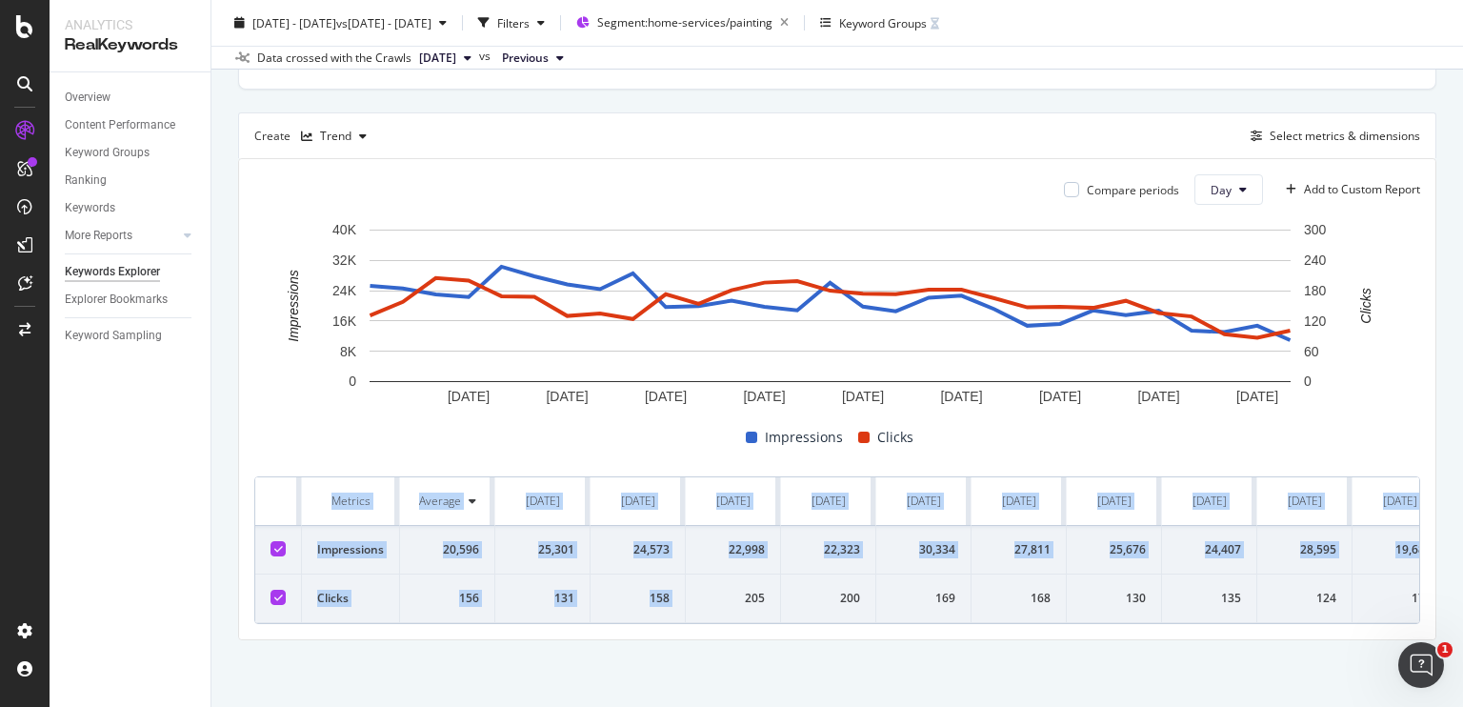
drag, startPoint x: 310, startPoint y: 471, endPoint x: 735, endPoint y: 599, distance: 443.8
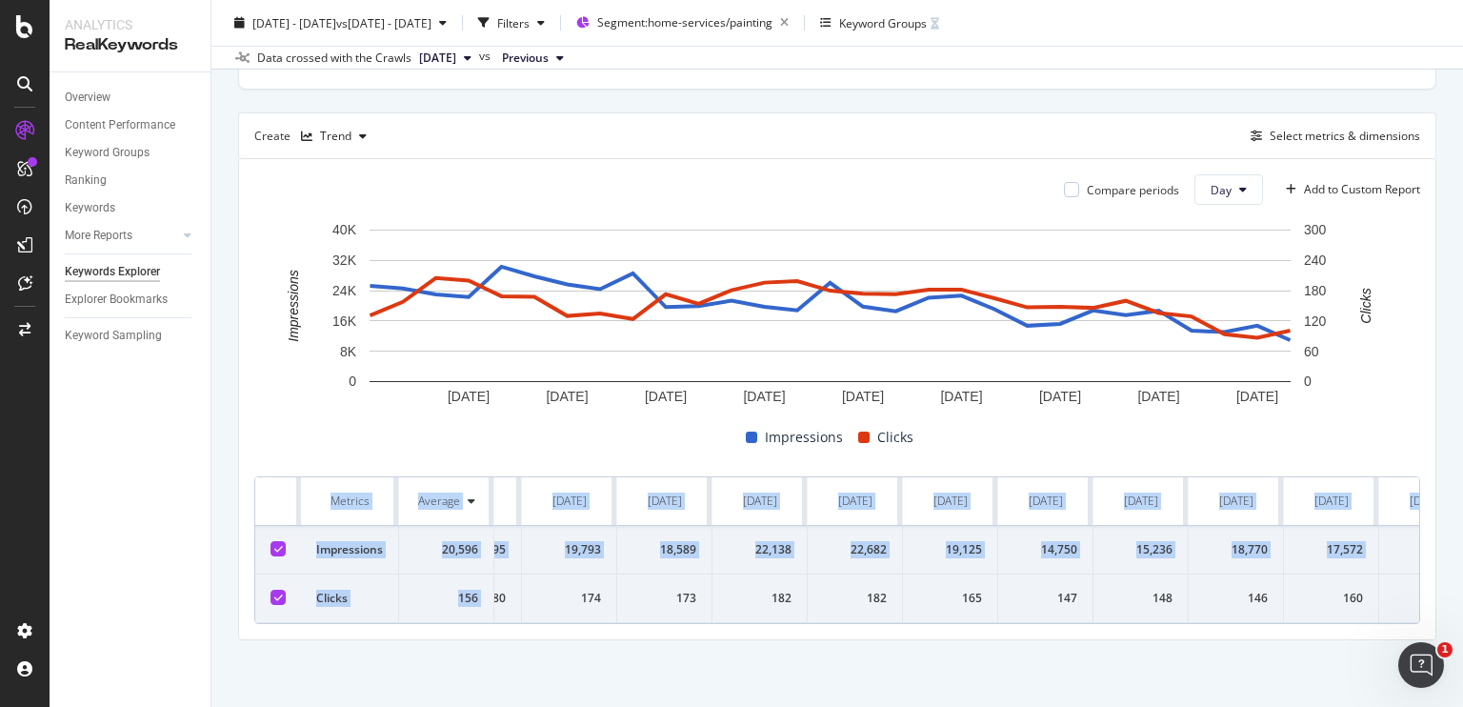
scroll to position [0, 1852]
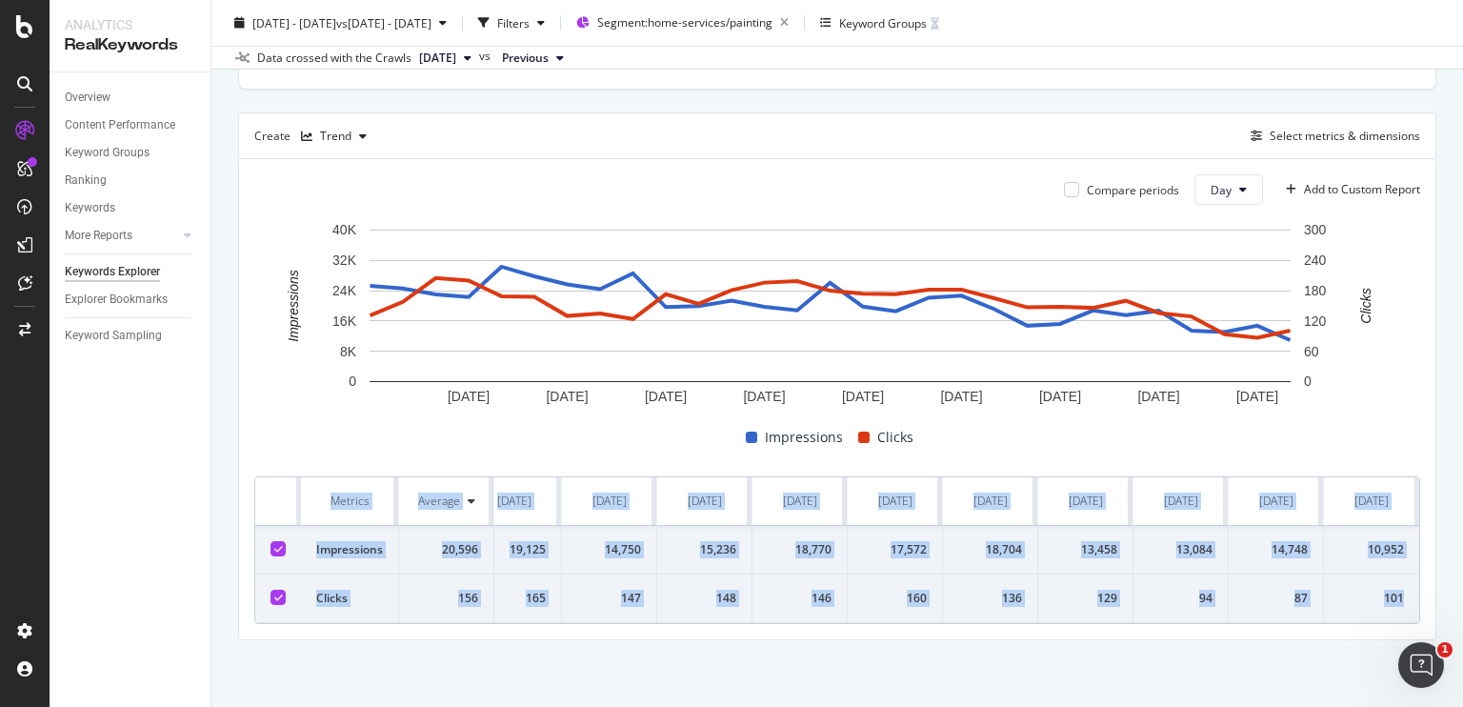
click at [1397, 579] on td "101" at bounding box center [1371, 598] width 95 height 49
copy table "Metrics Average 2024-10-03 2024-10-04 2024-10-05 2024-10-06 2024-10-07 2024-10-…"
